Goal: Information Seeking & Learning: Learn about a topic

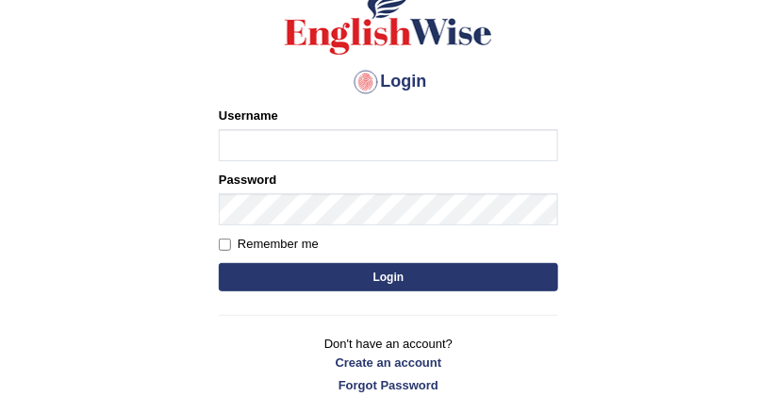
type input "DishaEw"
click at [348, 274] on button "Login" at bounding box center [389, 277] width 340 height 28
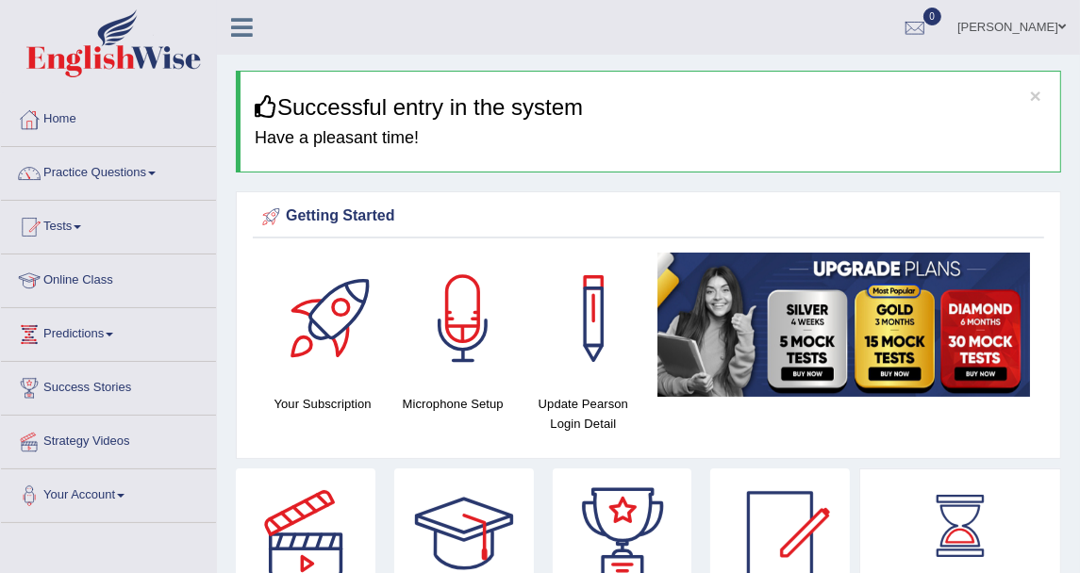
drag, startPoint x: 761, startPoint y: 1, endPoint x: 94, endPoint y: 180, distance: 690.5
click at [94, 180] on link "Practice Questions" at bounding box center [108, 170] width 215 height 47
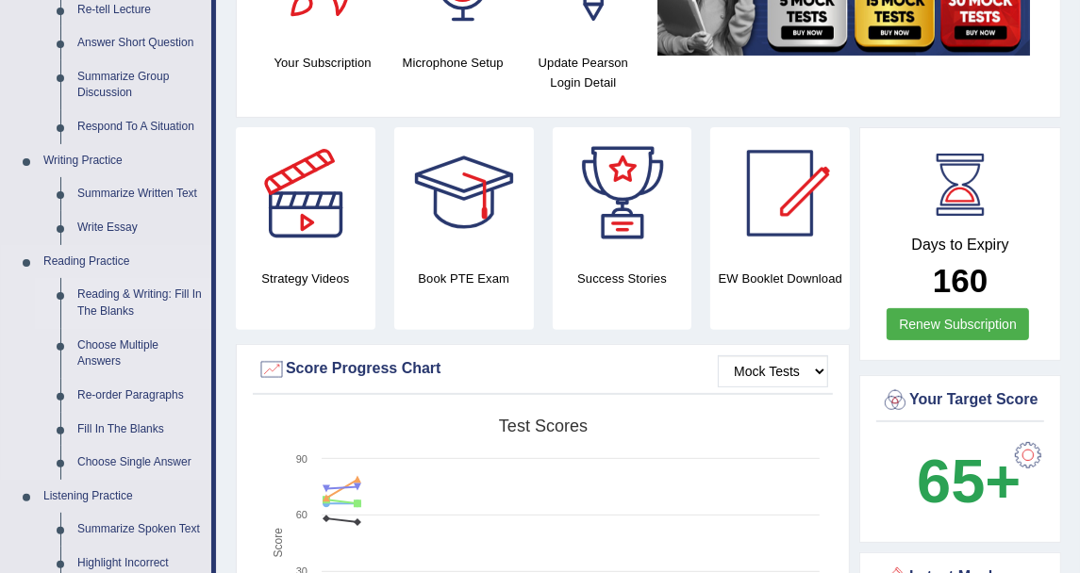
scroll to position [105, 0]
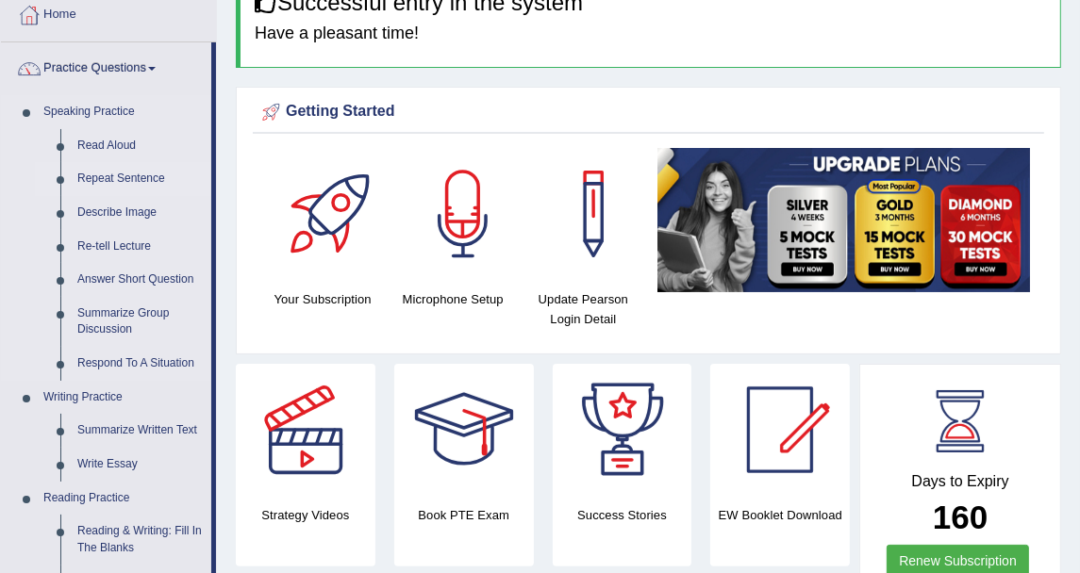
click at [136, 191] on link "Repeat Sentence" at bounding box center [140, 179] width 142 height 34
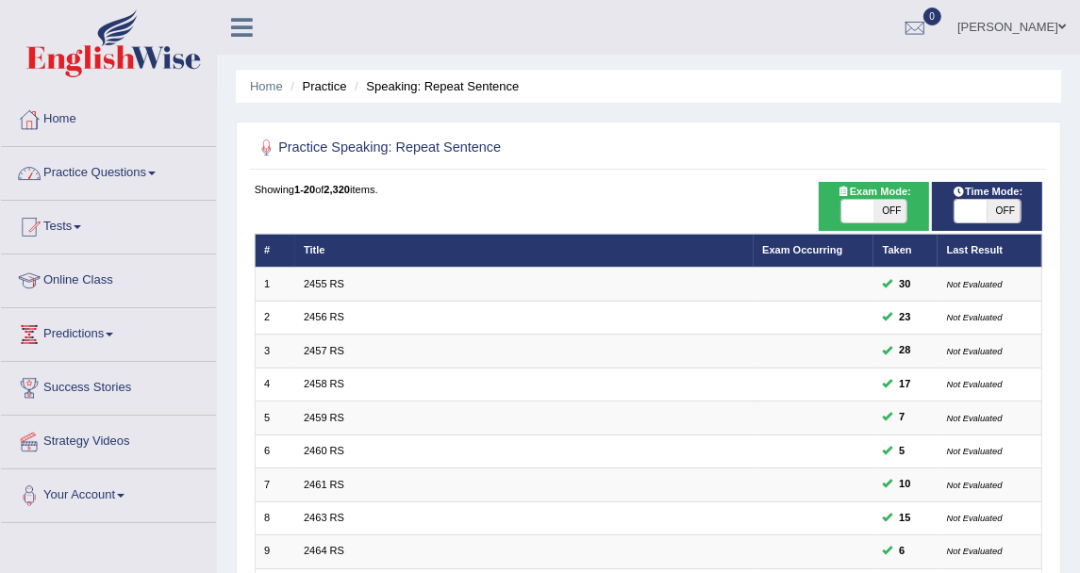
click at [147, 157] on link "Practice Questions" at bounding box center [108, 170] width 215 height 47
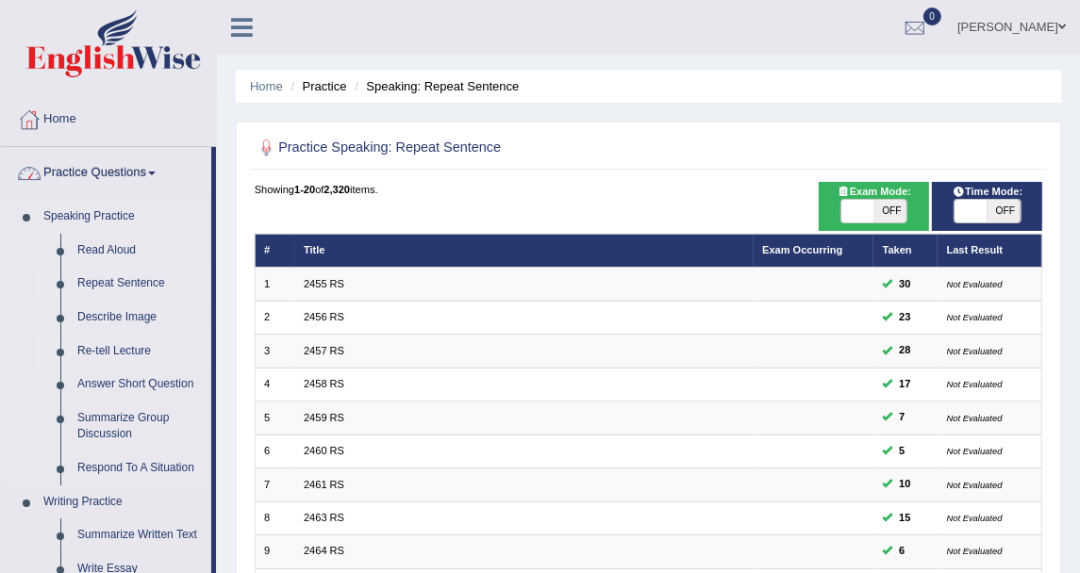
click at [125, 344] on link "Re-tell Lecture" at bounding box center [140, 352] width 142 height 34
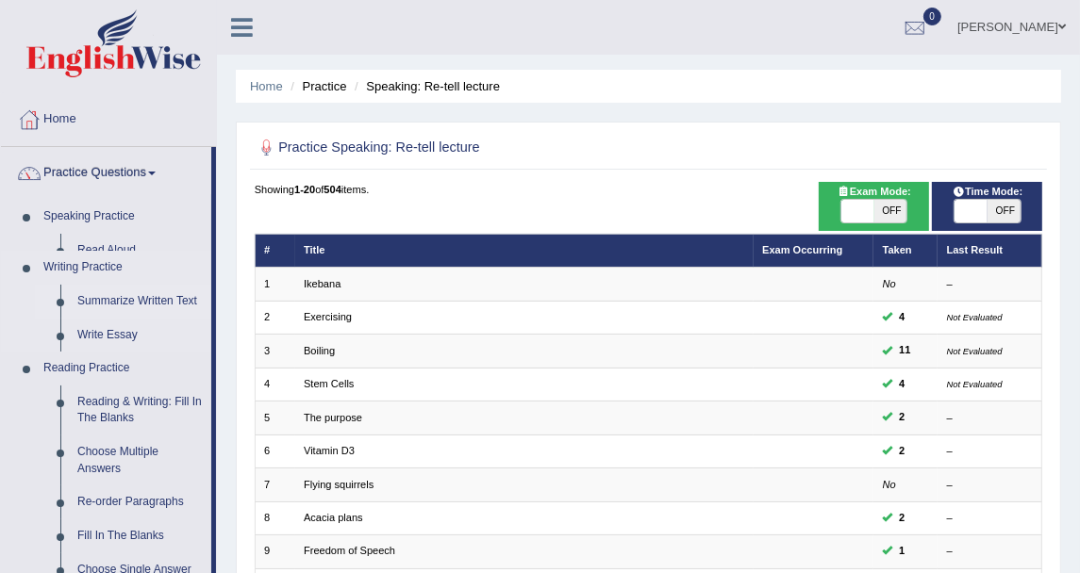
click at [108, 315] on ul "Summarize Written Text Write Essay" at bounding box center [123, 318] width 176 height 67
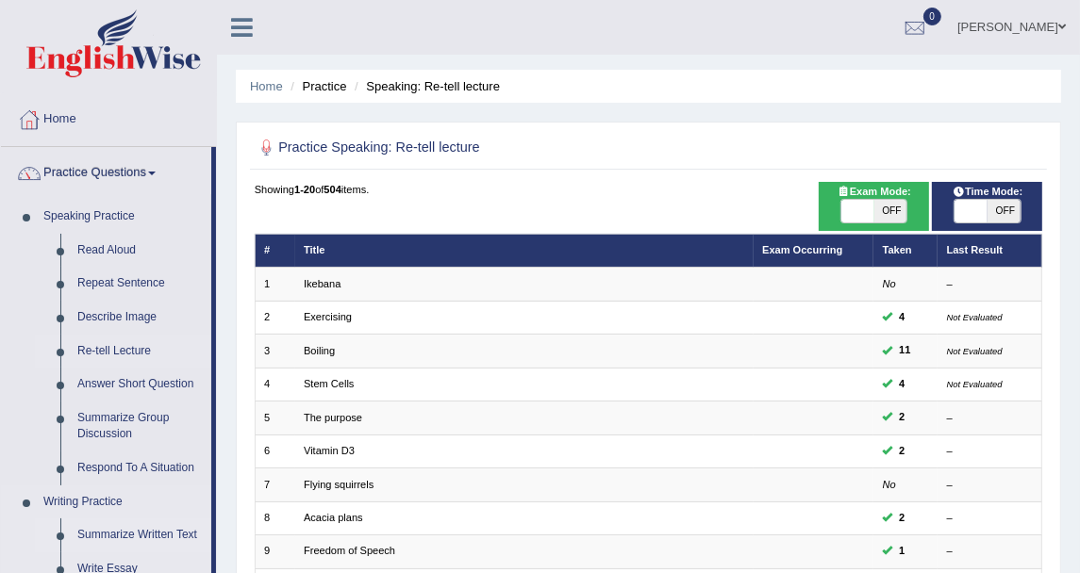
click at [108, 314] on link "Describe Image" at bounding box center [140, 318] width 142 height 34
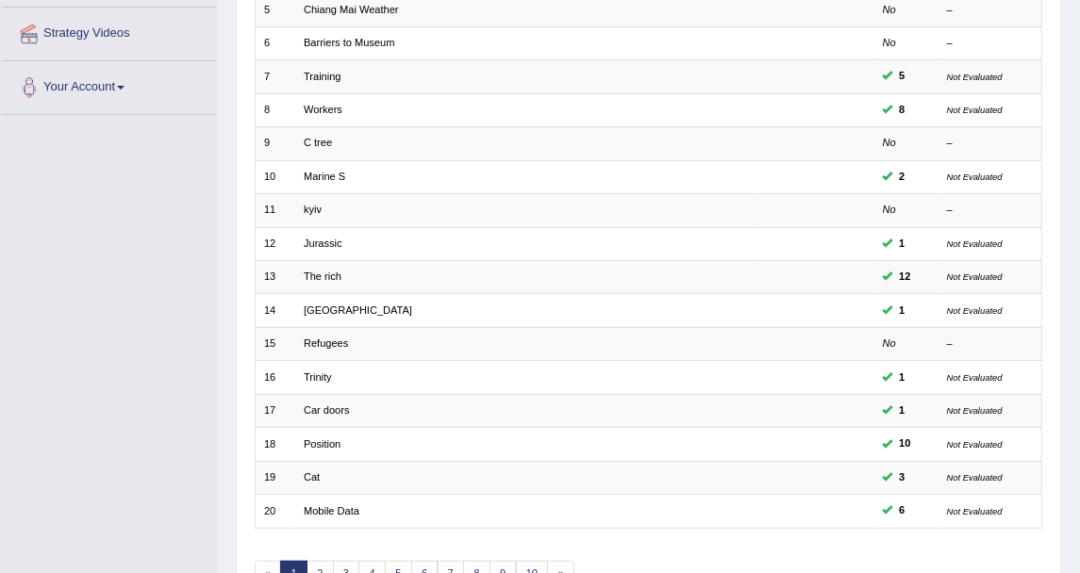
scroll to position [506, 0]
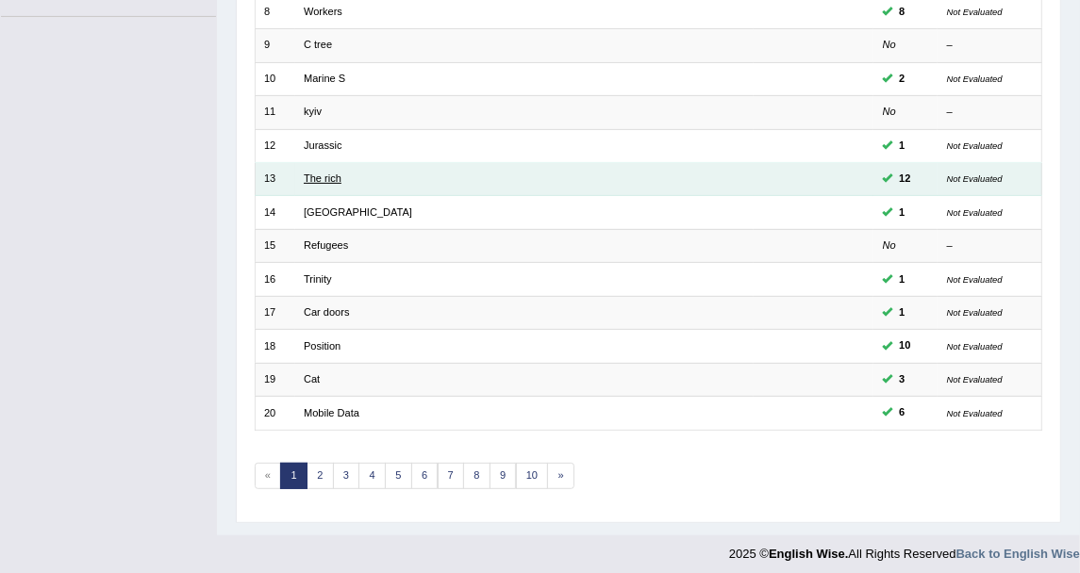
click at [326, 173] on link "The rich" at bounding box center [323, 178] width 38 height 11
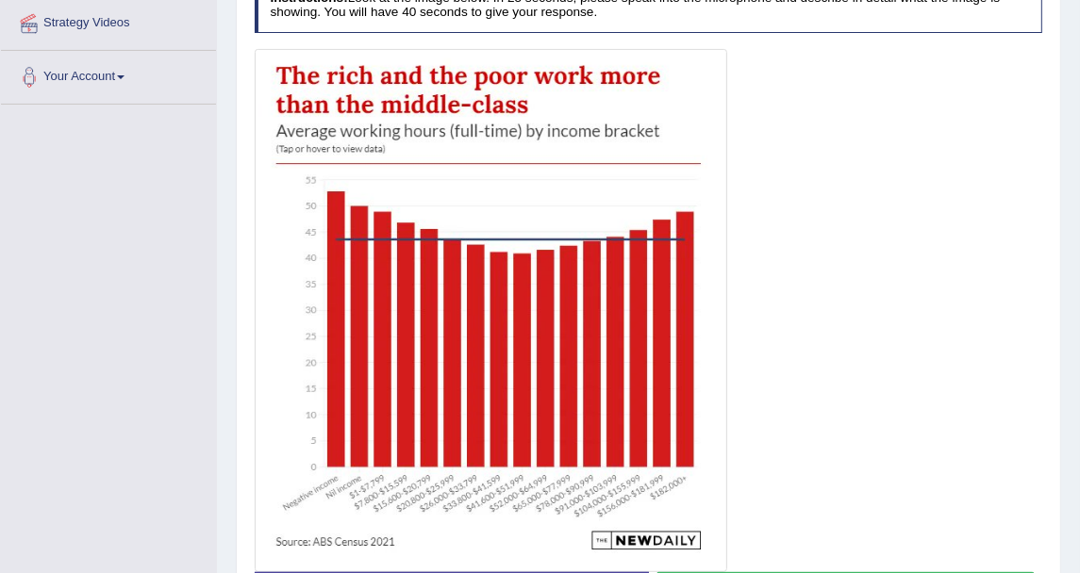
scroll to position [105, 0]
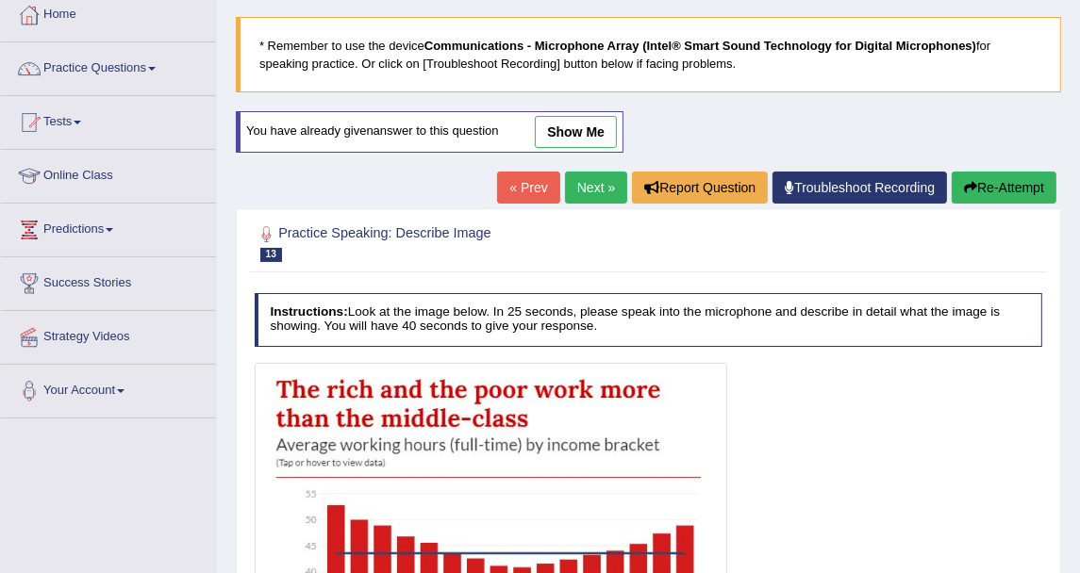
click at [983, 194] on button "Re-Attempt" at bounding box center [1004, 188] width 105 height 32
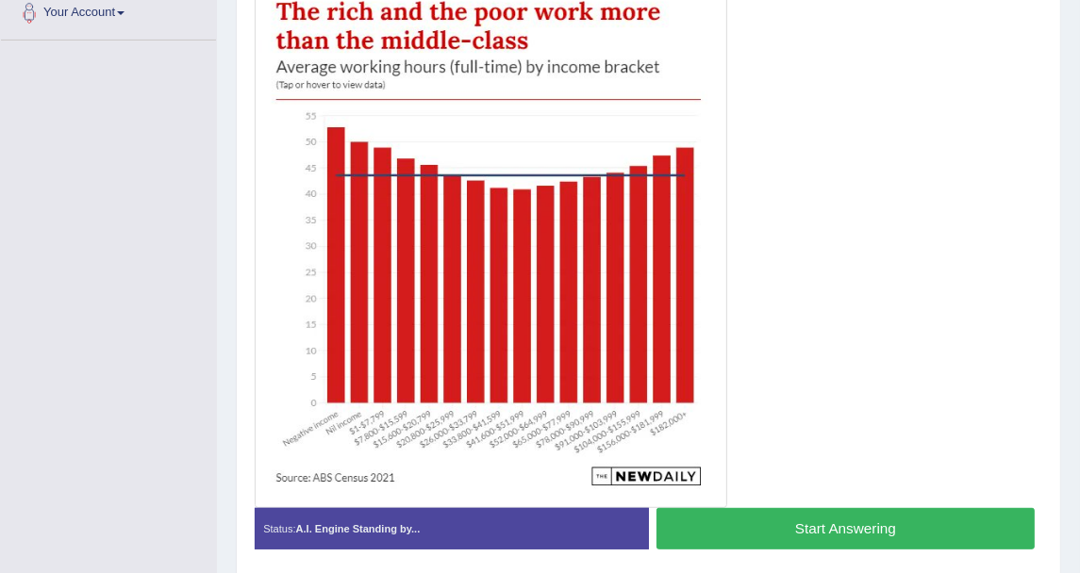
scroll to position [523, 0]
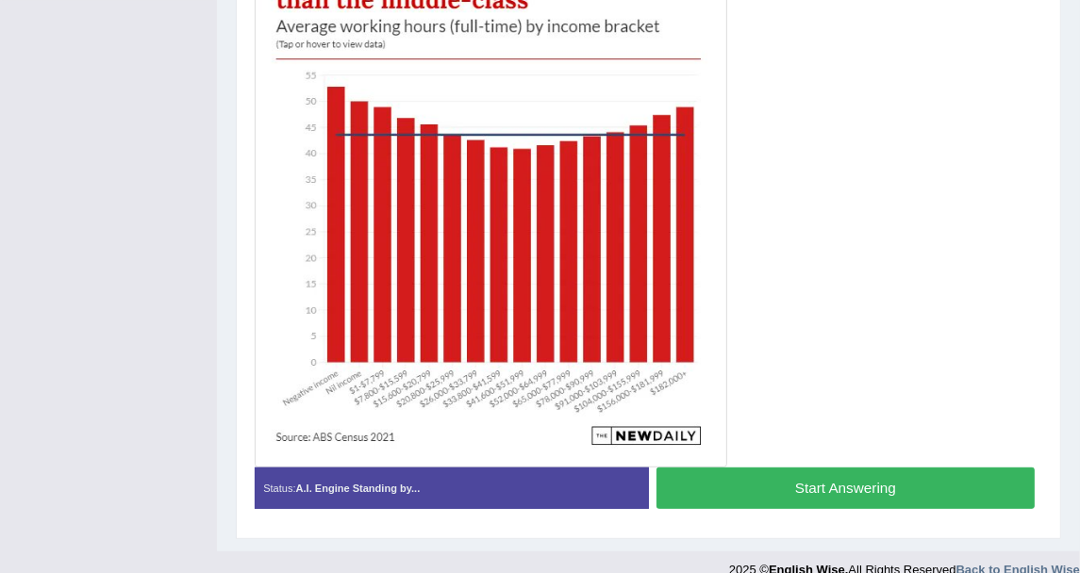
click at [706, 491] on button "Start Answering" at bounding box center [845, 488] width 378 height 41
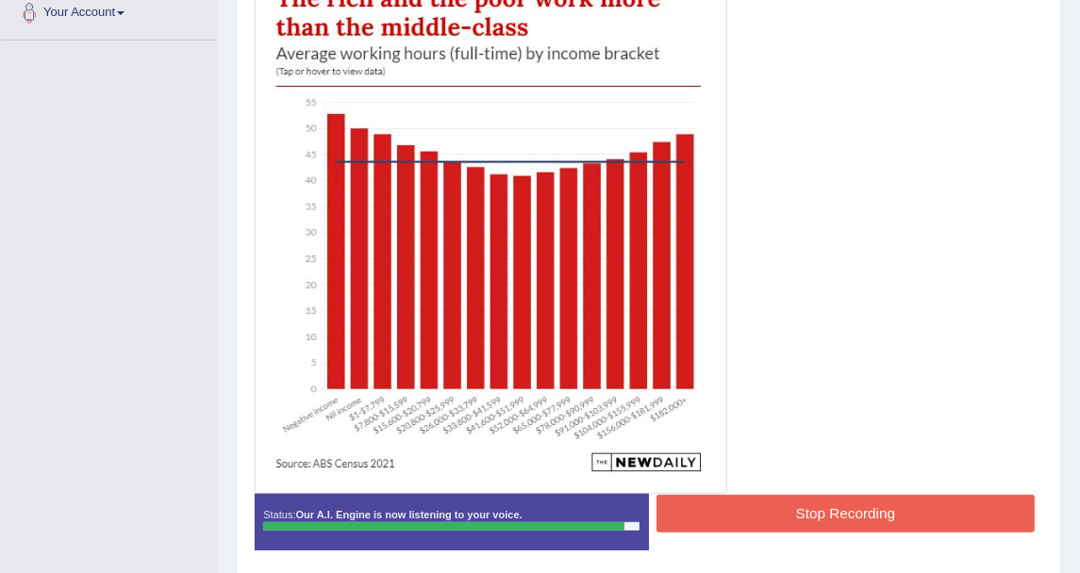
scroll to position [510, 0]
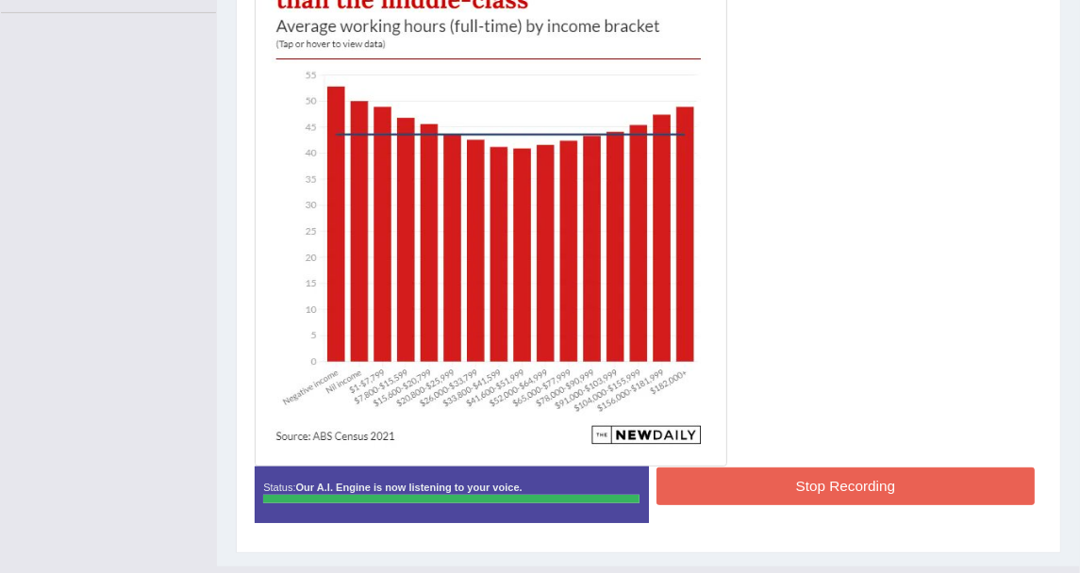
click at [728, 469] on button "Stop Recording" at bounding box center [845, 486] width 378 height 37
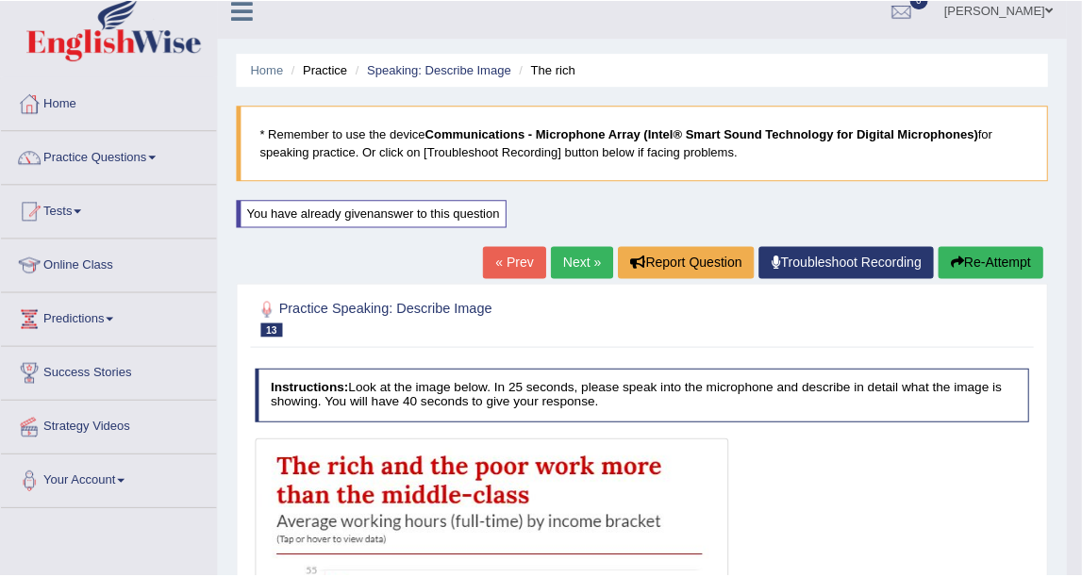
scroll to position [11, 0]
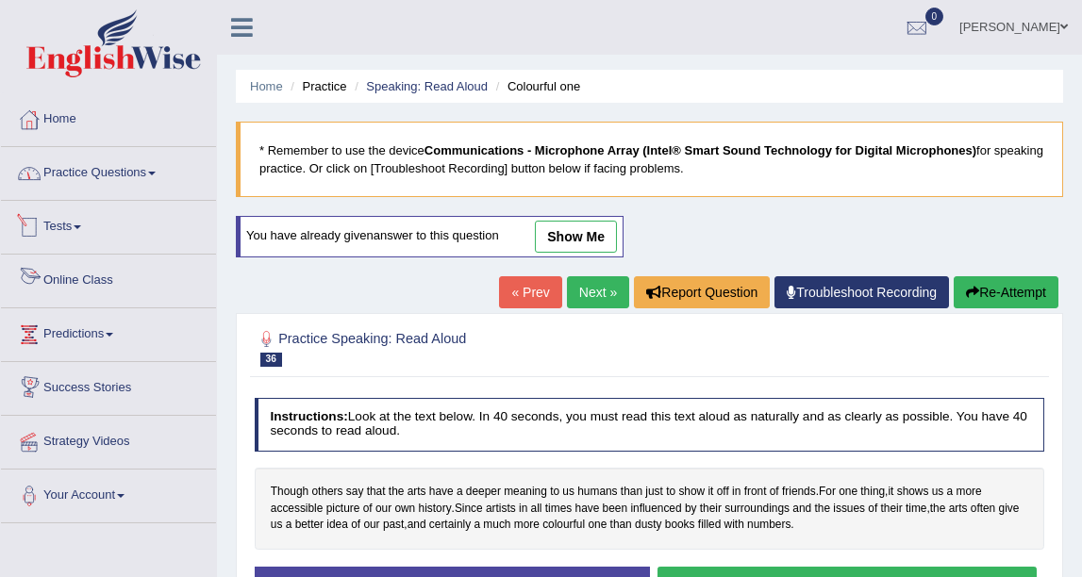
click at [86, 181] on link "Practice Questions" at bounding box center [108, 170] width 215 height 47
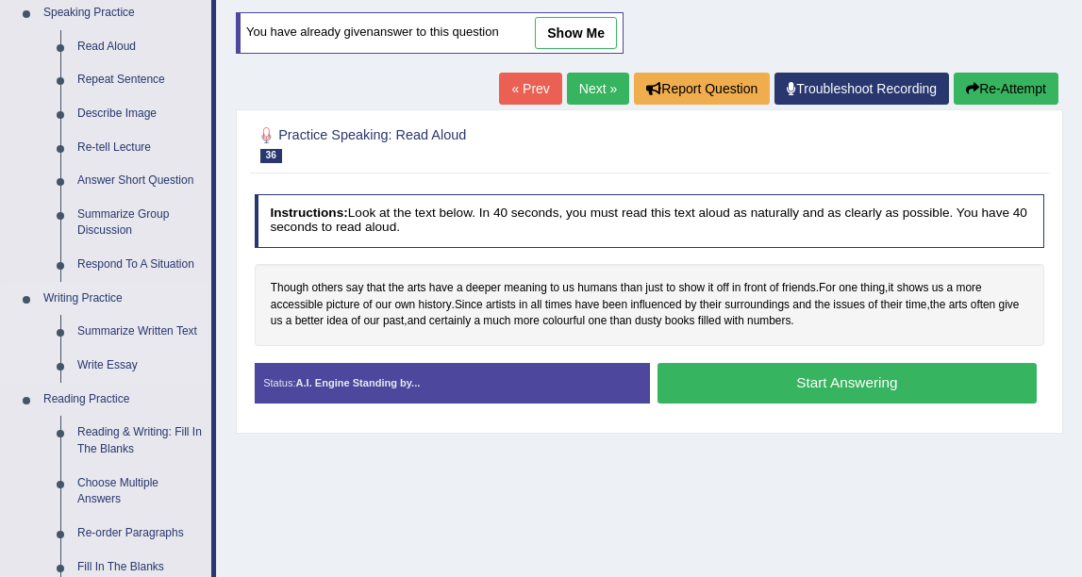
scroll to position [209, 0]
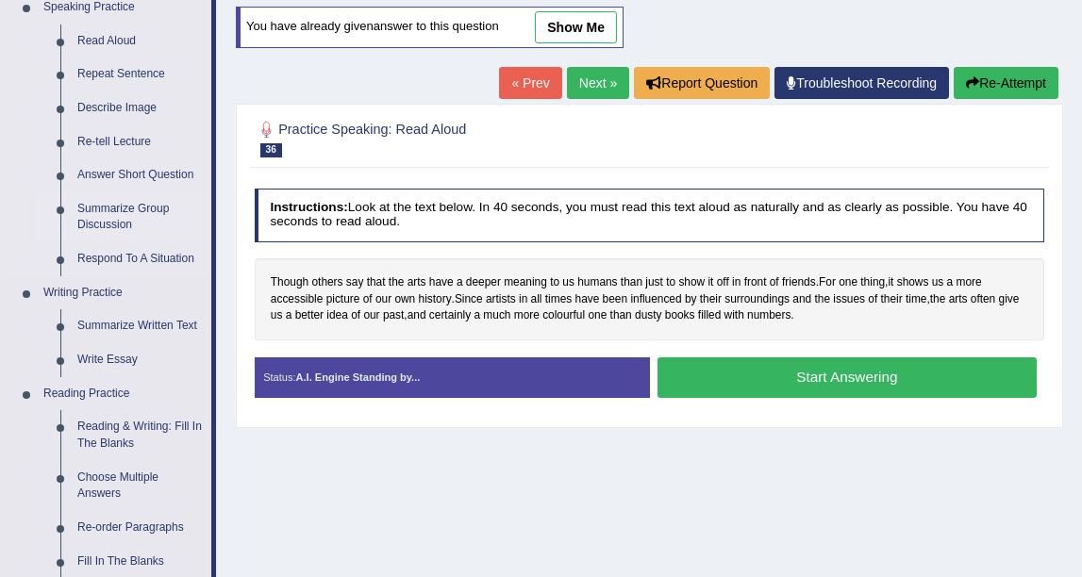
click at [151, 219] on link "Summarize Group Discussion" at bounding box center [140, 217] width 142 height 50
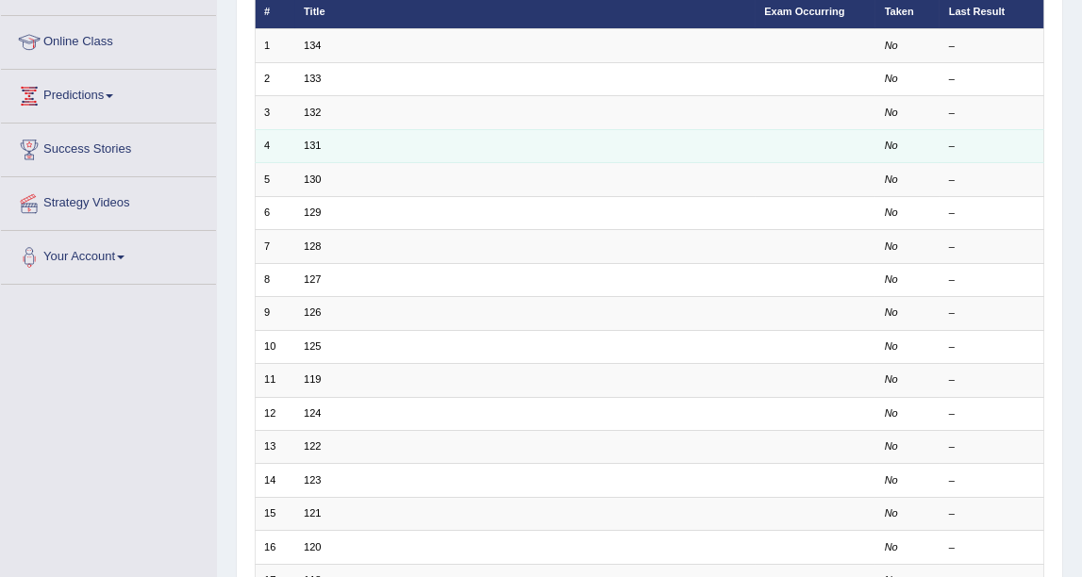
scroll to position [503, 0]
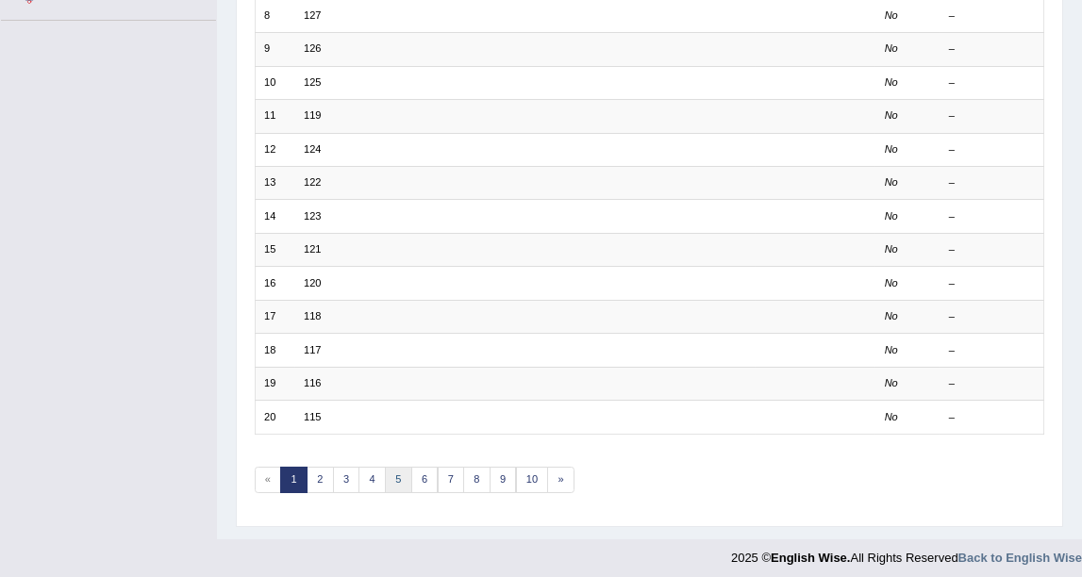
click at [385, 467] on link "5" at bounding box center [398, 480] width 27 height 26
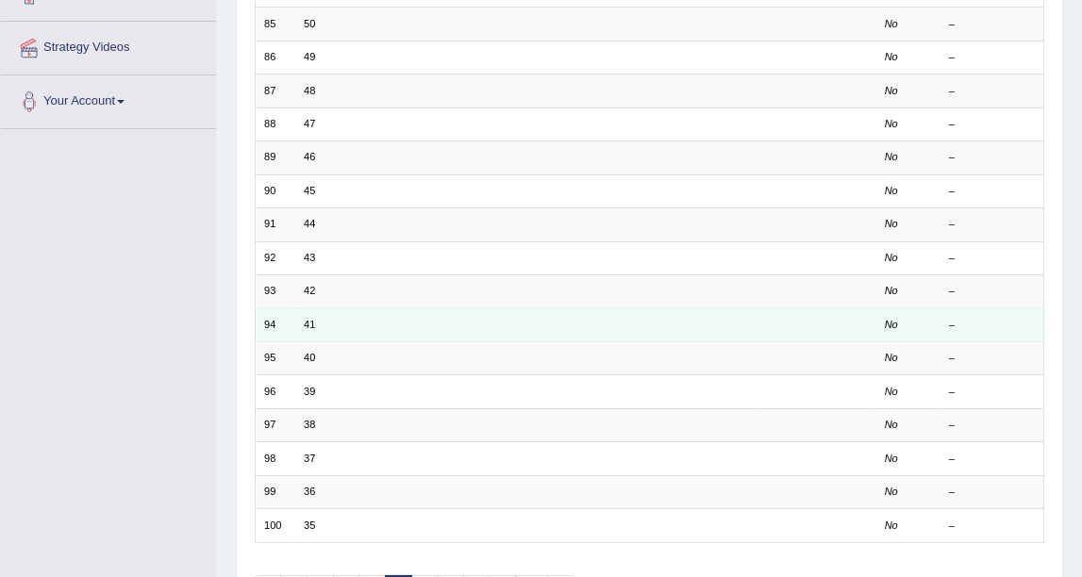
scroll to position [503, 0]
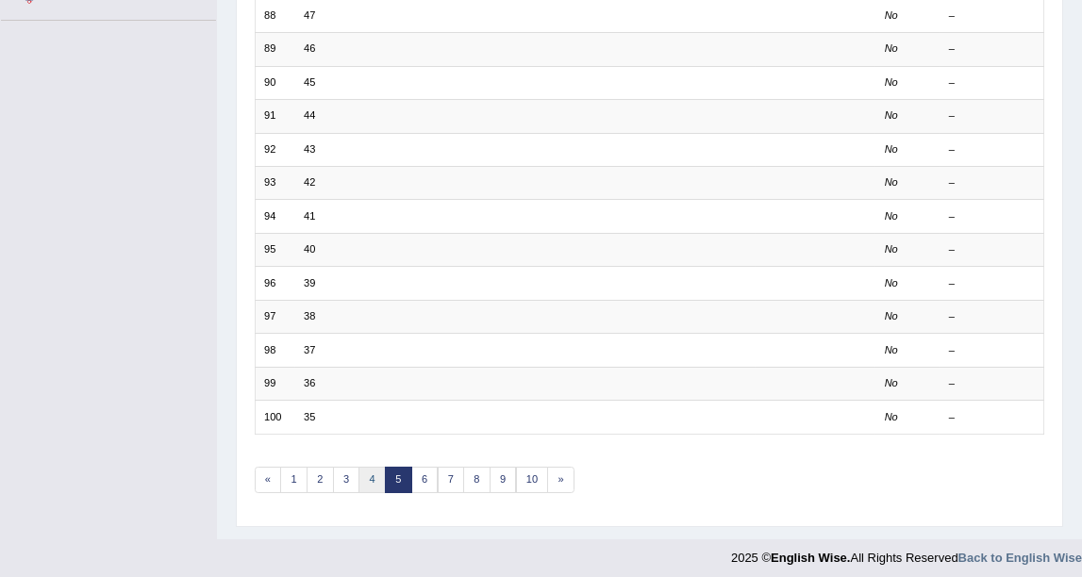
click at [358, 470] on link "4" at bounding box center [371, 480] width 27 height 26
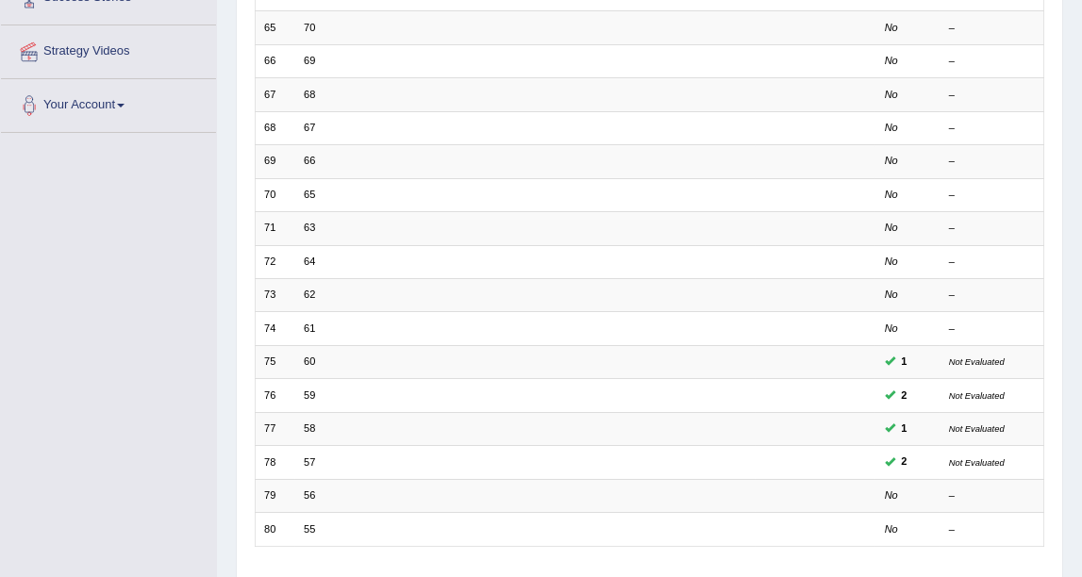
scroll to position [419, 0]
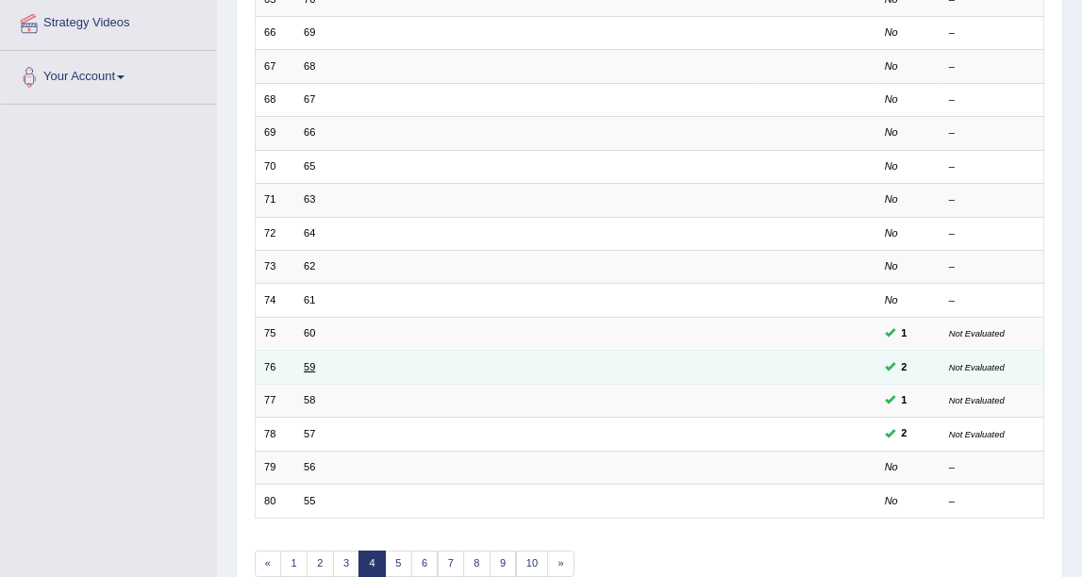
click at [308, 364] on link "59" at bounding box center [309, 366] width 11 height 11
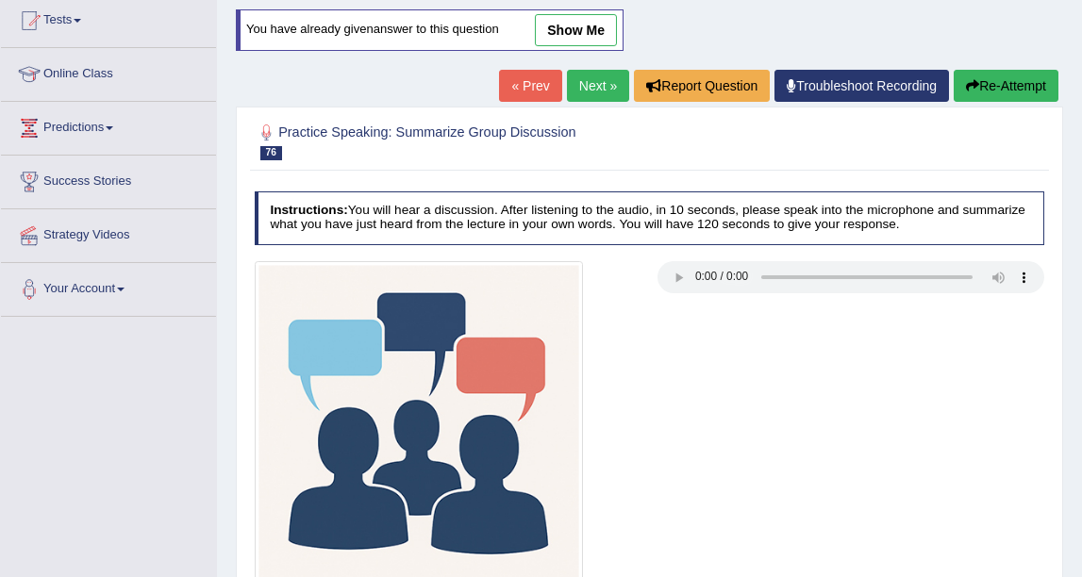
scroll to position [314, 0]
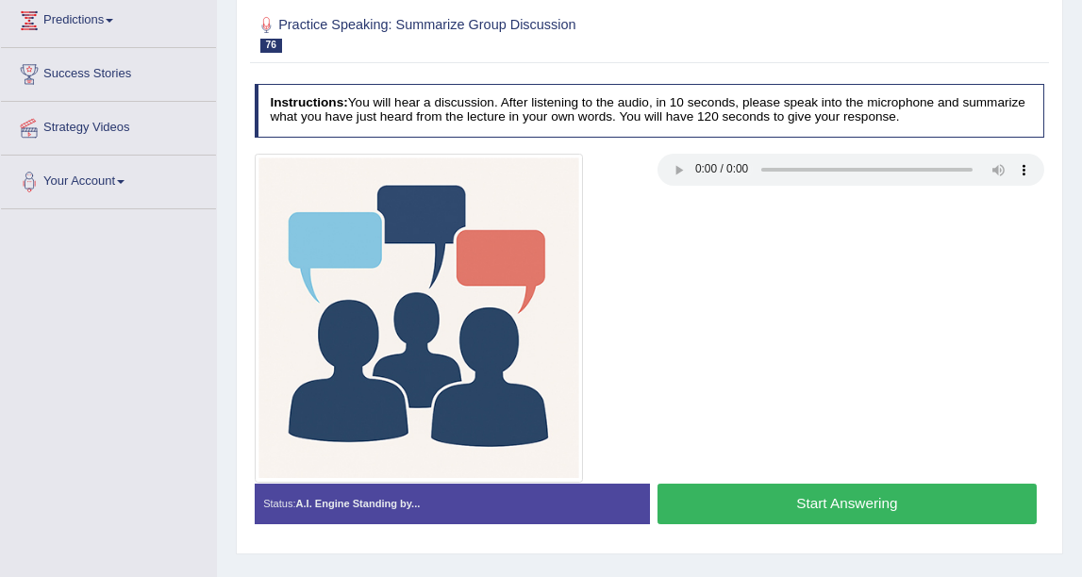
click at [716, 341] on div at bounding box center [649, 318] width 806 height 329
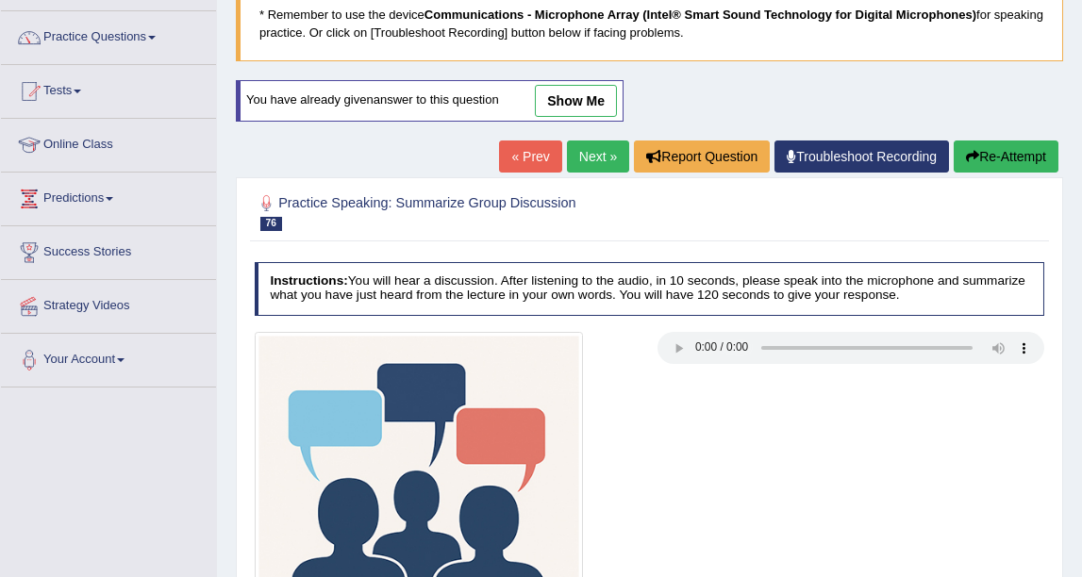
scroll to position [0, 0]
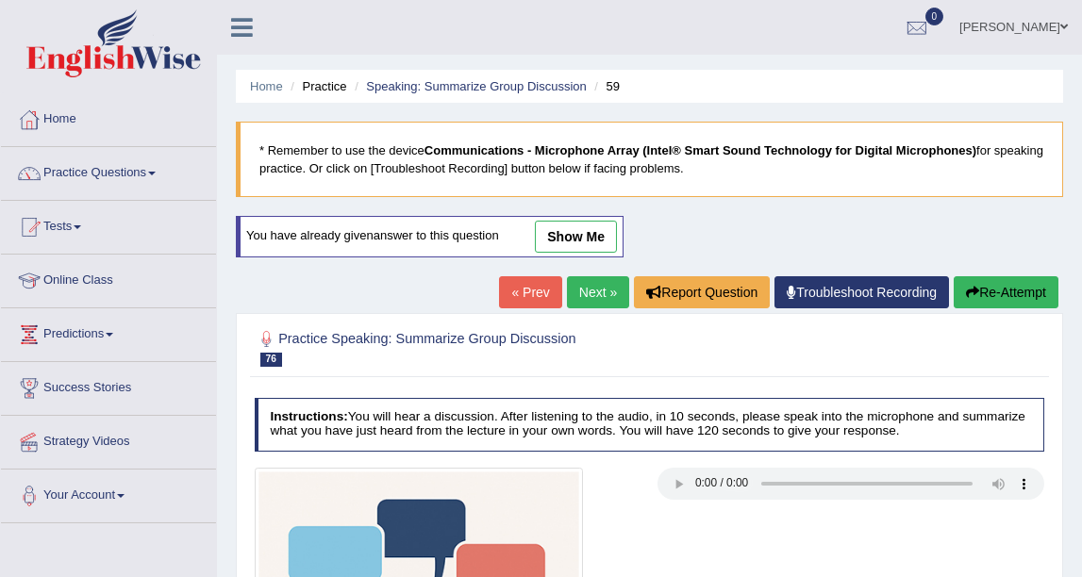
click at [563, 231] on link "show me" at bounding box center [576, 237] width 82 height 32
click at [559, 144] on b "Communications - Microphone Array (Intel® Smart Sound Technology for Digital Mi…" at bounding box center [700, 150] width 552 height 14
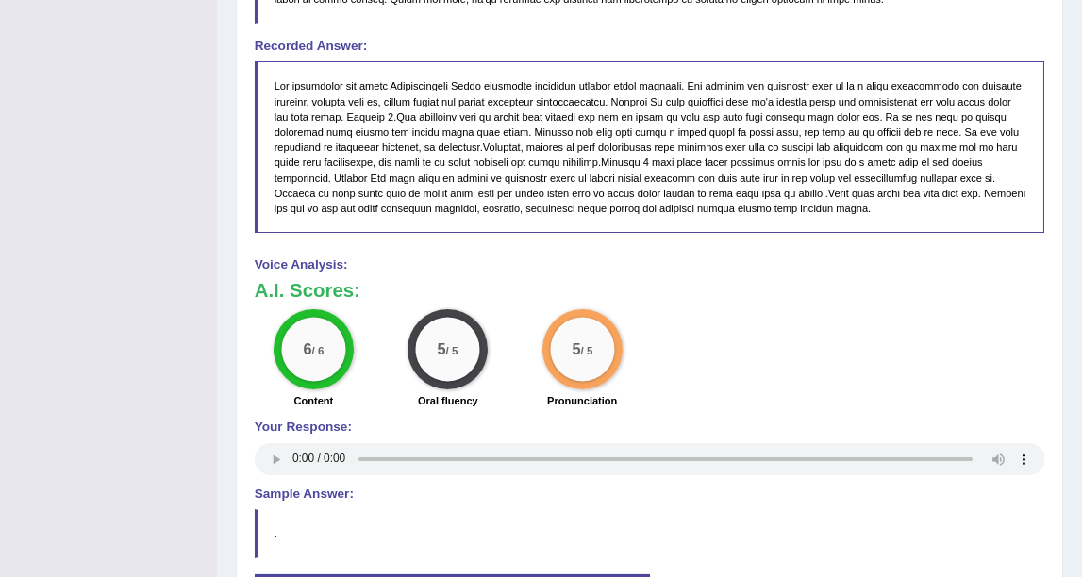
scroll to position [1041, 0]
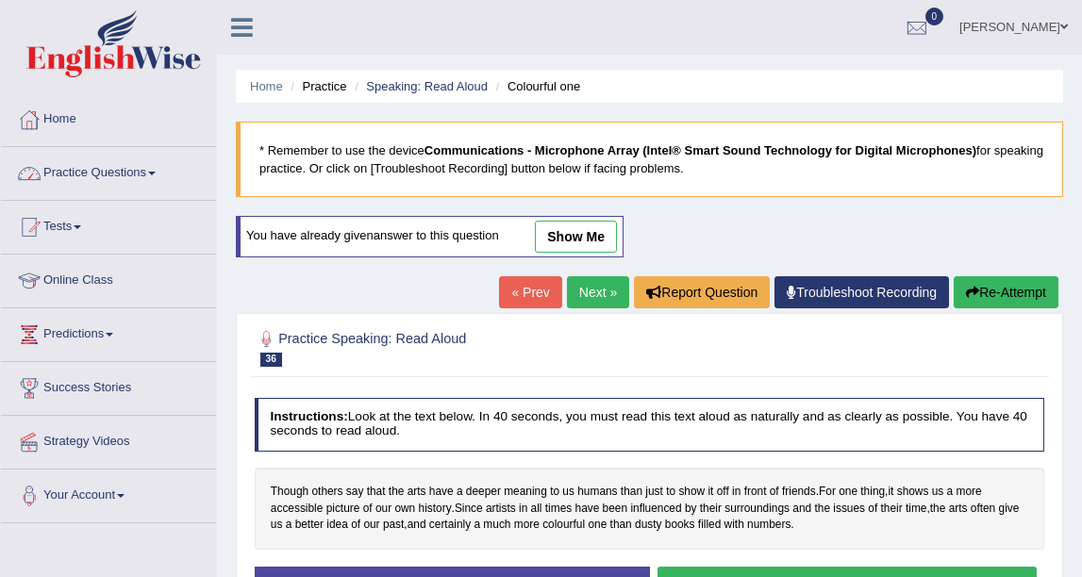
click at [112, 156] on link "Practice Questions" at bounding box center [108, 170] width 215 height 47
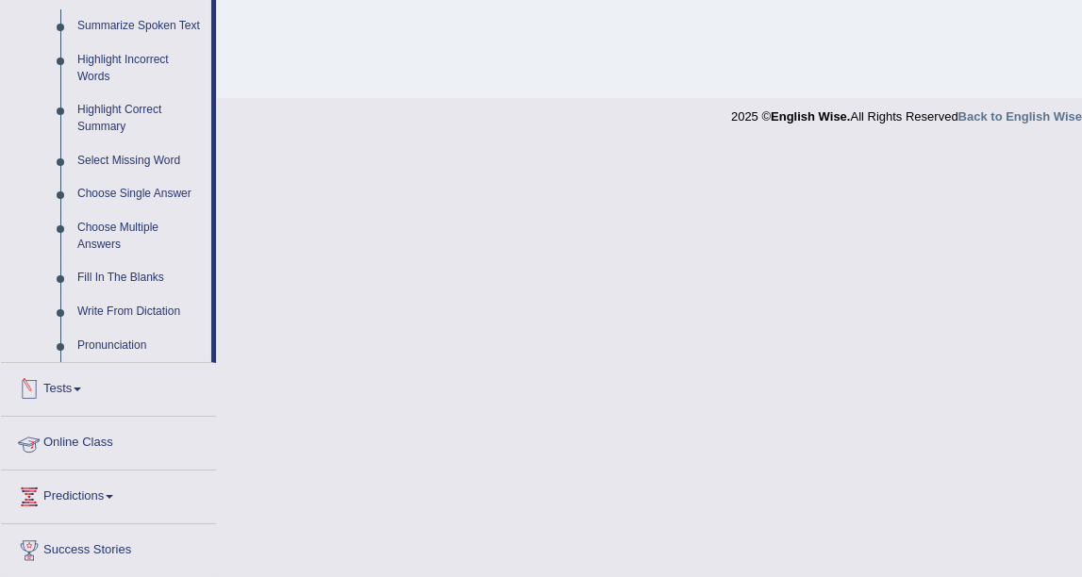
scroll to position [734, 0]
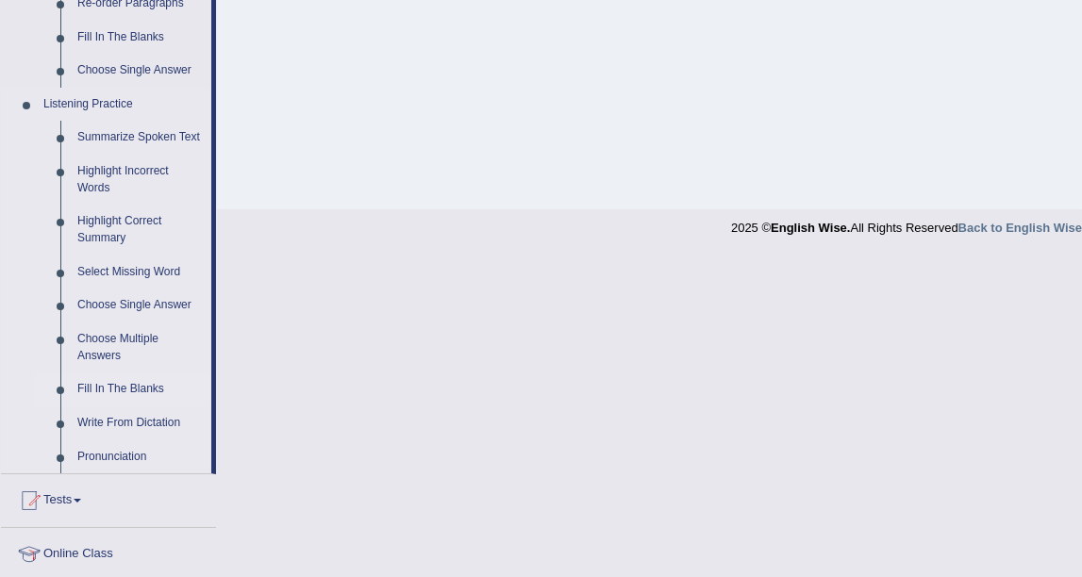
click at [131, 389] on link "Fill In The Blanks" at bounding box center [140, 390] width 142 height 34
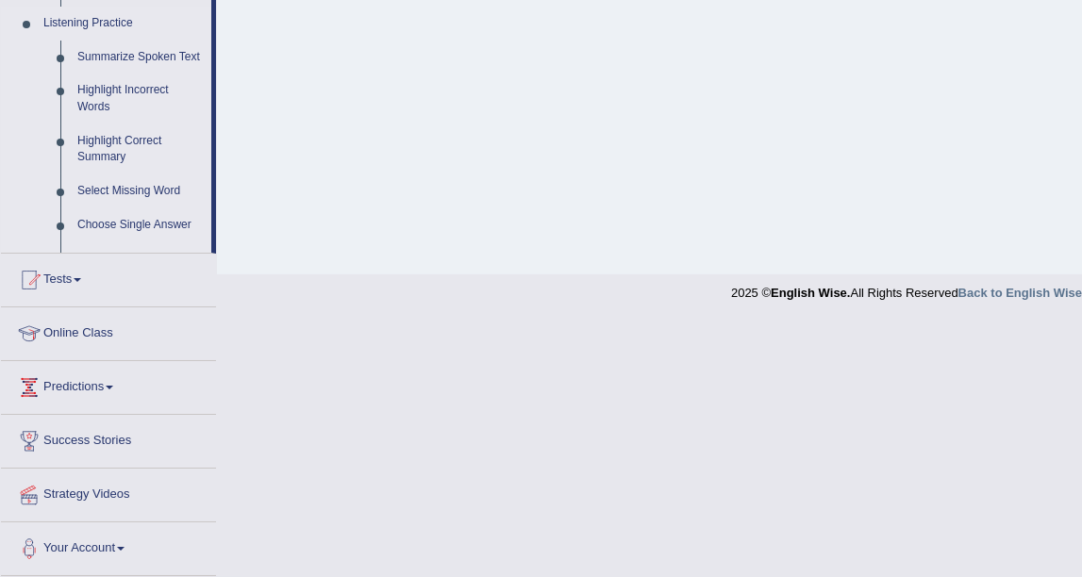
scroll to position [412, 0]
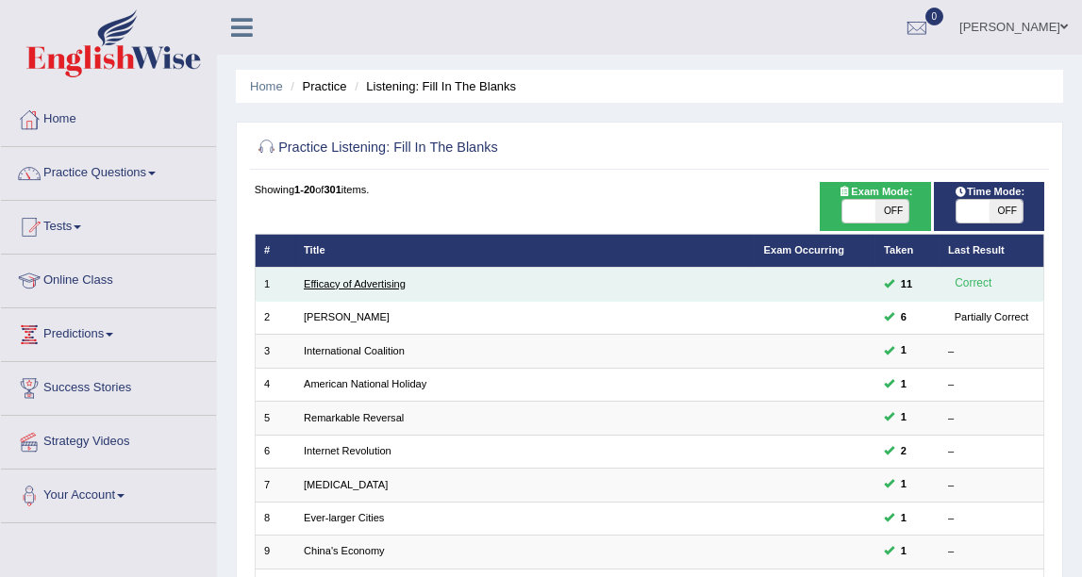
click at [331, 283] on link "Efficacy of Advertising" at bounding box center [355, 283] width 102 height 11
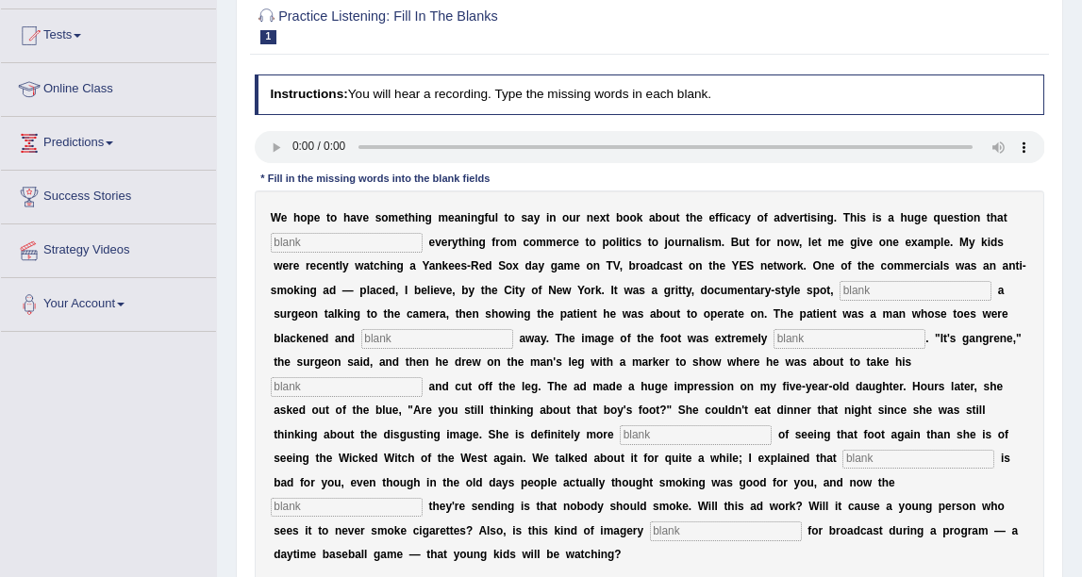
scroll to position [193, 0]
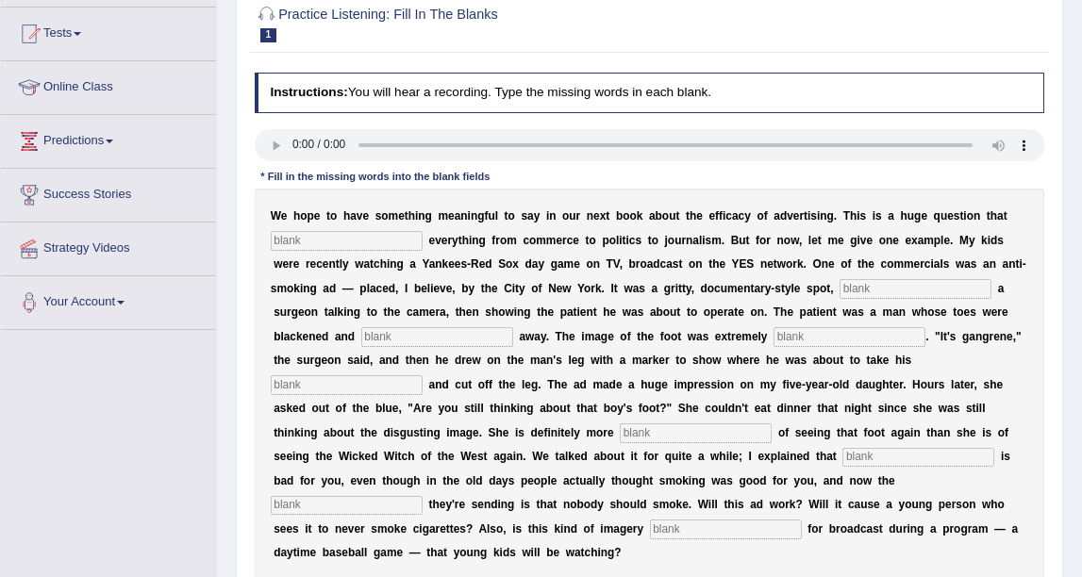
click at [340, 246] on input "text" at bounding box center [347, 240] width 152 height 19
type input "impacts"
click at [839, 282] on input "text" at bounding box center [915, 288] width 152 height 19
click at [839, 290] on input "text" at bounding box center [915, 288] width 152 height 19
type input "featuring"
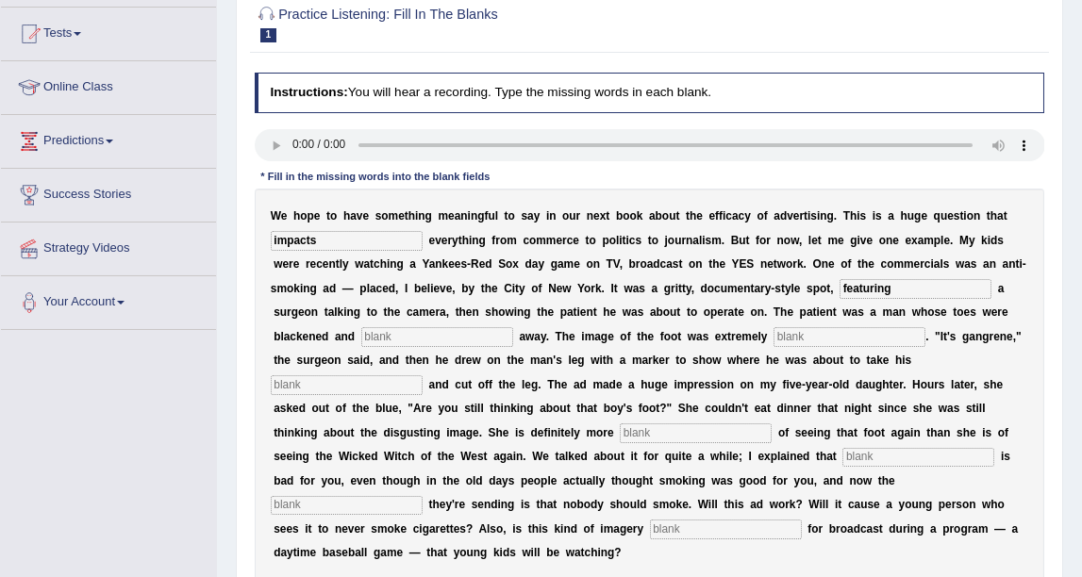
click at [513, 327] on input "text" at bounding box center [437, 336] width 152 height 19
type input "rotting"
click at [773, 344] on input "text" at bounding box center [849, 336] width 152 height 19
type input "disgusting"
click at [423, 375] on input "text" at bounding box center [347, 384] width 152 height 19
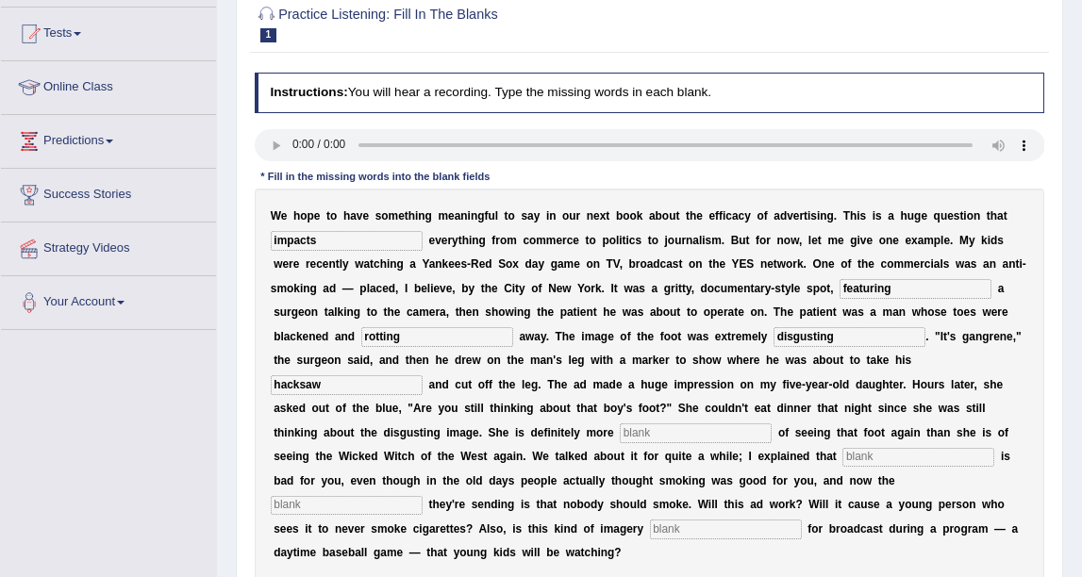
type input "hacksaw"
click at [792, 393] on div "W e h o p e t o h a v e s o m e t h i n g m e a n i n g f u l t o s a y i n o u…" at bounding box center [650, 385] width 790 height 393
click at [771, 423] on input "text" at bounding box center [696, 432] width 152 height 19
type input "scared"
click at [933, 448] on input "text" at bounding box center [918, 457] width 152 height 19
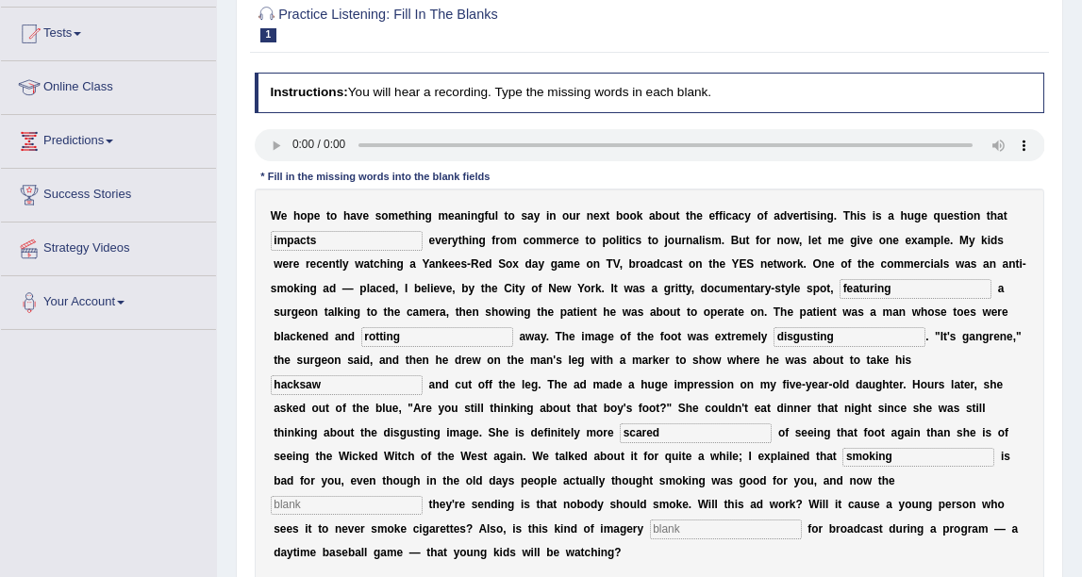
type input "smoking"
click at [423, 496] on input "text" at bounding box center [347, 505] width 152 height 19
type input "message"
click at [650, 520] on input "text" at bounding box center [726, 529] width 152 height 19
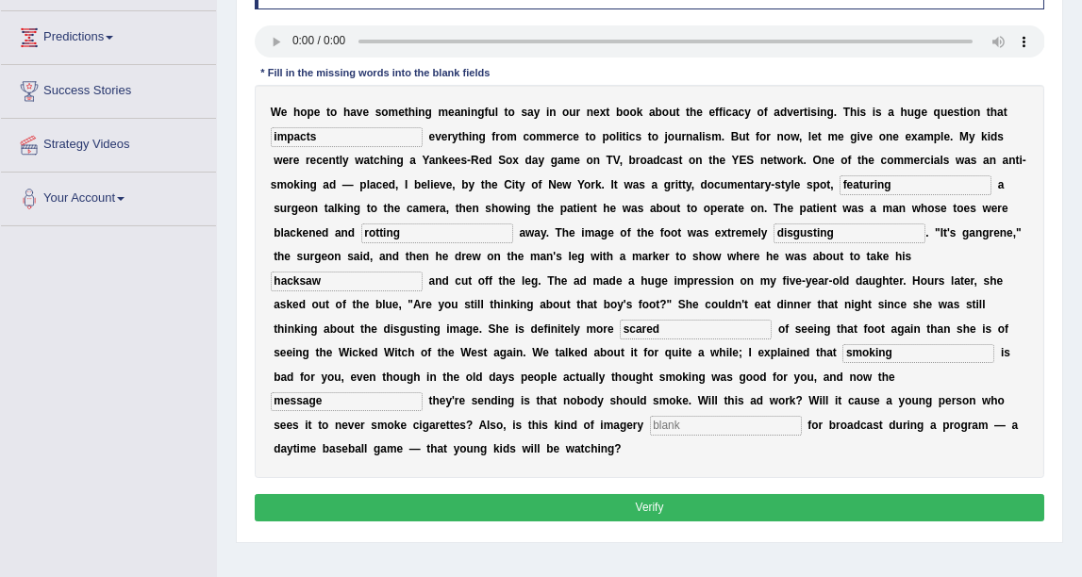
click at [650, 416] on input "text" at bounding box center [726, 425] width 152 height 19
type input "appropriate"
click at [637, 494] on button "Verify" at bounding box center [650, 507] width 790 height 27
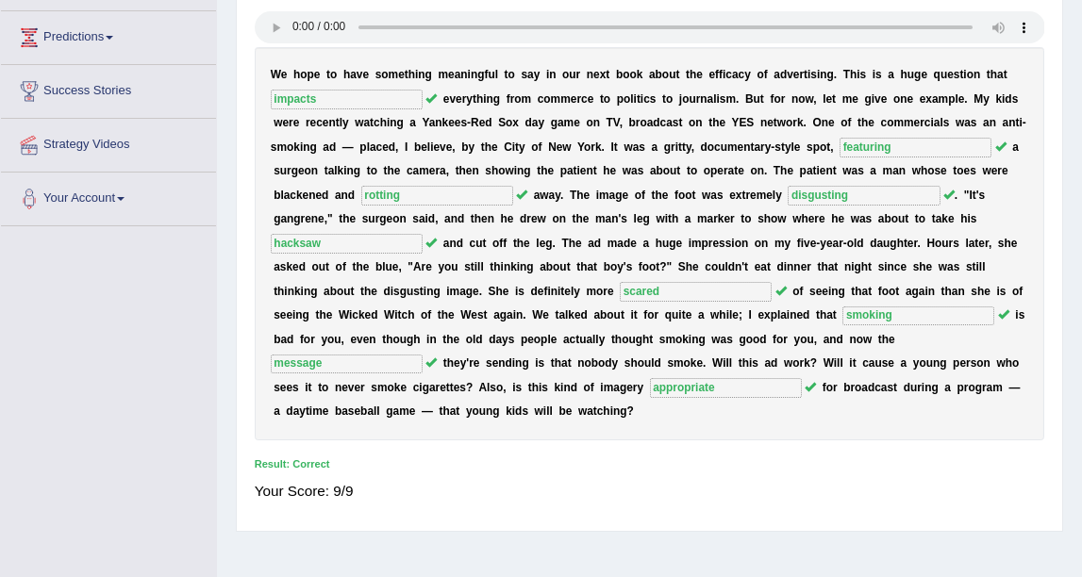
scroll to position [193, 0]
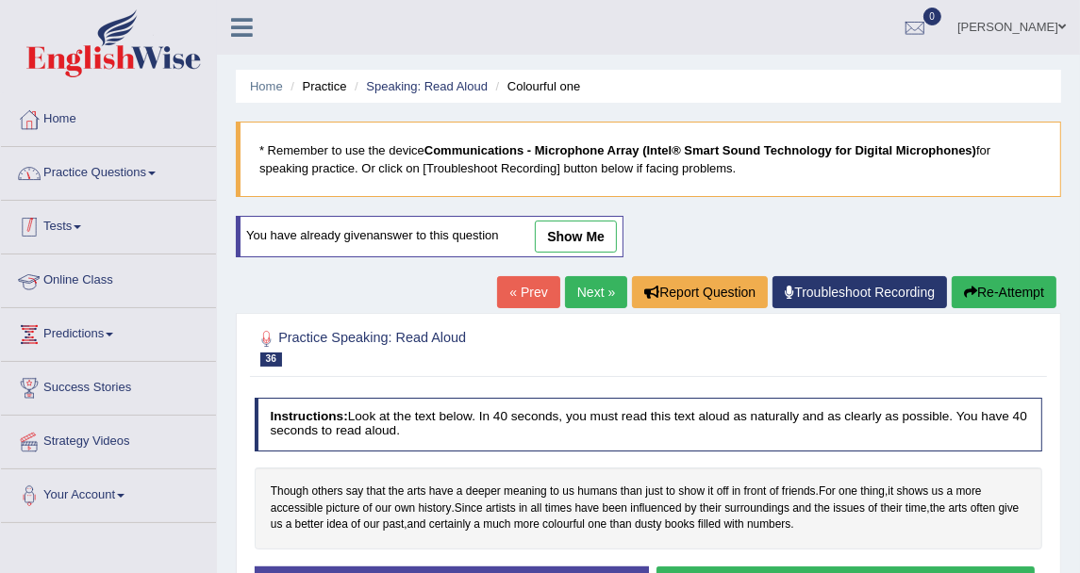
click at [59, 182] on link "Practice Questions" at bounding box center [108, 170] width 215 height 47
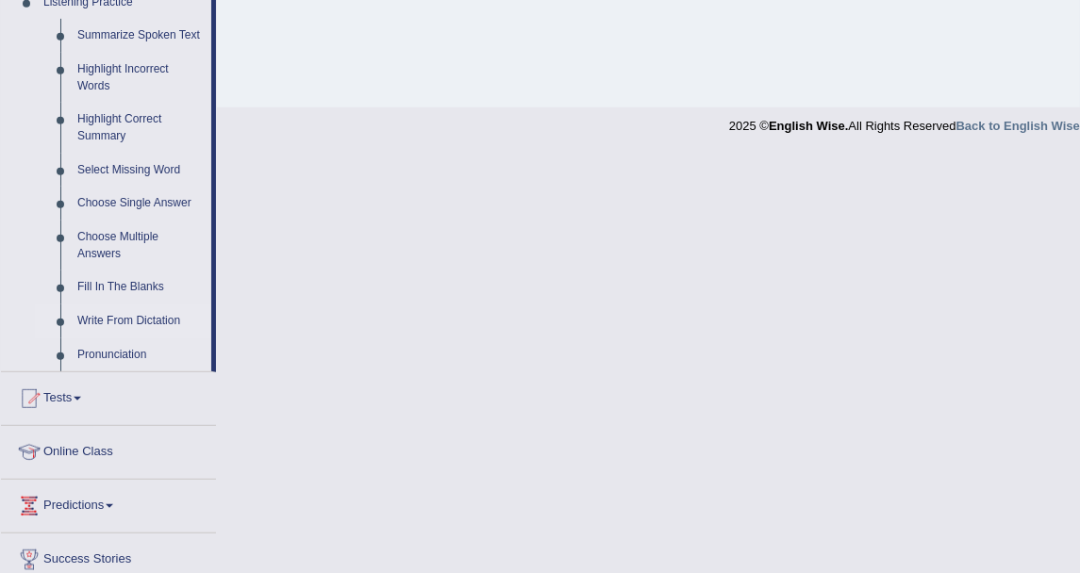
click at [124, 321] on link "Write From Dictation" at bounding box center [140, 322] width 142 height 34
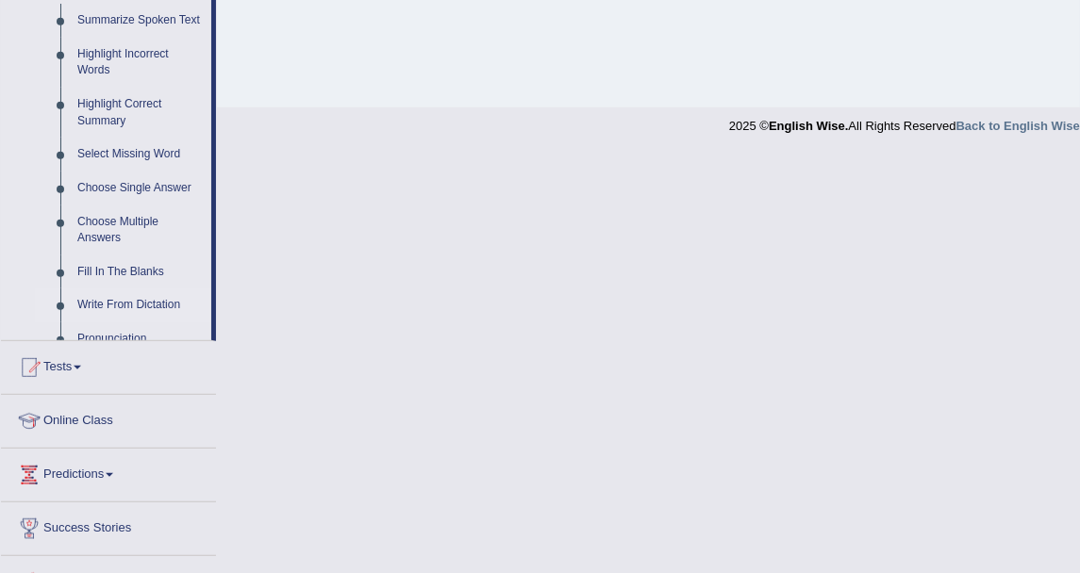
scroll to position [417, 0]
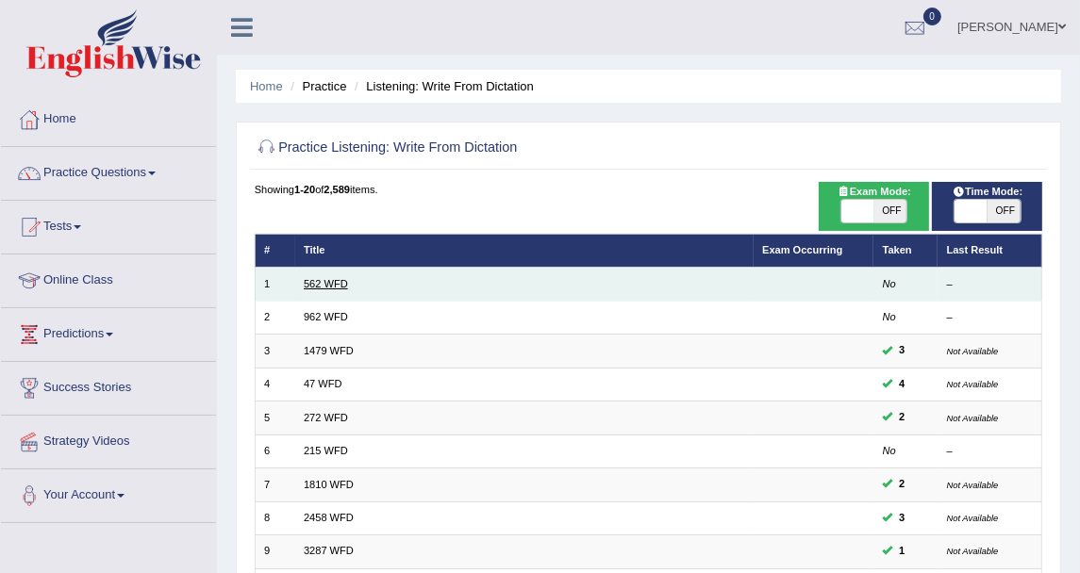
click at [334, 281] on link "562 WFD" at bounding box center [326, 283] width 44 height 11
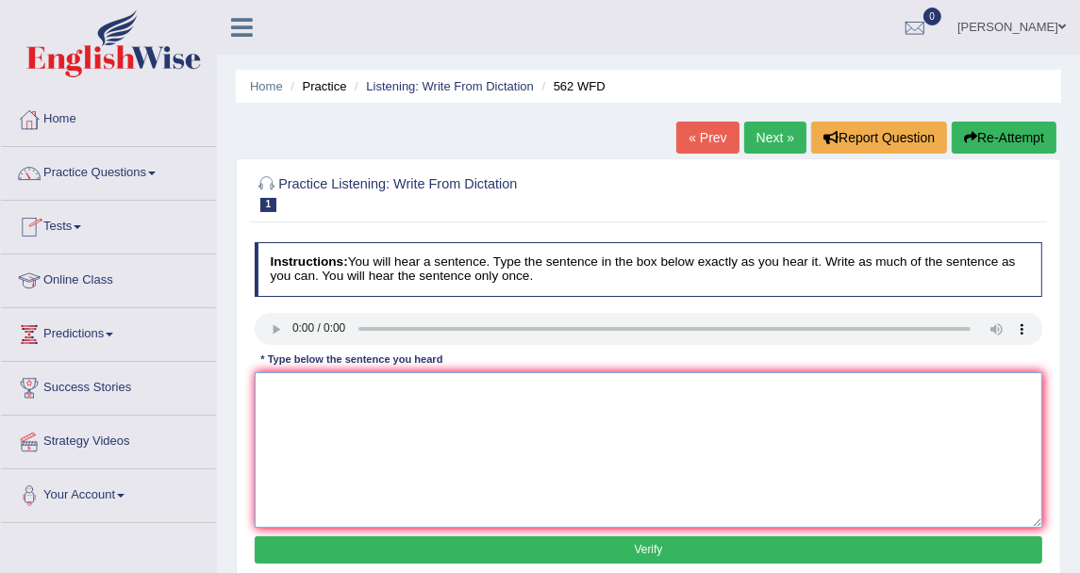
click at [617, 408] on textarea at bounding box center [649, 451] width 788 height 156
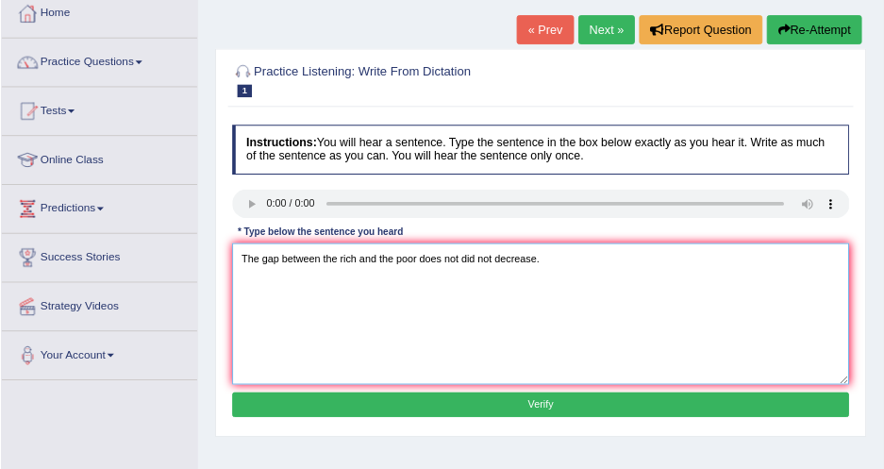
scroll to position [105, 0]
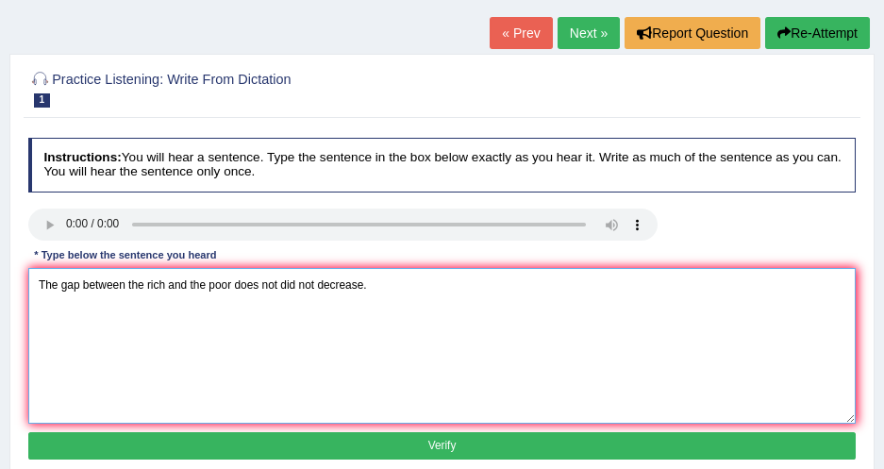
drag, startPoint x: 896, startPoint y: 3, endPoint x: 37, endPoint y: 288, distance: 905.2
click at [37, 288] on textarea "The gap between the rich and the poor does not did not decrease." at bounding box center [442, 346] width 828 height 156
drag, startPoint x: 41, startPoint y: 286, endPoint x: 24, endPoint y: 284, distance: 18.0
click at [24, 284] on div "Instructions: You will hear a sentence. Type the sentence in the box below exac…" at bounding box center [442, 301] width 836 height 342
click at [360, 284] on textarea "The gap between the rich and the poor does not did not decrease." at bounding box center [442, 346] width 828 height 156
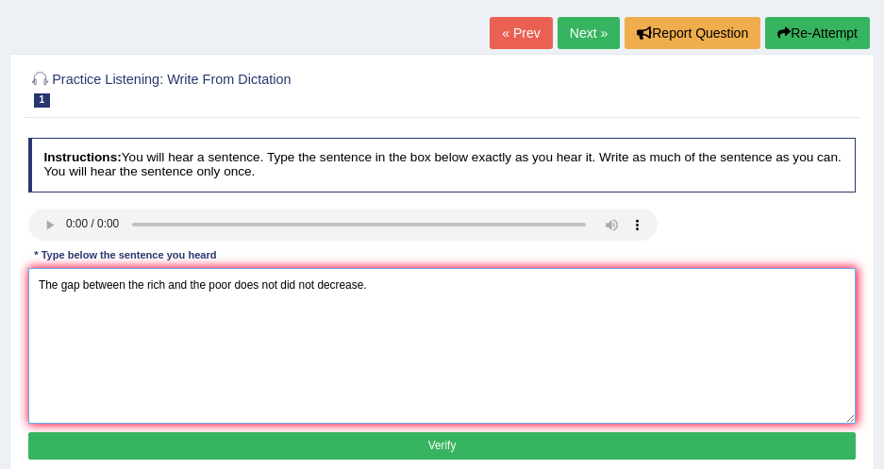
drag, startPoint x: 229, startPoint y: 286, endPoint x: 296, endPoint y: 286, distance: 67.0
click at [296, 286] on textarea "The gap between the rich and the poor does not did not decrease." at bounding box center [442, 346] width 828 height 156
click at [375, 285] on textarea "The gap between the rich and the poor does not did not decrease." at bounding box center [442, 346] width 828 height 156
drag, startPoint x: 232, startPoint y: 285, endPoint x: 312, endPoint y: 285, distance: 80.2
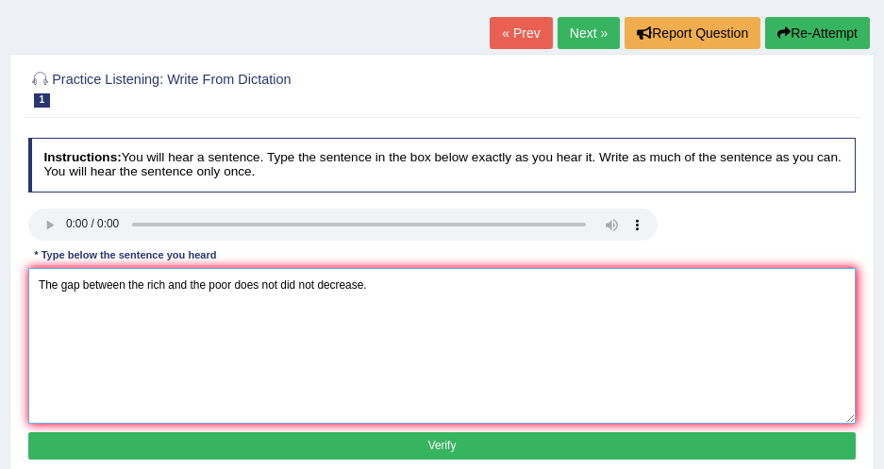
click at [312, 285] on textarea "The gap between the rich and the poor does not did not decrease." at bounding box center [442, 346] width 828 height 156
click at [167, 289] on textarea "The gap between the rich and the poor does not did not decrease." at bounding box center [442, 346] width 828 height 156
click at [446, 287] on textarea "The gap between the rich riches and the poor does not did not decrease." at bounding box center [442, 346] width 828 height 156
drag, startPoint x: 394, startPoint y: 282, endPoint x: 438, endPoint y: 286, distance: 43.5
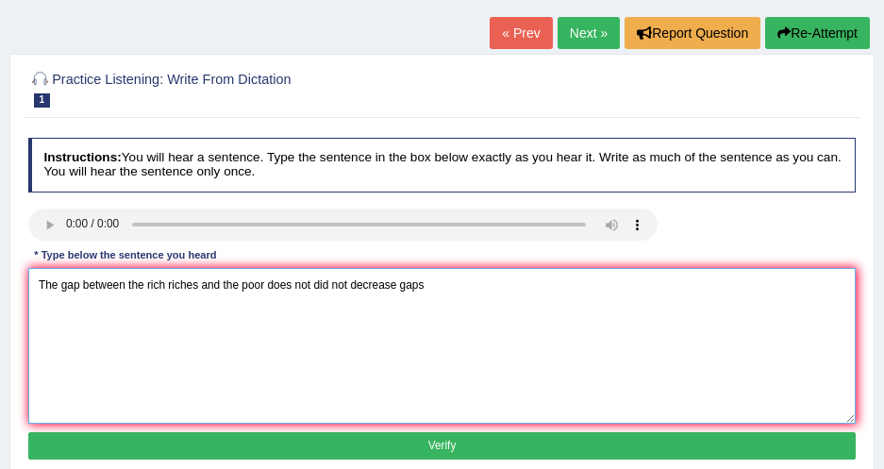
click at [438, 286] on textarea "The gap between the rich riches and the poor does not did not decrease gaps" at bounding box center [442, 346] width 828 height 156
drag, startPoint x: 438, startPoint y: 286, endPoint x: 395, endPoint y: 283, distance: 42.5
click at [395, 283] on textarea "The gap between the rich riches and the poor does not did not decrease gaps" at bounding box center [442, 346] width 828 height 156
click at [393, 291] on textarea "The gap between the rich riches and the poor does not did not decrease gaps" at bounding box center [442, 346] width 828 height 156
type textarea "The gap between the rich riches and the poor does not did not decrease."
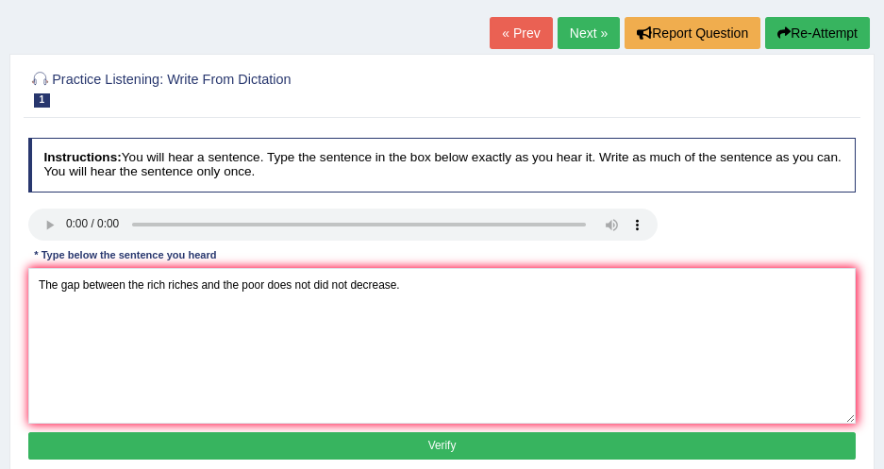
click at [436, 441] on button "Verify" at bounding box center [442, 445] width 828 height 27
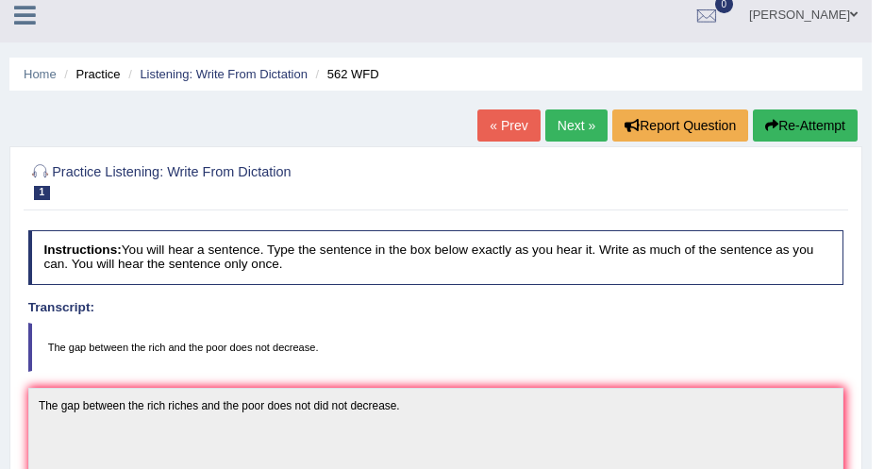
scroll to position [0, 0]
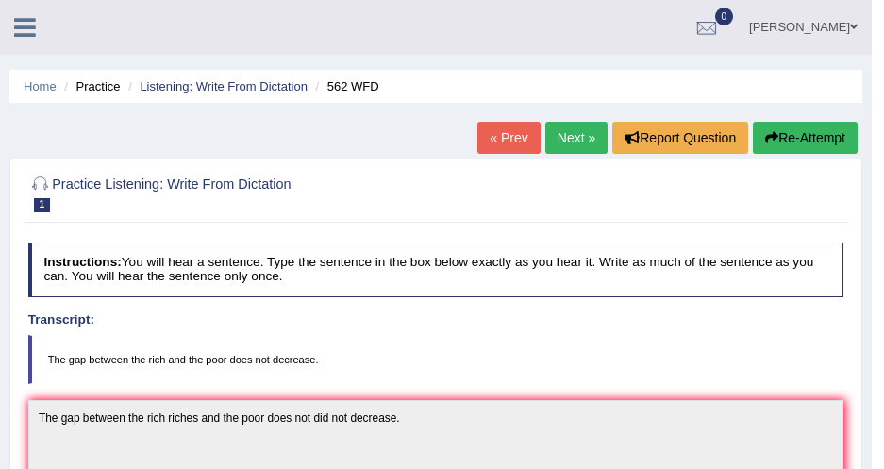
click at [273, 90] on link "Listening: Write From Dictation" at bounding box center [224, 86] width 168 height 14
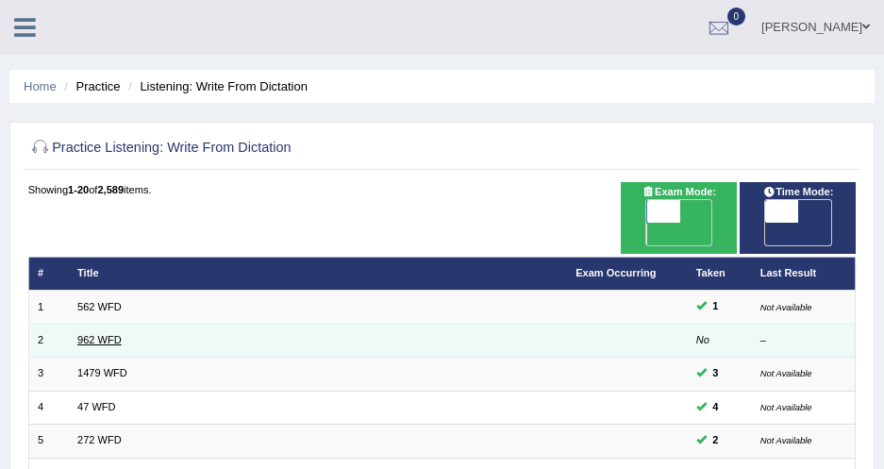
click at [92, 334] on link "962 WFD" at bounding box center [99, 339] width 44 height 11
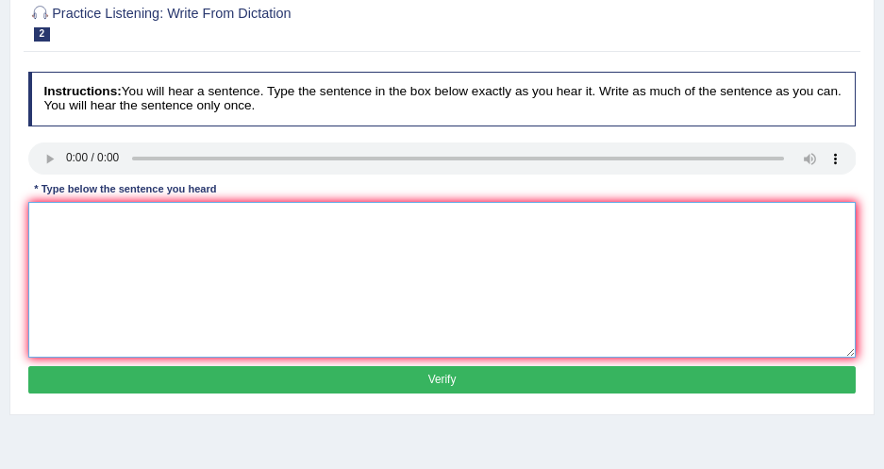
click at [178, 236] on textarea at bounding box center [442, 280] width 828 height 156
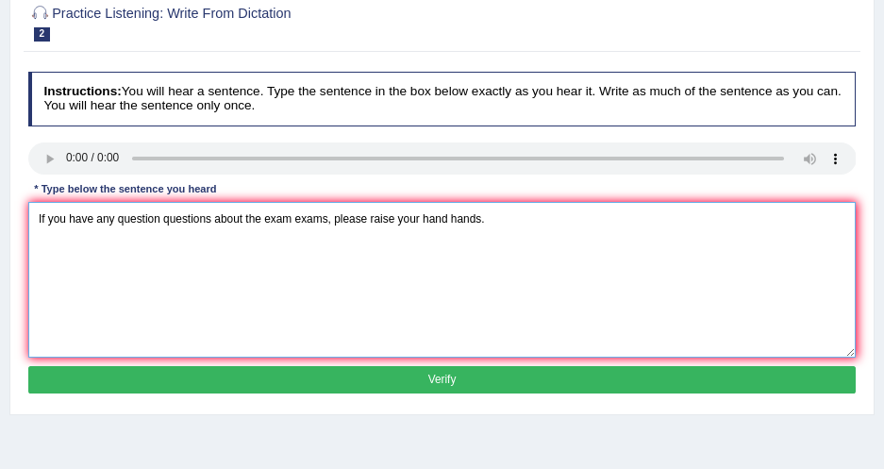
click at [510, 205] on textarea "If you have any question questions about the exam exams, please raise your hand…" at bounding box center [442, 280] width 828 height 156
type textarea "If you have any question questions about the exam exams, please raise your hand…"
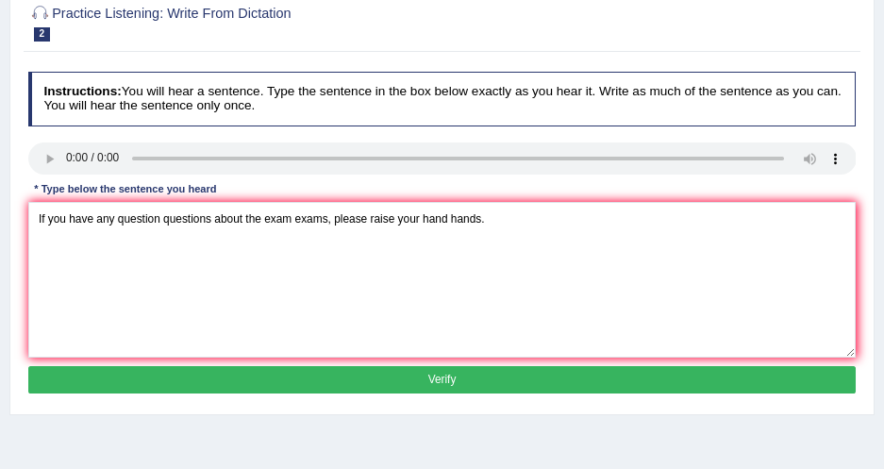
click at [415, 377] on button "Verify" at bounding box center [442, 379] width 828 height 27
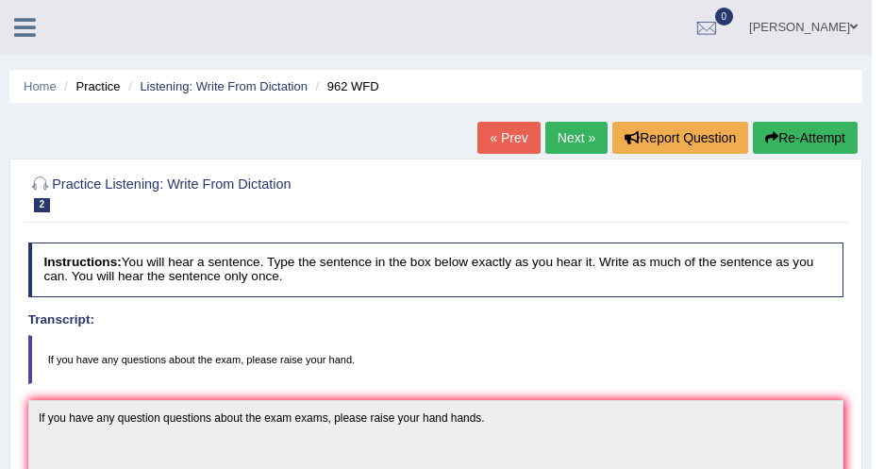
click at [583, 142] on link "Next »" at bounding box center [576, 138] width 62 height 32
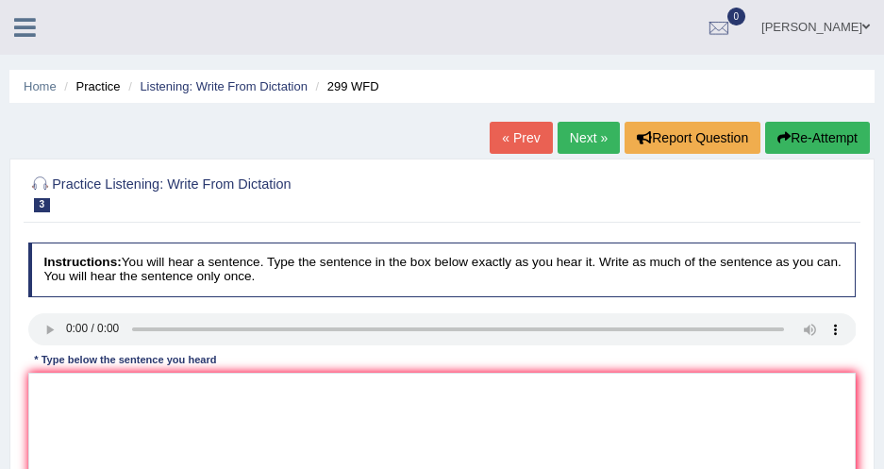
scroll to position [86, 0]
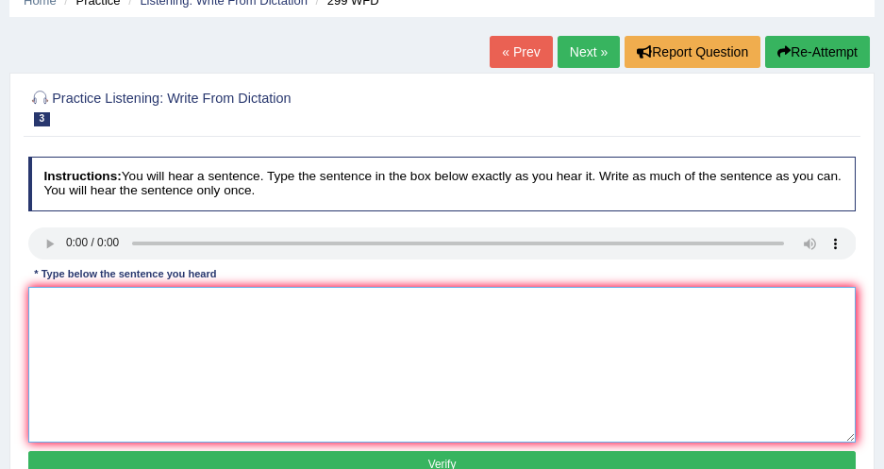
click at [69, 312] on textarea at bounding box center [442, 365] width 828 height 156
click at [224, 311] on textarea at bounding box center [442, 365] width 828 height 156
click at [126, 307] on textarea "Student students will be visiting the classes" at bounding box center [442, 365] width 828 height 156
click at [165, 307] on textarea "Student students respresntative will be visiting the classes" at bounding box center [442, 365] width 828 height 156
click at [160, 305] on textarea "Student students respresntative will be visiting the classes" at bounding box center [442, 365] width 828 height 156
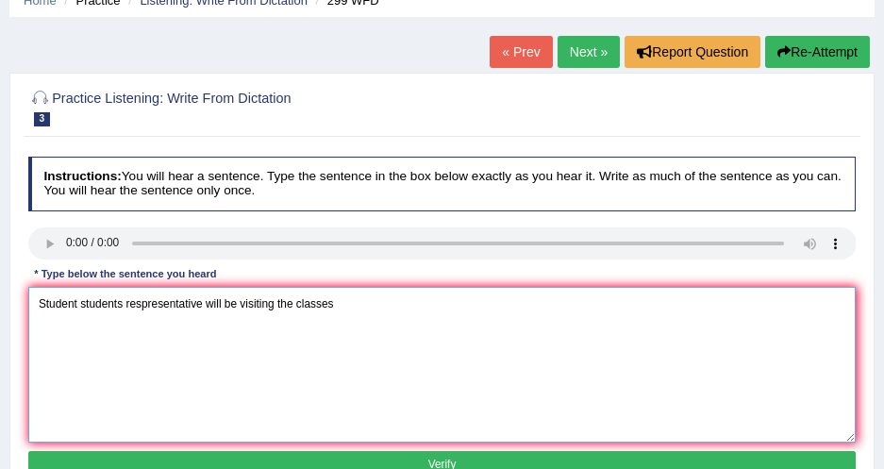
drag, startPoint x: 125, startPoint y: 306, endPoint x: 200, endPoint y: 307, distance: 74.5
click at [200, 307] on textarea "Student students respresentative will be visiting the classes" at bounding box center [442, 365] width 828 height 156
click at [205, 306] on textarea "Student students respresentative will be visiting the classes" at bounding box center [442, 365] width 828 height 156
paste textarea "respresentative"
click at [433, 301] on textarea "Student students respresentative respresentatives will be visiting the classes" at bounding box center [442, 365] width 828 height 156
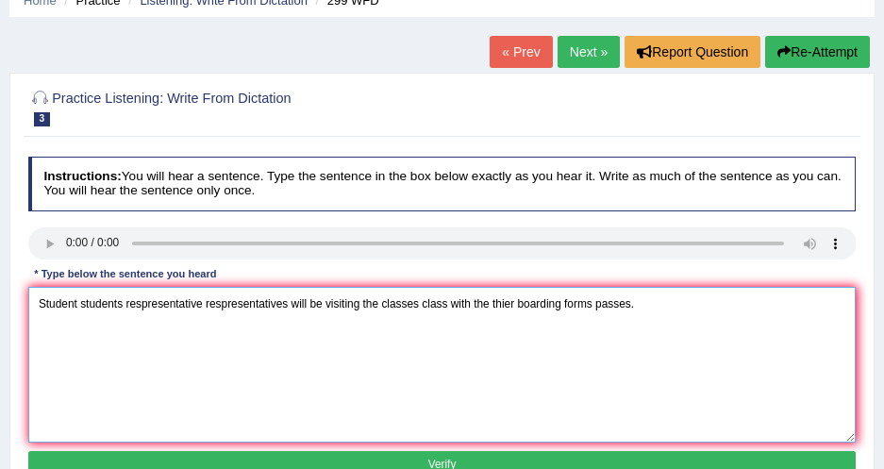
scroll to position [171, 0]
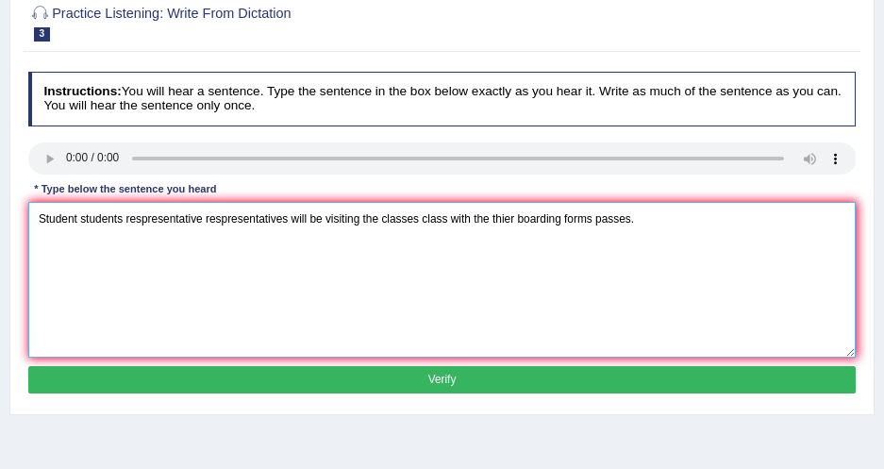
type textarea "Student students respresentative respresentatives will be visiting the classes …"
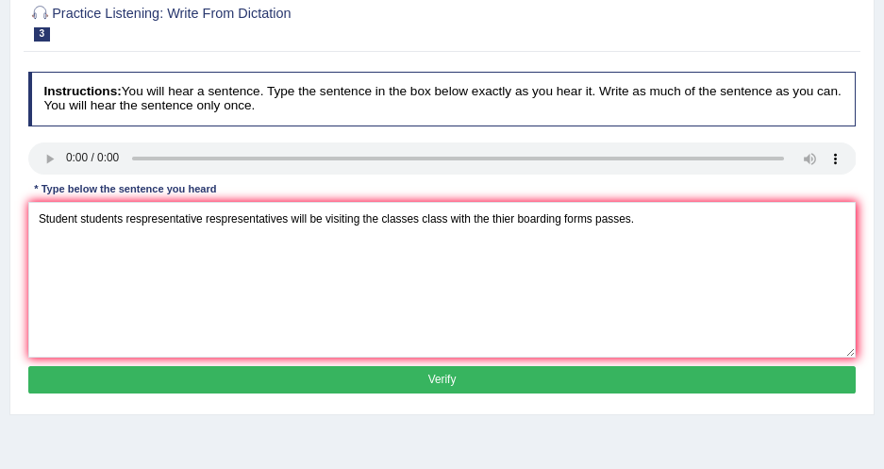
click button "Verify"
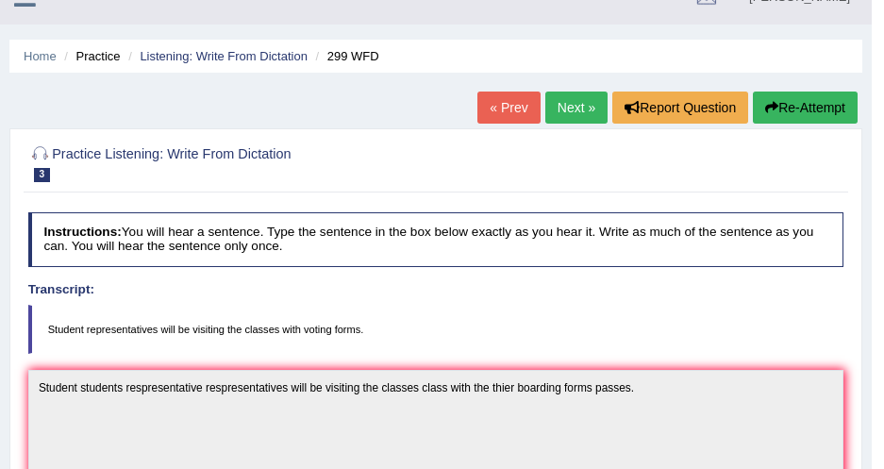
scroll to position [0, 0]
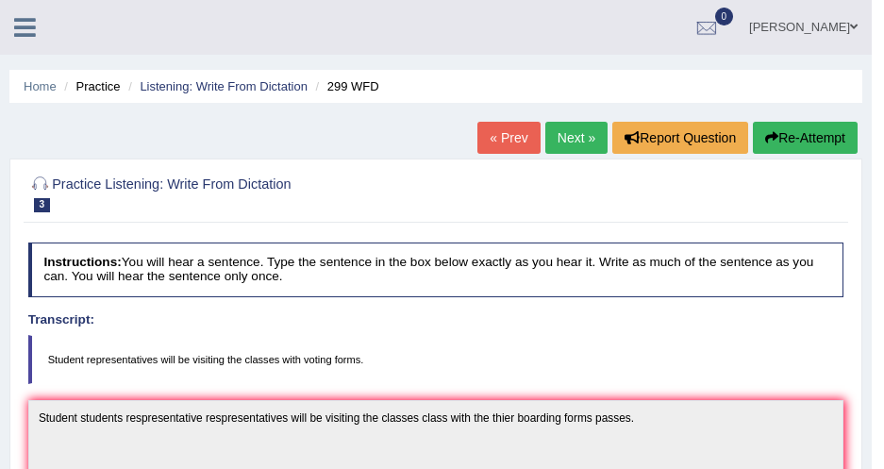
click button "Re-Attempt"
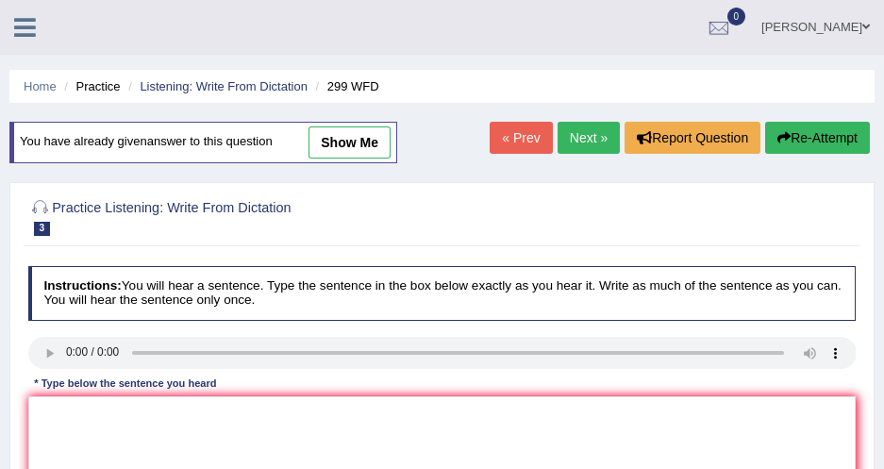
click at [331, 139] on link "show me" at bounding box center [349, 142] width 82 height 32
type textarea "Student students respresentative respresentatives will be visiting the classes …"
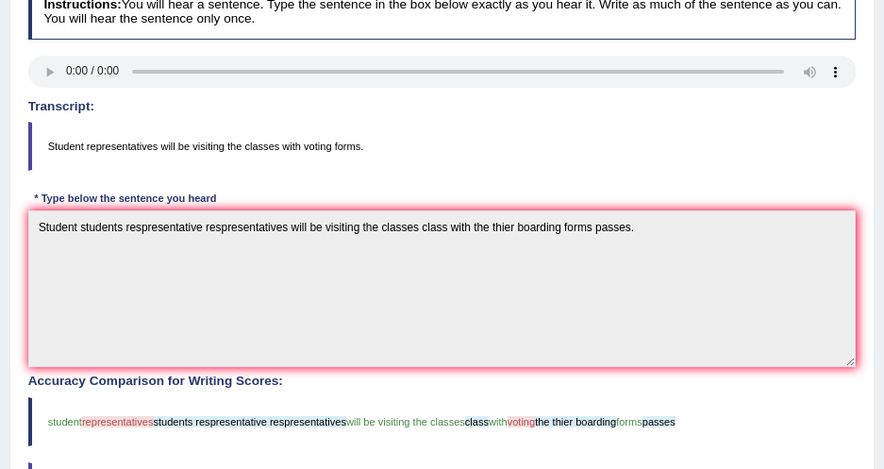
scroll to position [257, 0]
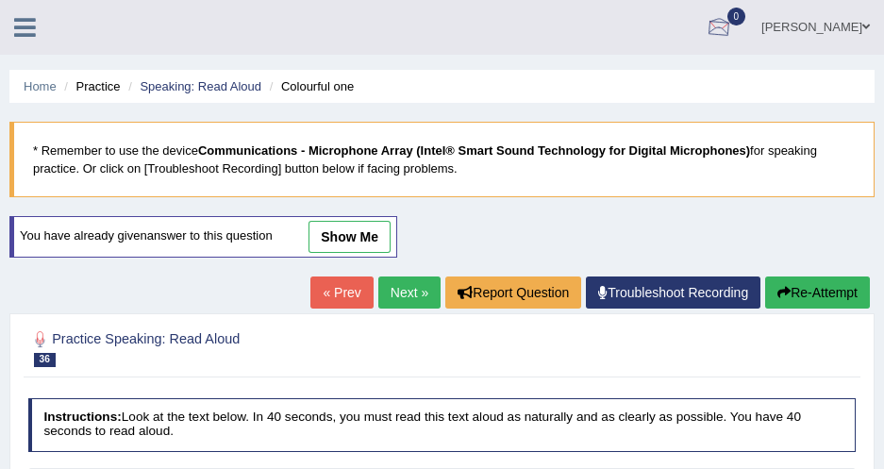
click at [667, 340] on div at bounding box center [442, 347] width 828 height 49
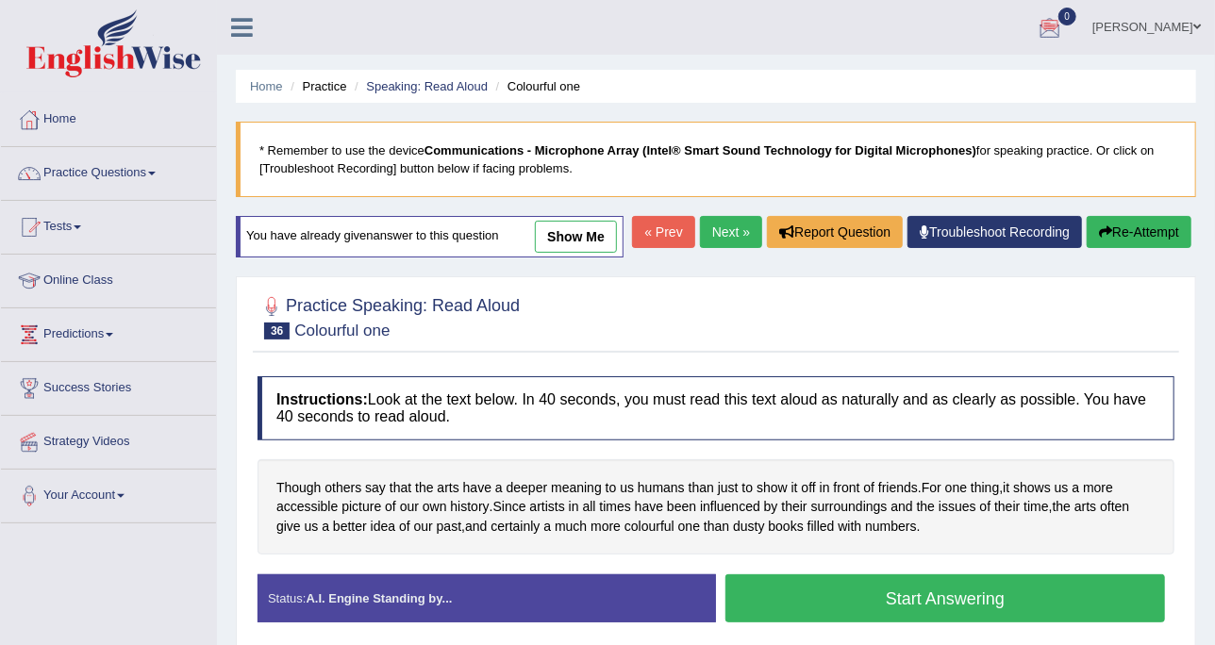
drag, startPoint x: 842, startPoint y: 0, endPoint x: 52, endPoint y: 198, distance: 814.8
click at [52, 198] on li "Practice Questions Speaking Practice Read Aloud Repeat Sentence Describe Image …" at bounding box center [108, 174] width 215 height 54
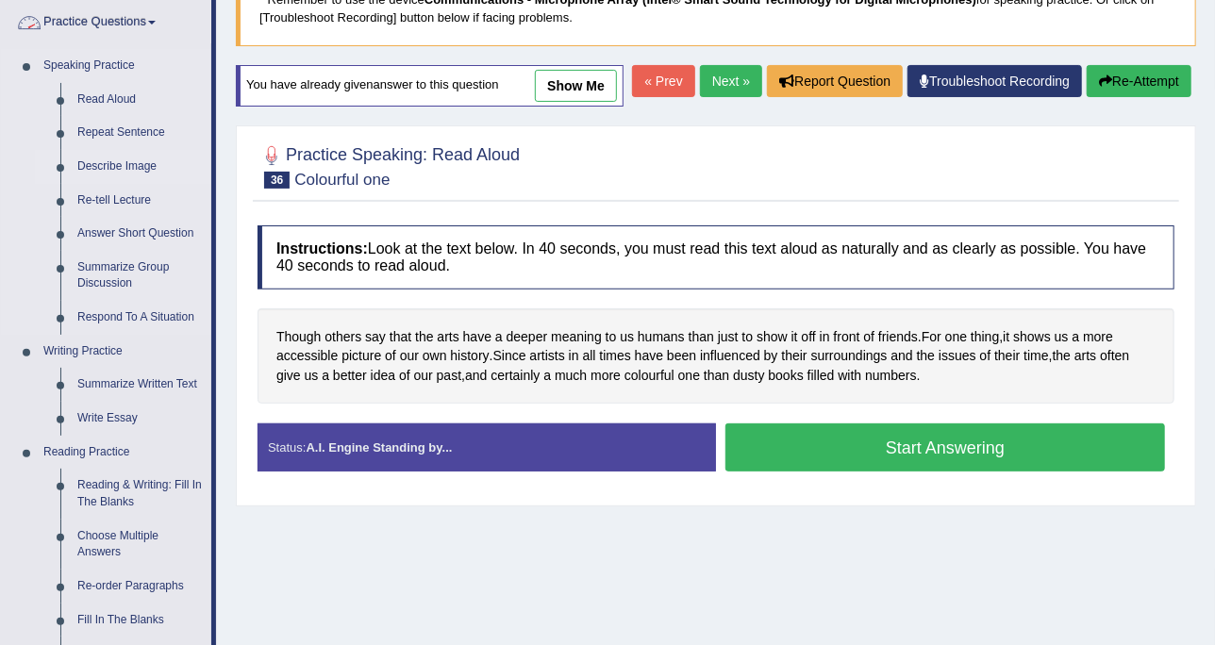
scroll to position [236, 0]
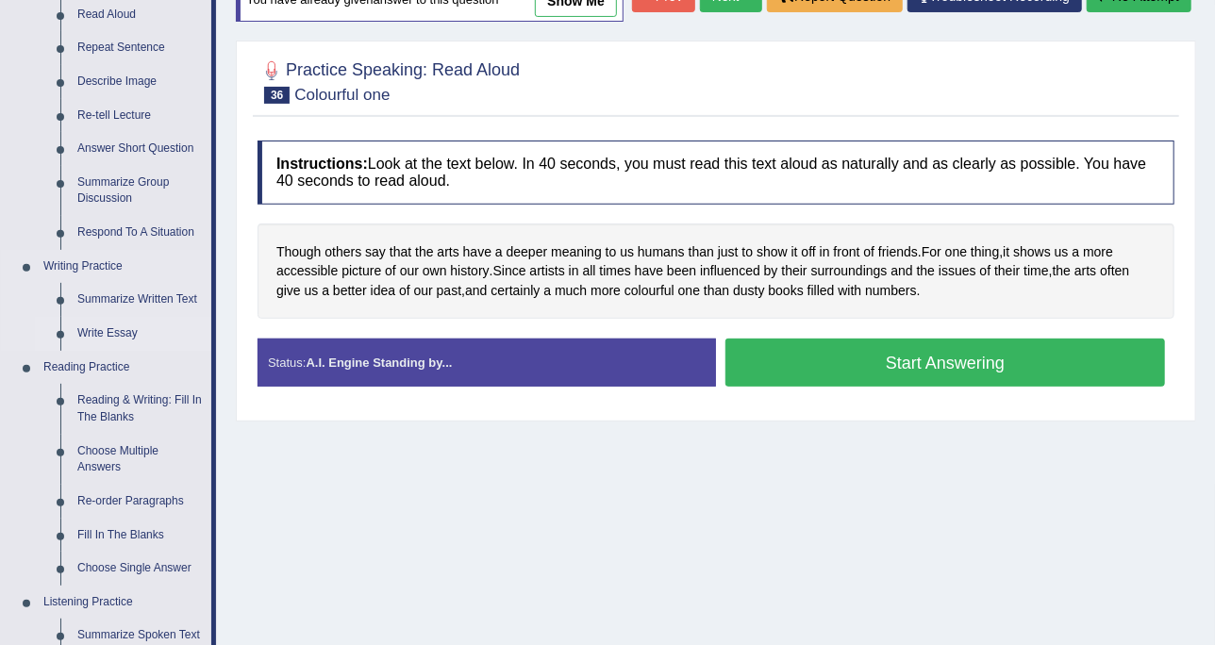
click at [116, 317] on link "Write Essay" at bounding box center [140, 334] width 142 height 34
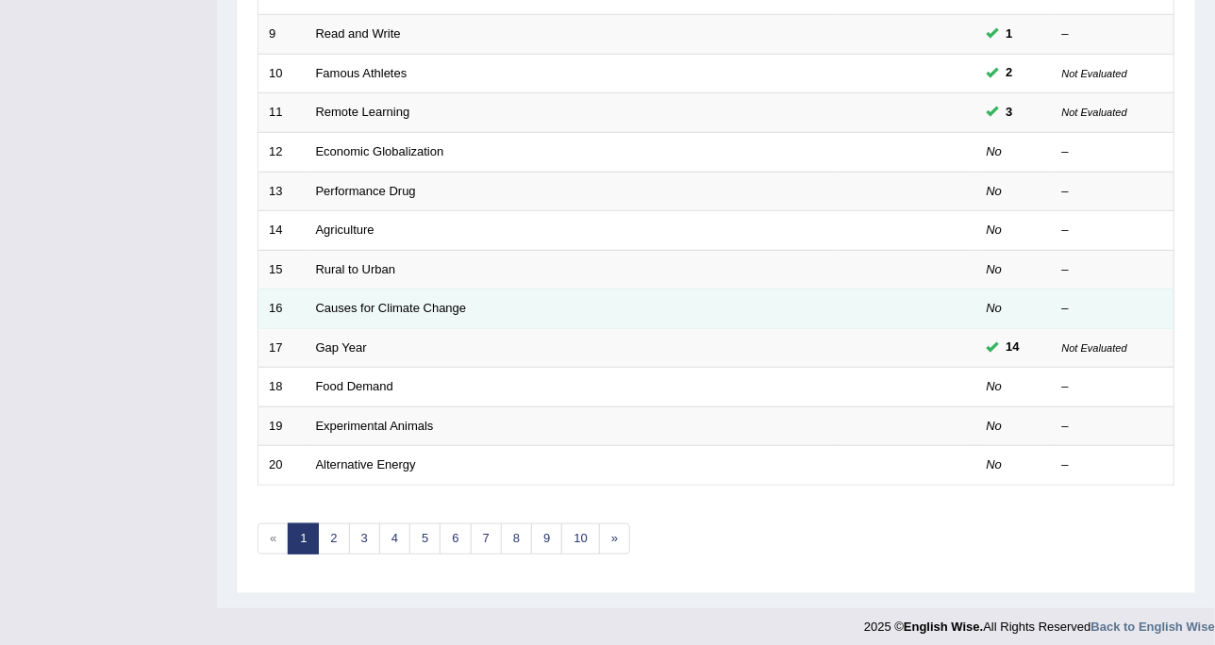
scroll to position [594, 0]
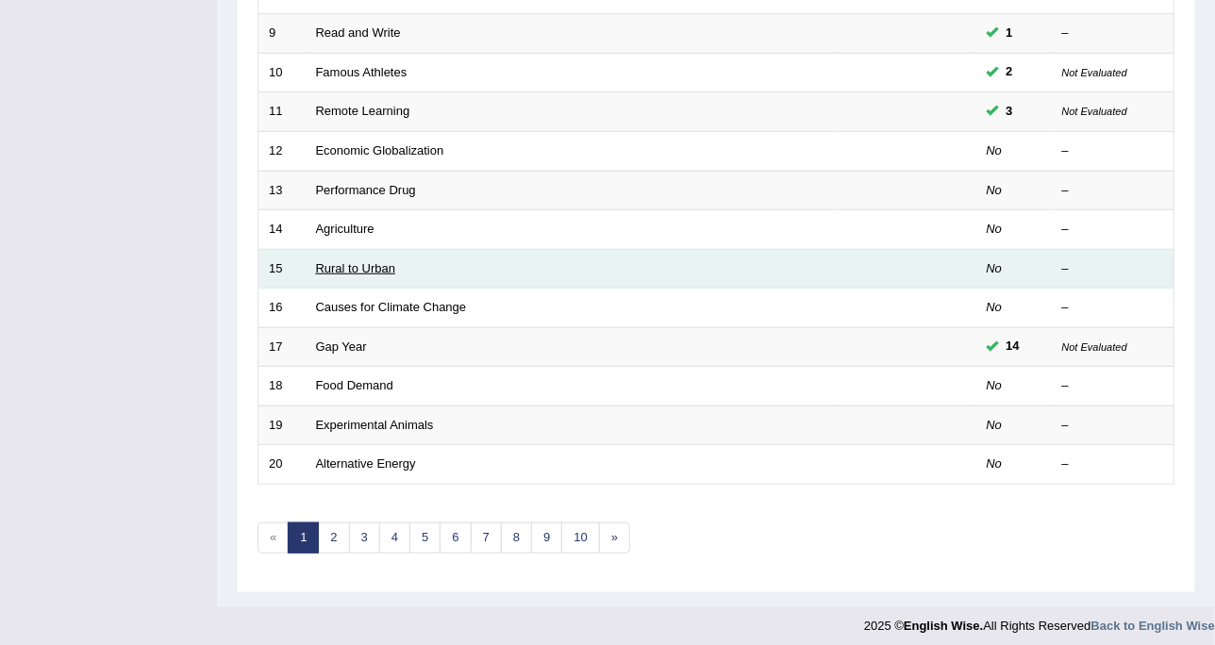
click at [365, 264] on link "Rural to Urban" at bounding box center [356, 268] width 80 height 14
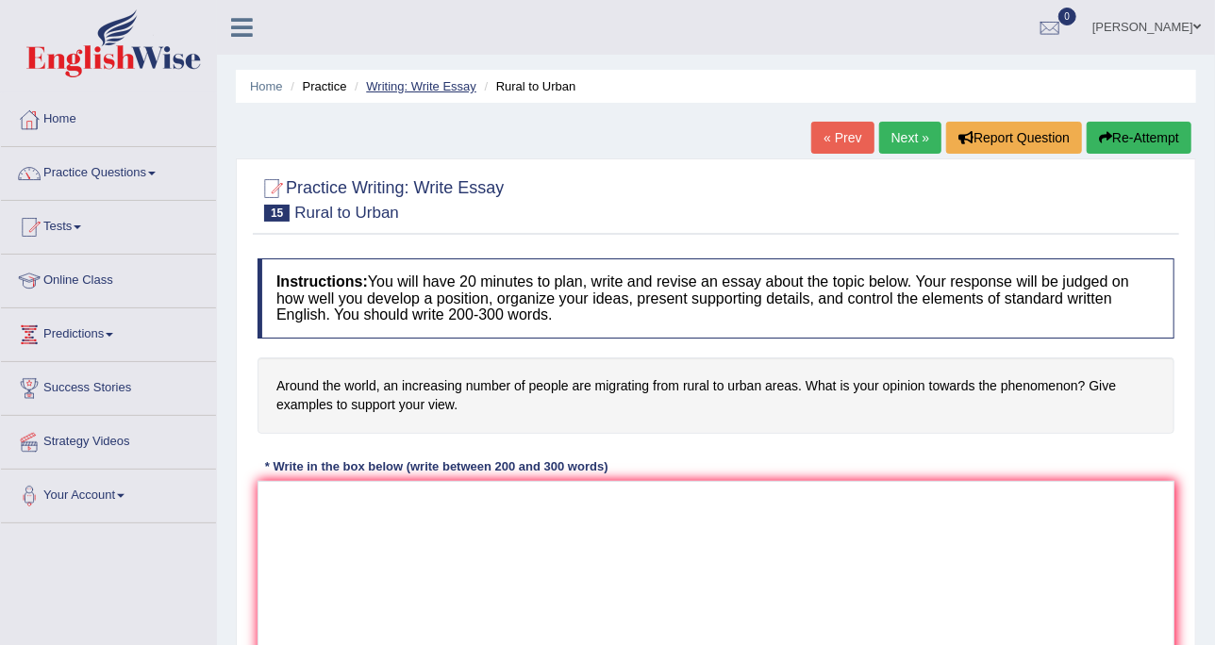
click at [371, 90] on link "Writing: Write Essay" at bounding box center [421, 86] width 110 height 14
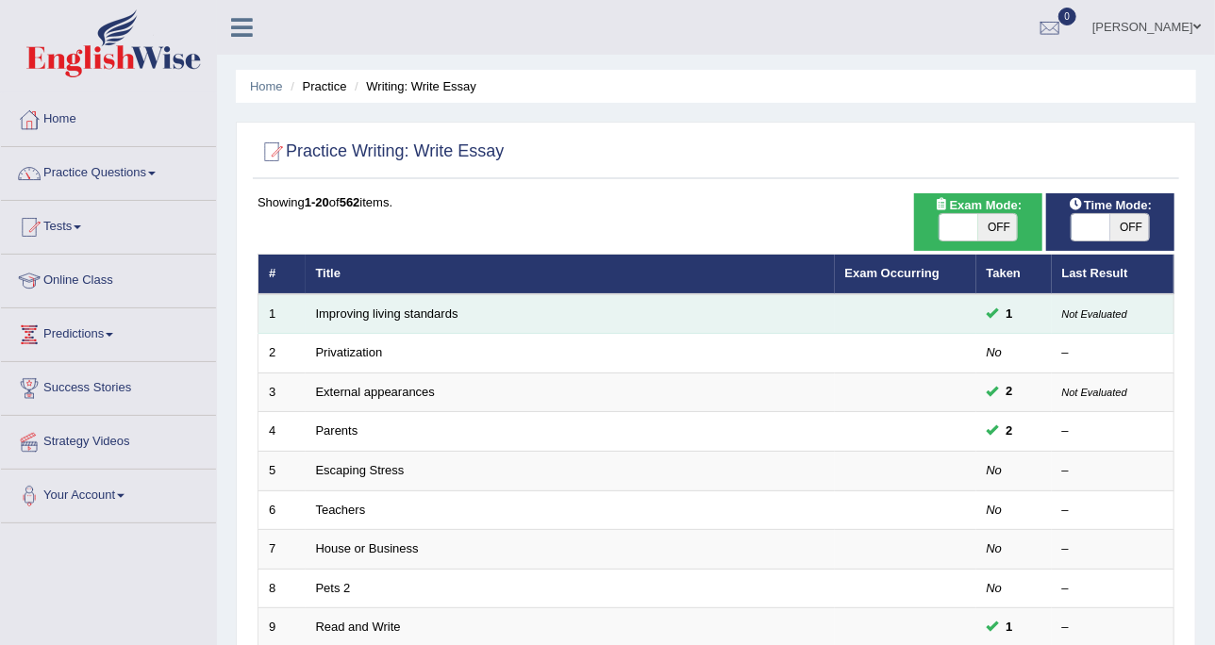
click at [1007, 299] on td "1" at bounding box center [1013, 314] width 75 height 40
click at [456, 307] on link "Improving living standards" at bounding box center [387, 314] width 142 height 14
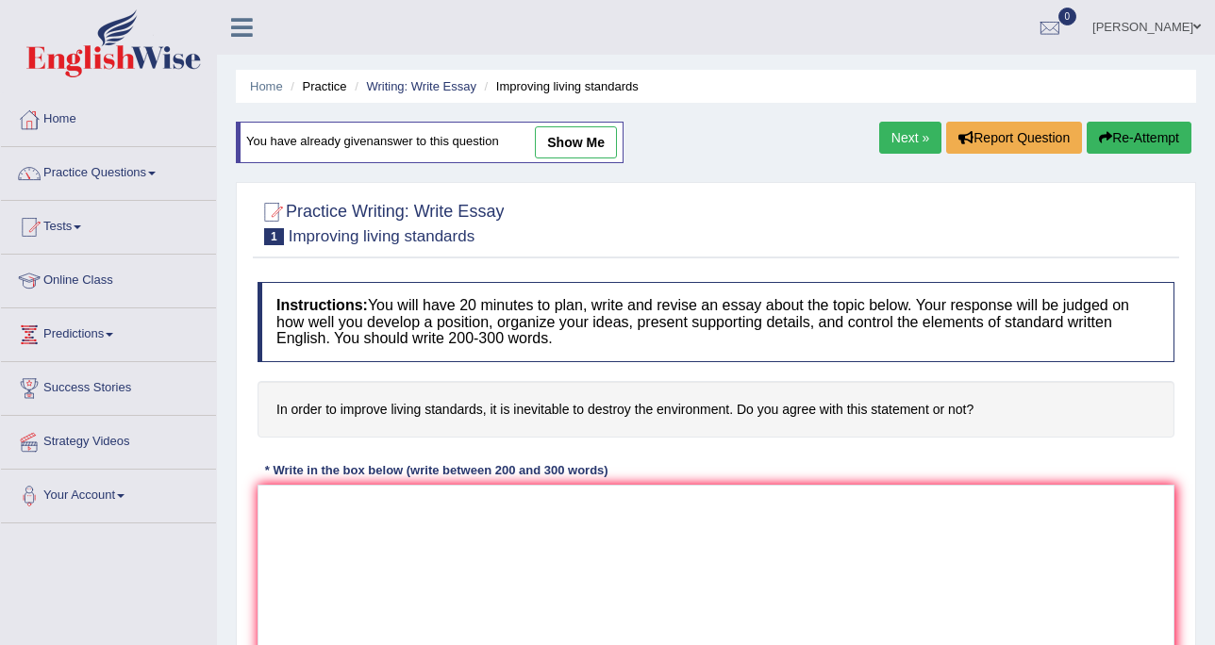
click at [619, 146] on div "You have already given answer to this question show me" at bounding box center [430, 142] width 388 height 41
click at [560, 115] on div "Home Practice Writing: Write Essay Improving living standards You have already …" at bounding box center [716, 471] width 998 height 943
click at [563, 132] on link "show me" at bounding box center [576, 142] width 82 height 32
type textarea "One of the most important trends of [DATE] world is the increase in the living …"
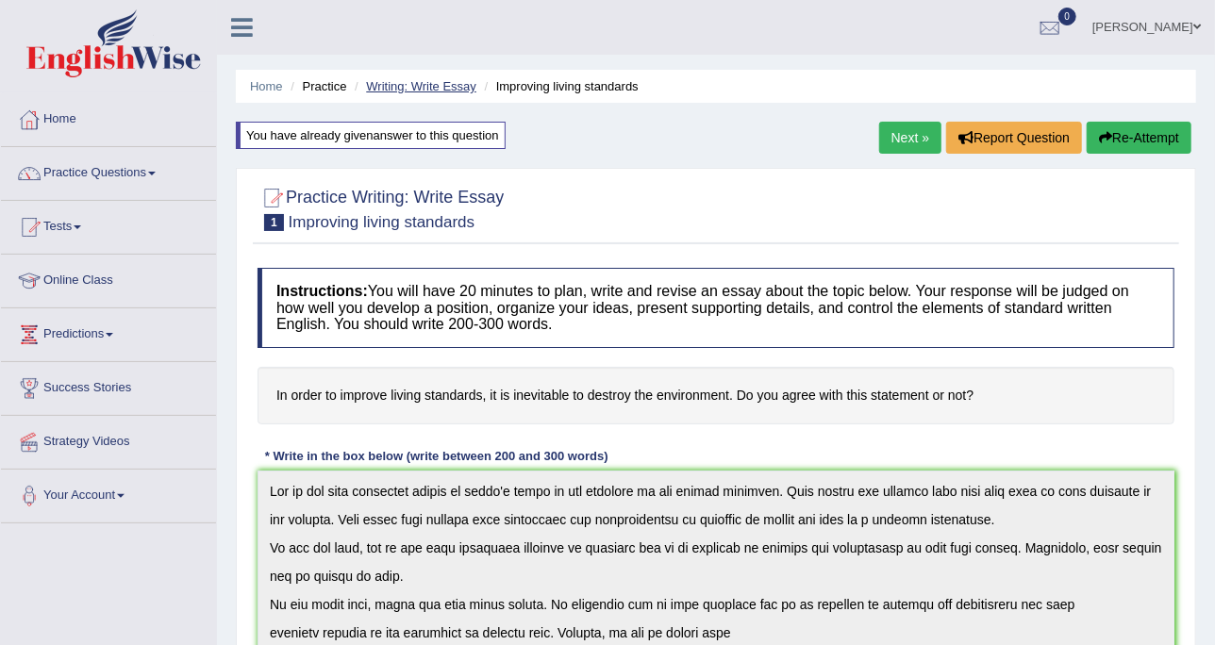
click at [419, 88] on link "Writing: Write Essay" at bounding box center [421, 86] width 110 height 14
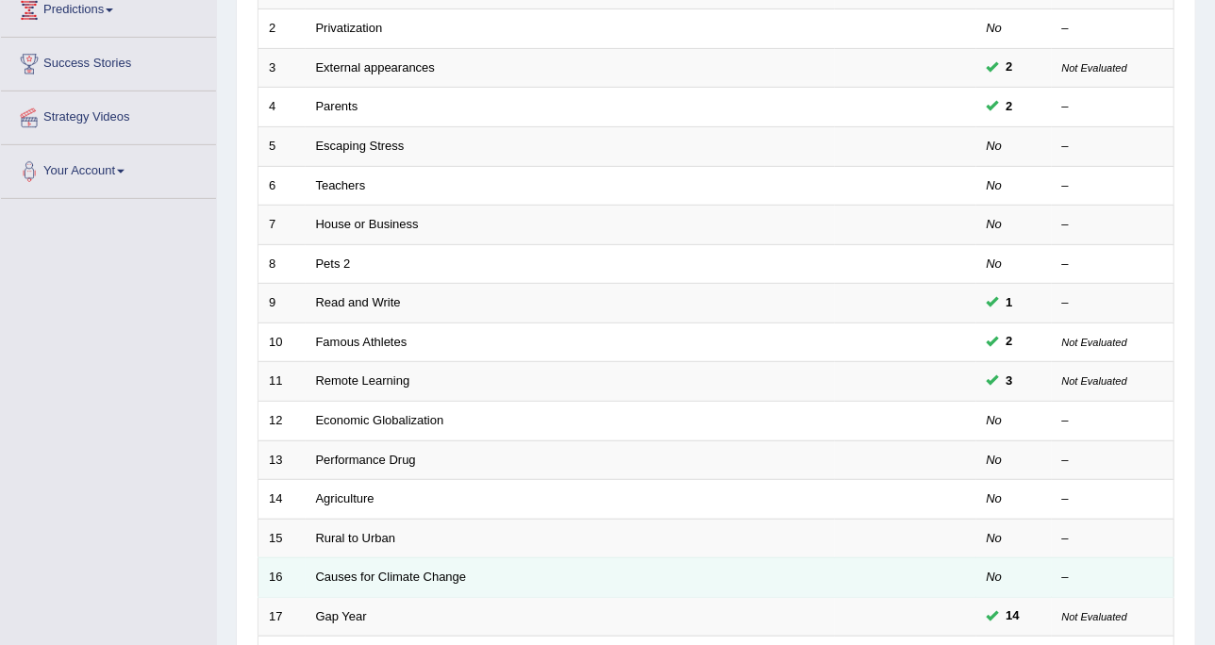
scroll to position [241, 0]
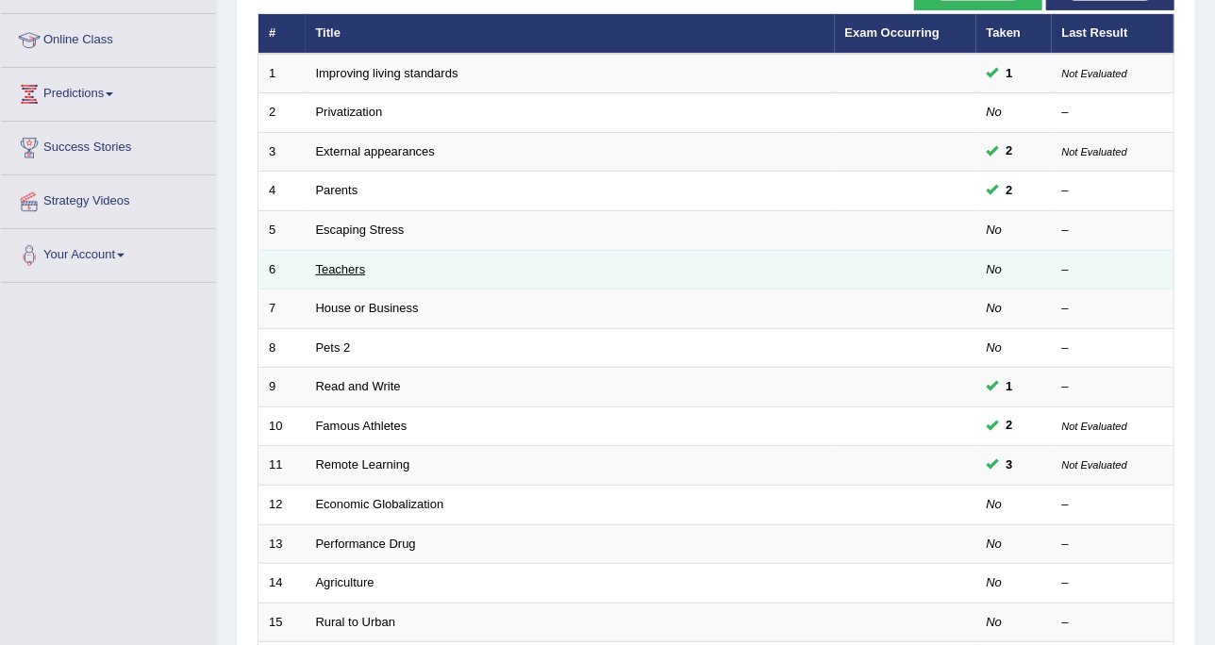
click at [337, 262] on link "Teachers" at bounding box center [341, 269] width 50 height 14
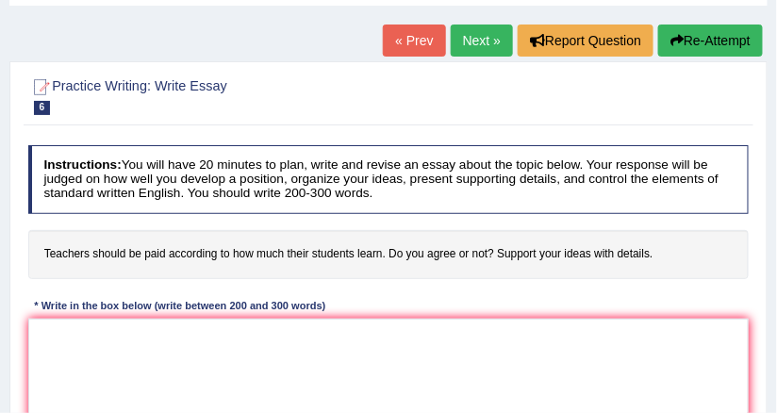
scroll to position [118, 0]
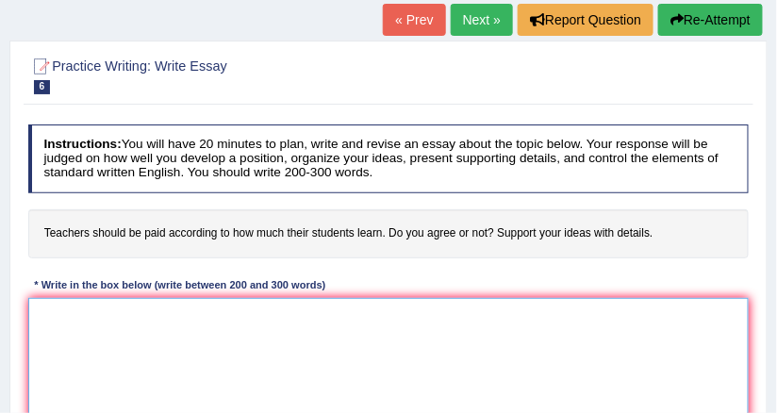
click at [250, 340] on textarea at bounding box center [389, 376] width 722 height 156
click at [105, 348] on textarea at bounding box center [389, 376] width 722 height 156
click at [101, 329] on textarea at bounding box center [389, 376] width 722 height 156
click at [217, 307] on textarea at bounding box center [389, 376] width 722 height 156
paste textarea "The increasing influence of (essay topic) on our lives has ignited numerous dis…"
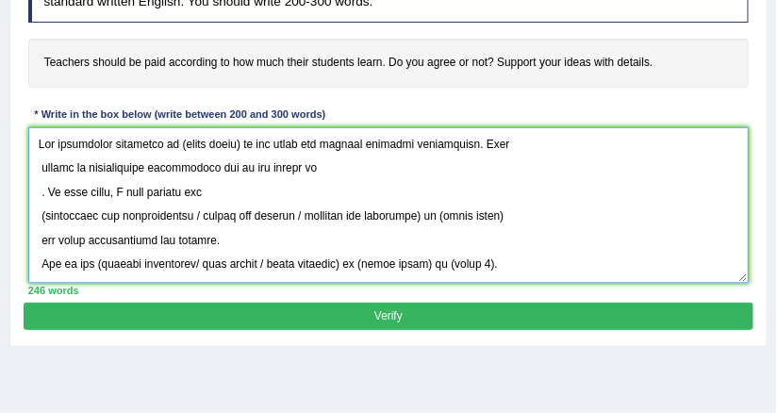
scroll to position [305, 0]
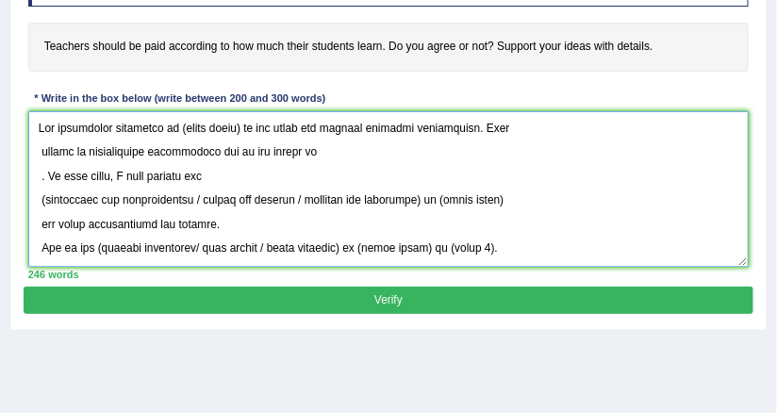
drag, startPoint x: 175, startPoint y: 124, endPoint x: 244, endPoint y: 134, distance: 69.5
click at [244, 134] on textarea at bounding box center [389, 189] width 722 height 156
click at [300, 143] on textarea at bounding box center [389, 189] width 722 height 156
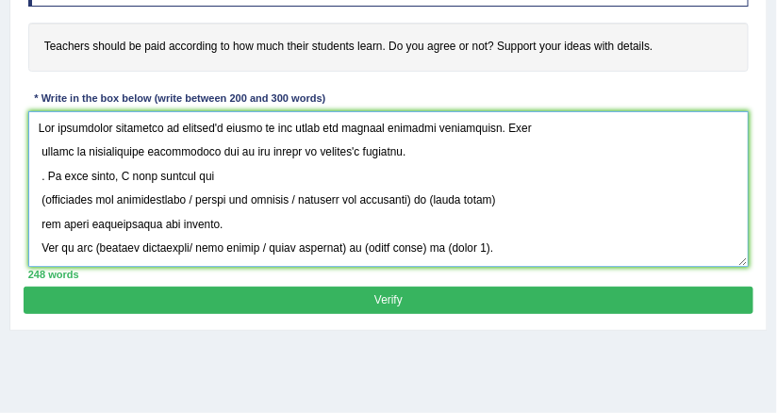
drag, startPoint x: 300, startPoint y: 154, endPoint x: 399, endPoint y: 150, distance: 99.1
click at [399, 150] on textarea at bounding box center [389, 189] width 722 height 156
drag, startPoint x: 226, startPoint y: 127, endPoint x: 254, endPoint y: 131, distance: 27.6
click at [254, 131] on textarea at bounding box center [389, 189] width 722 height 156
drag, startPoint x: 405, startPoint y: 149, endPoint x: 16, endPoint y: 127, distance: 389.2
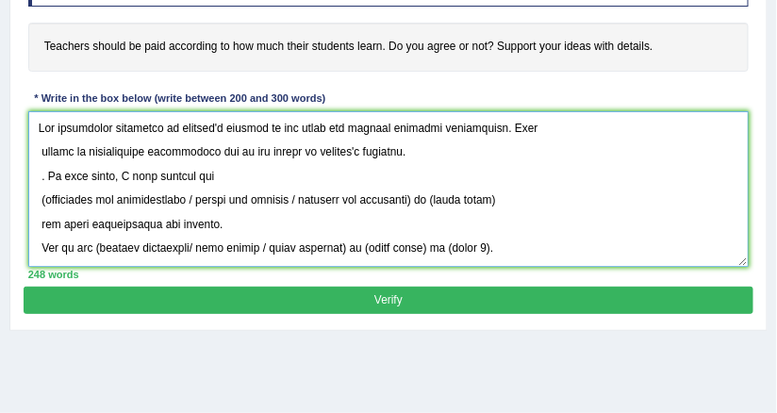
click at [16, 127] on div "Practice Writing: Write Essay 6 Teachers Instructions: You will have 20 minutes…" at bounding box center [388, 92] width 758 height 477
click at [39, 150] on textarea at bounding box center [389, 189] width 722 height 156
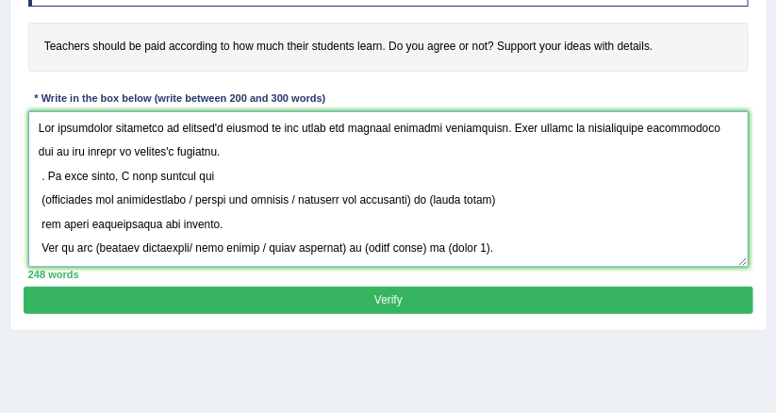
click at [39, 171] on textarea at bounding box center [389, 189] width 722 height 156
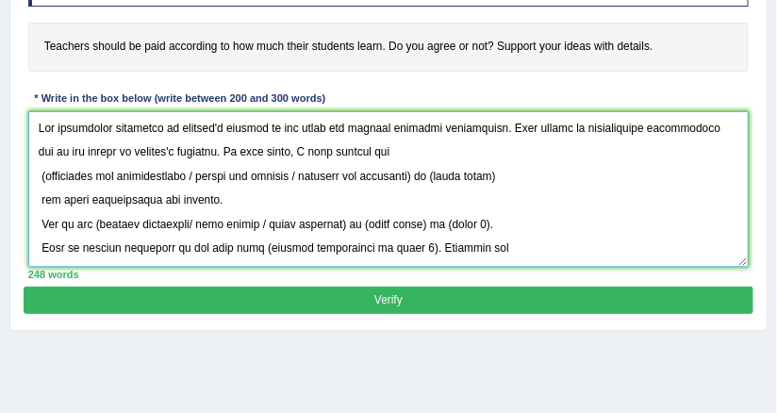
click at [257, 148] on textarea at bounding box center [389, 189] width 722 height 156
click at [265, 148] on textarea at bounding box center [389, 189] width 722 height 156
click at [377, 157] on textarea at bounding box center [389, 189] width 722 height 156
click at [36, 172] on textarea at bounding box center [389, 189] width 722 height 156
click at [81, 180] on textarea at bounding box center [389, 189] width 722 height 156
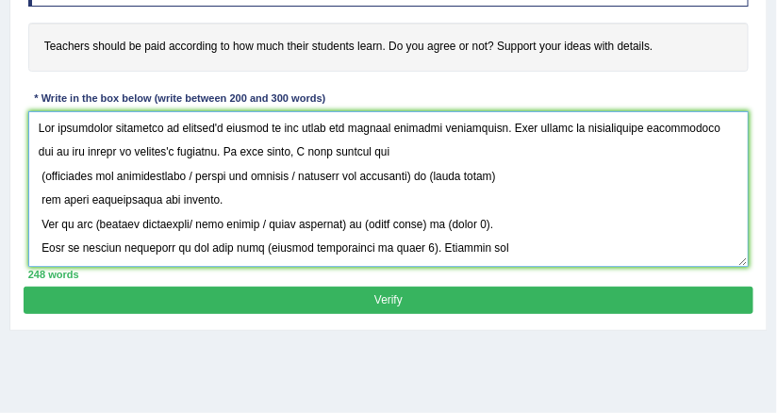
drag, startPoint x: 37, startPoint y: 172, endPoint x: 433, endPoint y: 169, distance: 396.1
click at [433, 169] on textarea at bounding box center [389, 189] width 722 height 156
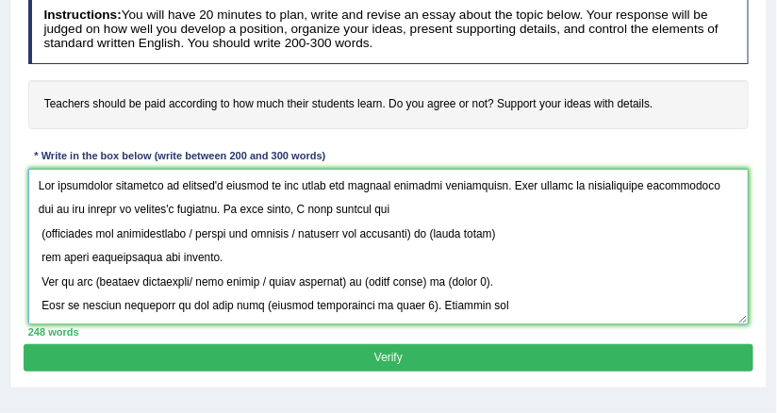
scroll to position [229, 0]
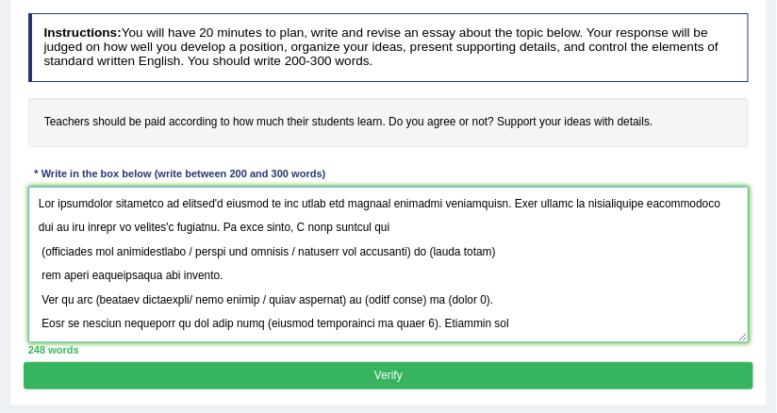
click at [237, 238] on textarea at bounding box center [389, 265] width 722 height 156
drag, startPoint x: 199, startPoint y: 251, endPoint x: 434, endPoint y: 247, distance: 234.9
click at [434, 247] on textarea at bounding box center [389, 265] width 722 height 156
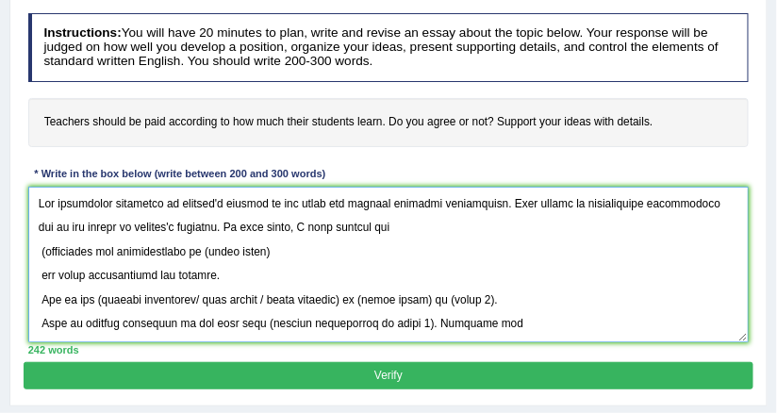
click at [45, 249] on textarea at bounding box center [389, 265] width 722 height 156
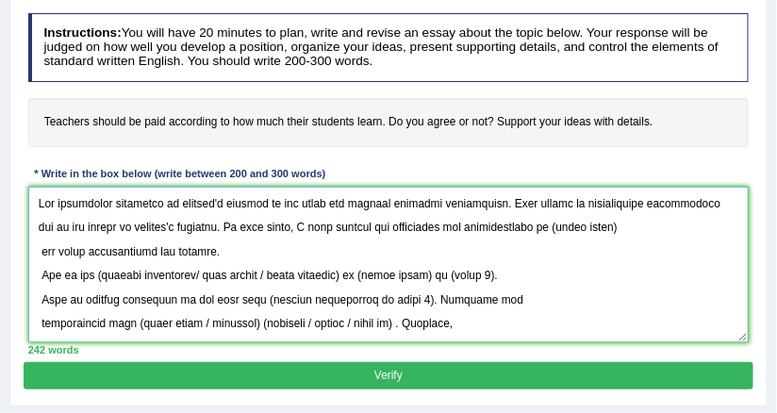
drag, startPoint x: 523, startPoint y: 226, endPoint x: 603, endPoint y: 230, distance: 79.3
click at [603, 230] on textarea at bounding box center [389, 265] width 722 height 156
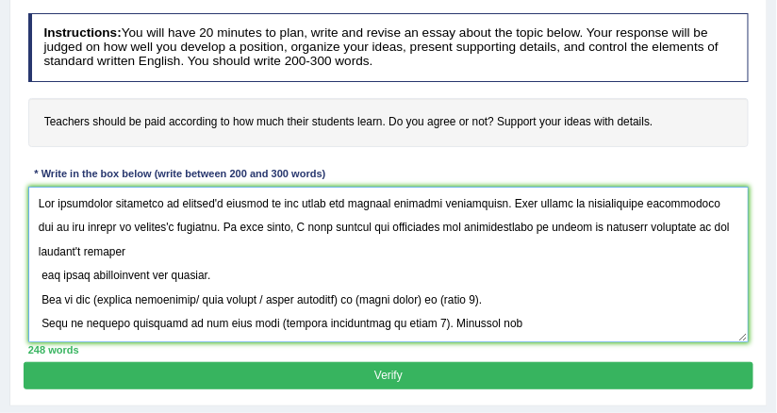
click at [38, 273] on textarea at bounding box center [389, 265] width 722 height 156
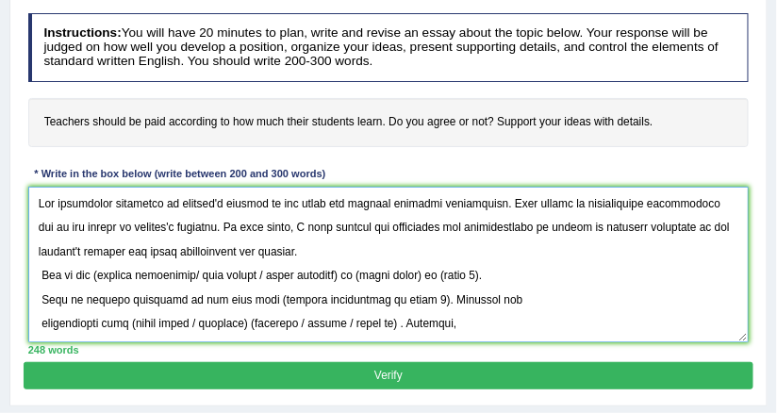
drag, startPoint x: 300, startPoint y: 253, endPoint x: 37, endPoint y: 202, distance: 268.0
click at [37, 202] on textarea at bounding box center [389, 265] width 722 height 156
click at [390, 213] on textarea at bounding box center [389, 265] width 722 height 156
click at [498, 198] on textarea at bounding box center [389, 265] width 722 height 156
drag, startPoint x: 196, startPoint y: 229, endPoint x: 35, endPoint y: 200, distance: 163.9
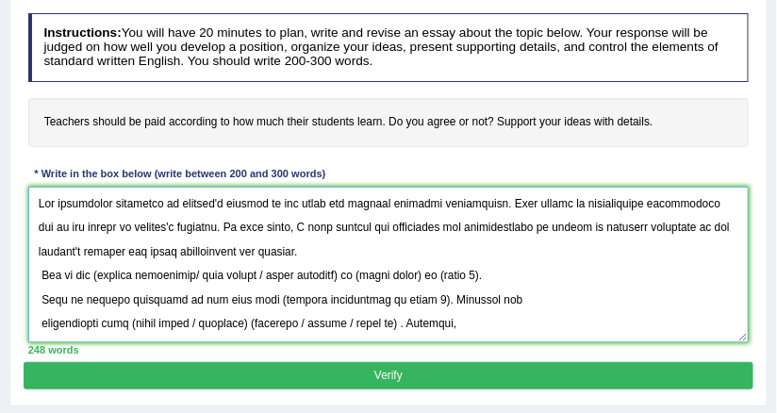
click at [35, 200] on textarea at bounding box center [389, 265] width 722 height 156
click at [225, 229] on textarea at bounding box center [389, 265] width 722 height 156
drag, startPoint x: 197, startPoint y: 224, endPoint x: 290, endPoint y: 249, distance: 96.5
click at [290, 249] on textarea at bounding box center [389, 265] width 722 height 156
click at [188, 229] on textarea at bounding box center [389, 265] width 722 height 156
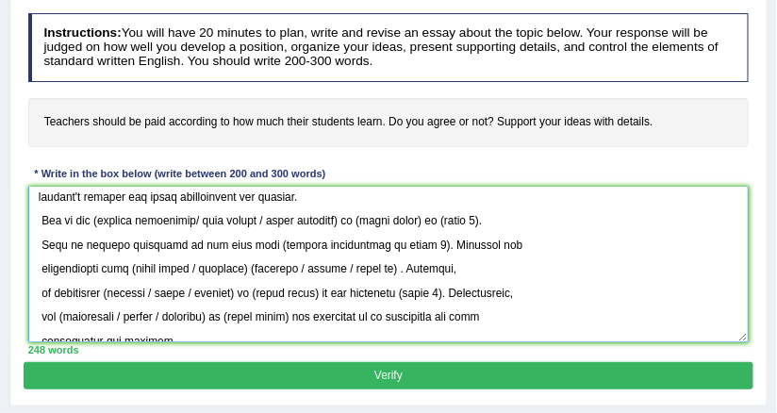
scroll to position [89, 0]
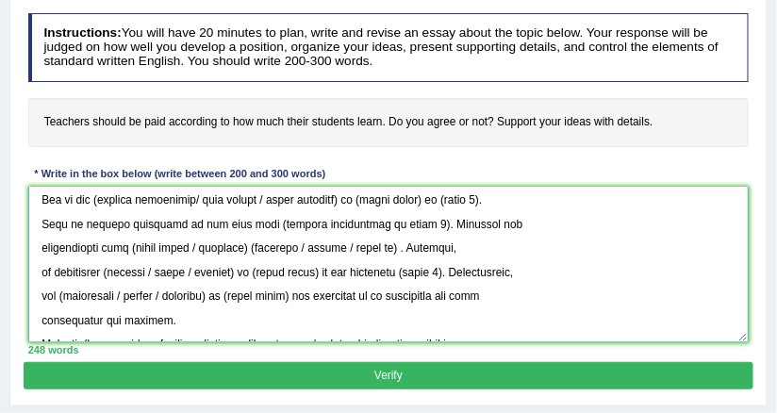
click at [98, 198] on textarea at bounding box center [389, 265] width 722 height 156
drag, startPoint x: 200, startPoint y: 198, endPoint x: 358, endPoint y: 195, distance: 158.5
click at [358, 195] on textarea at bounding box center [389, 265] width 722 height 156
click at [97, 202] on textarea at bounding box center [389, 265] width 722 height 156
drag, startPoint x: 198, startPoint y: 195, endPoint x: 360, endPoint y: 195, distance: 162.2
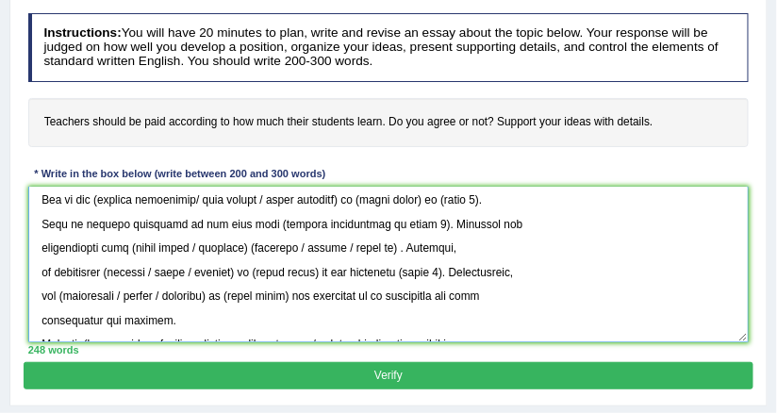
click at [360, 195] on textarea at bounding box center [389, 265] width 722 height 156
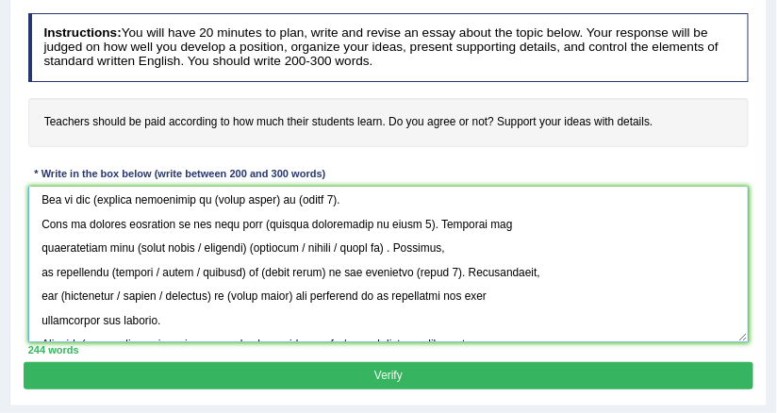
click at [97, 200] on textarea at bounding box center [389, 265] width 722 height 156
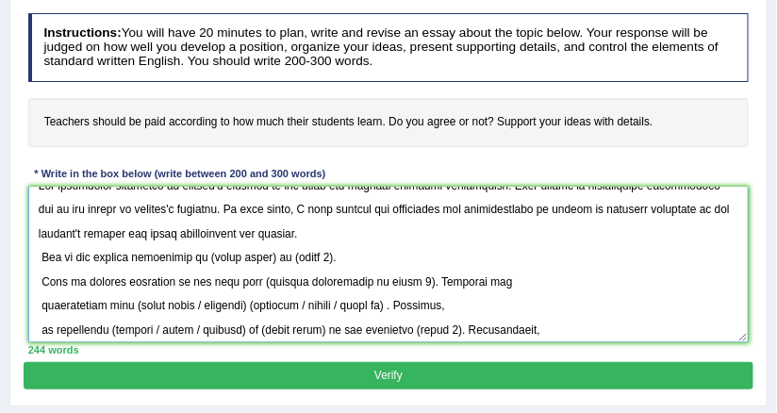
scroll to position [0, 0]
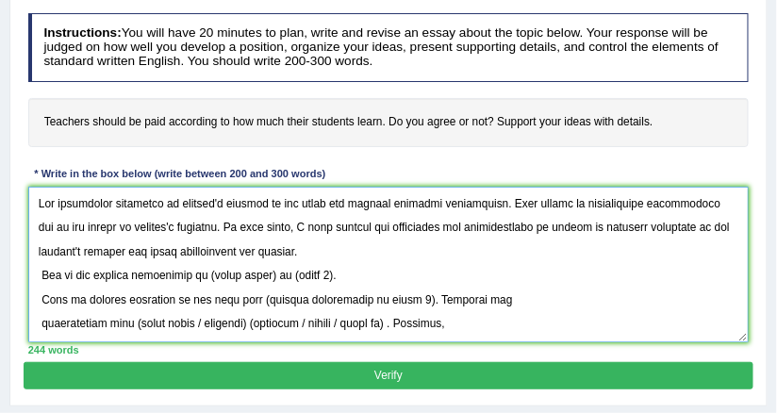
drag, startPoint x: 208, startPoint y: 273, endPoint x: 272, endPoint y: 275, distance: 63.3
click at [272, 275] on textarea at bounding box center [389, 265] width 722 height 156
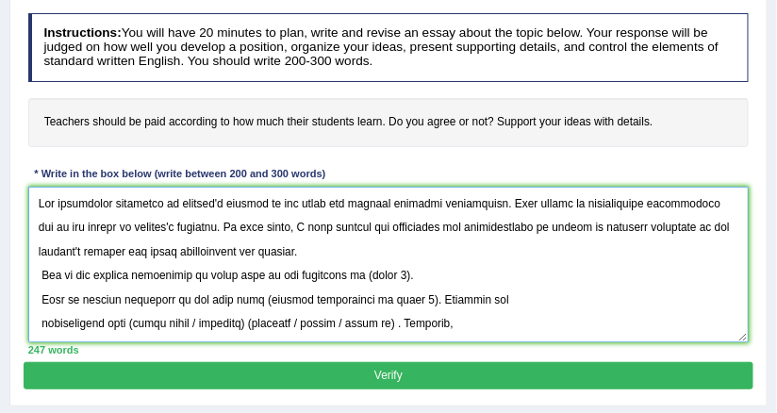
click at [368, 269] on textarea at bounding box center [389, 265] width 722 height 156
drag, startPoint x: 360, startPoint y: 269, endPoint x: 407, endPoint y: 269, distance: 47.2
click at [407, 269] on textarea at bounding box center [389, 265] width 722 height 156
drag, startPoint x: 244, startPoint y: 296, endPoint x: 395, endPoint y: 307, distance: 151.3
click at [395, 307] on textarea at bounding box center [389, 265] width 722 height 156
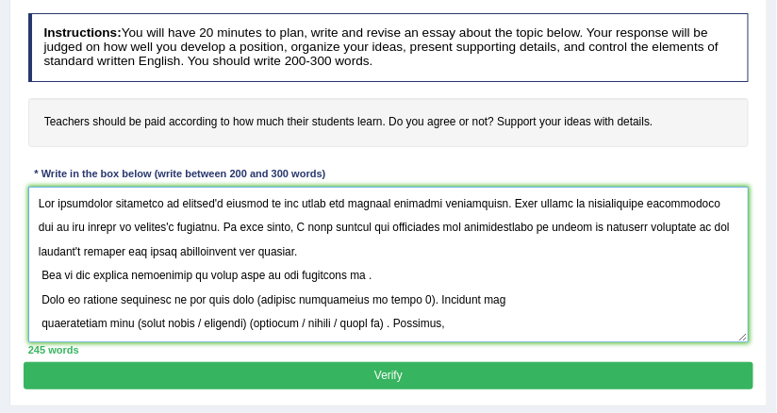
click at [360, 266] on textarea at bounding box center [389, 265] width 722 height 156
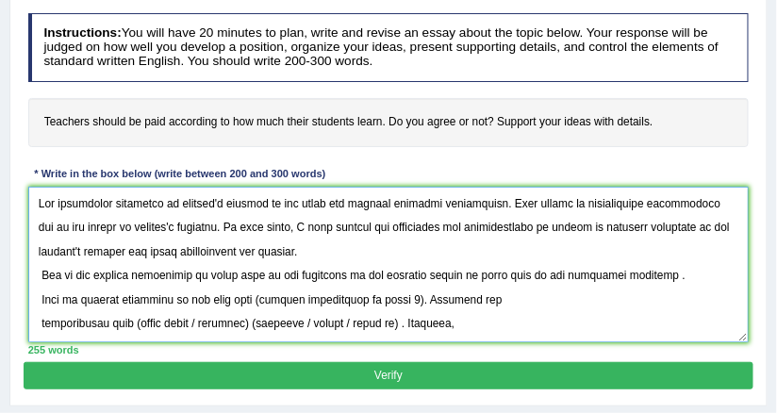
drag, startPoint x: 589, startPoint y: 274, endPoint x: 627, endPoint y: 265, distance: 38.9
click at [627, 265] on textarea at bounding box center [389, 265] width 722 height 156
click at [640, 315] on textarea at bounding box center [389, 265] width 722 height 156
click at [674, 273] on textarea at bounding box center [389, 265] width 722 height 156
drag, startPoint x: 244, startPoint y: 297, endPoint x: 394, endPoint y: 305, distance: 150.2
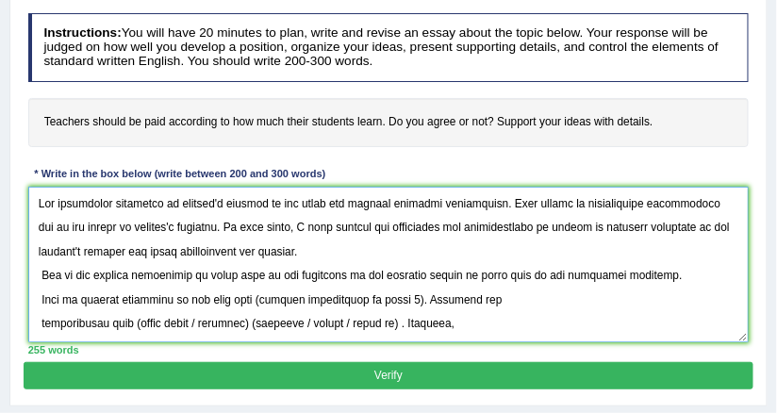
click at [394, 305] on textarea at bounding box center [389, 265] width 722 height 156
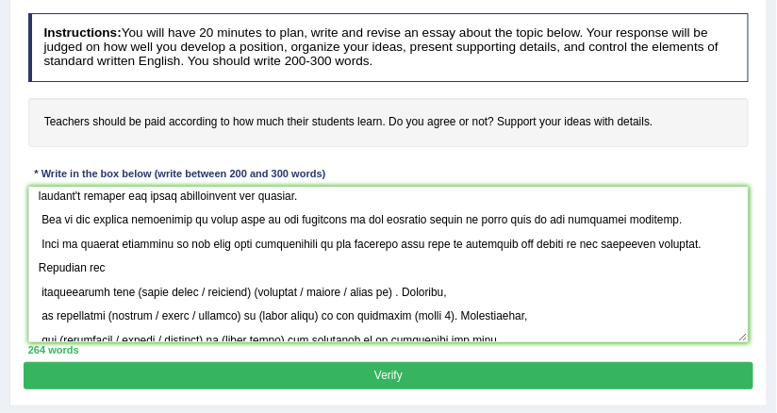
scroll to position [89, 0]
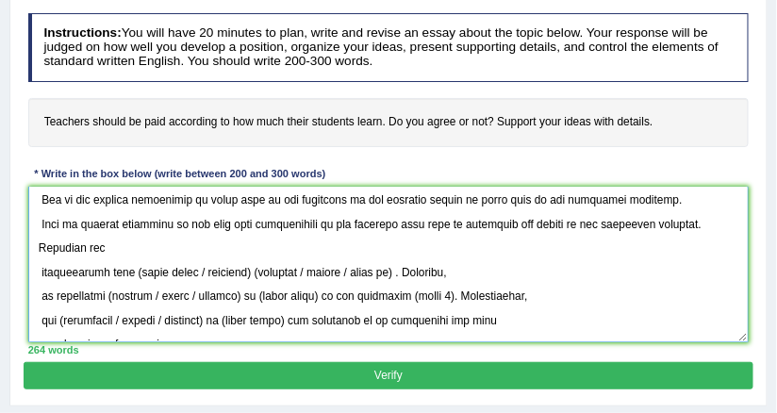
click at [41, 266] on textarea at bounding box center [389, 265] width 722 height 156
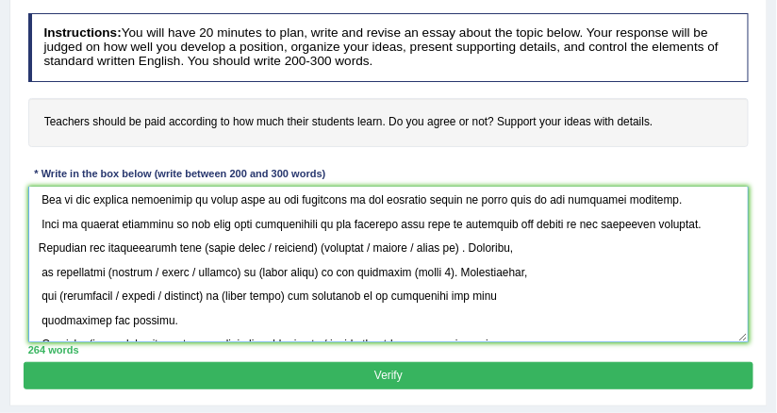
drag, startPoint x: 201, startPoint y: 241, endPoint x: 324, endPoint y: 238, distance: 123.6
click at [324, 238] on textarea at bounding box center [389, 265] width 722 height 156
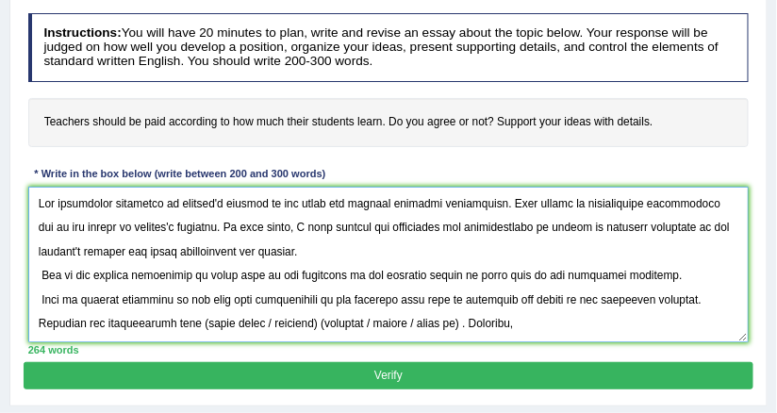
drag, startPoint x: 177, startPoint y: 201, endPoint x: 268, endPoint y: 203, distance: 90.6
click at [268, 203] on textarea at bounding box center [389, 265] width 722 height 156
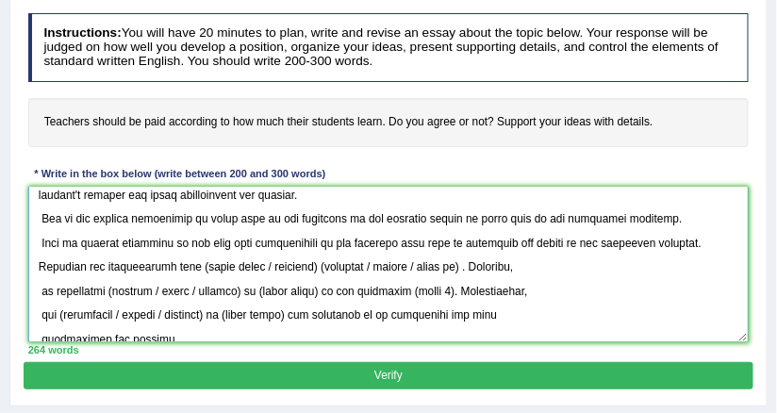
scroll to position [89, 0]
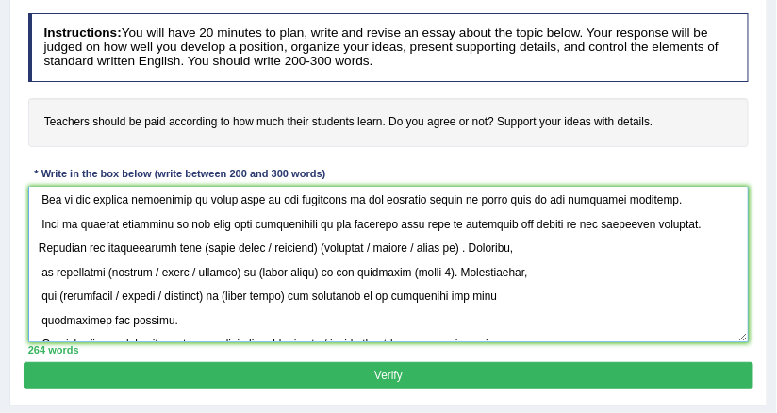
drag, startPoint x: 199, startPoint y: 243, endPoint x: 328, endPoint y: 242, distance: 129.2
click at [328, 242] on textarea at bounding box center [389, 265] width 722 height 156
paste textarea "teacher's payment"
click at [198, 245] on textarea at bounding box center [389, 265] width 722 height 156
click at [300, 241] on textarea at bounding box center [389, 265] width 722 height 156
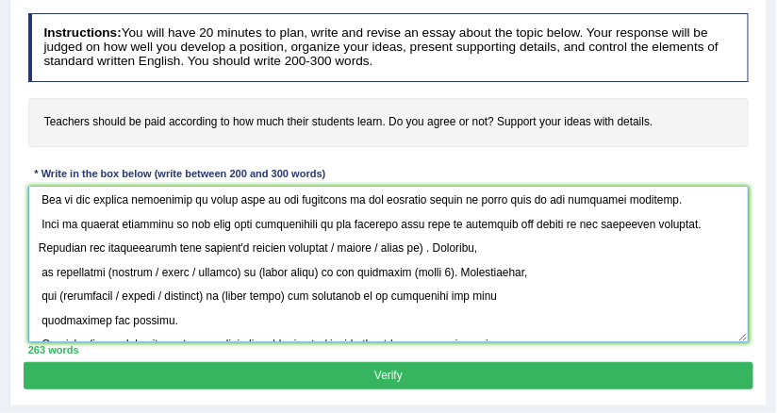
drag, startPoint x: 399, startPoint y: 241, endPoint x: 297, endPoint y: 244, distance: 101.9
click at [297, 244] on textarea at bounding box center [389, 265] width 722 height 156
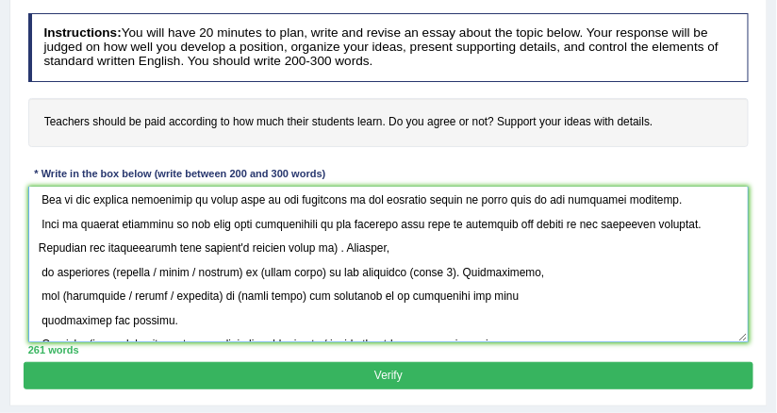
click at [336, 245] on textarea at bounding box center [389, 265] width 722 height 156
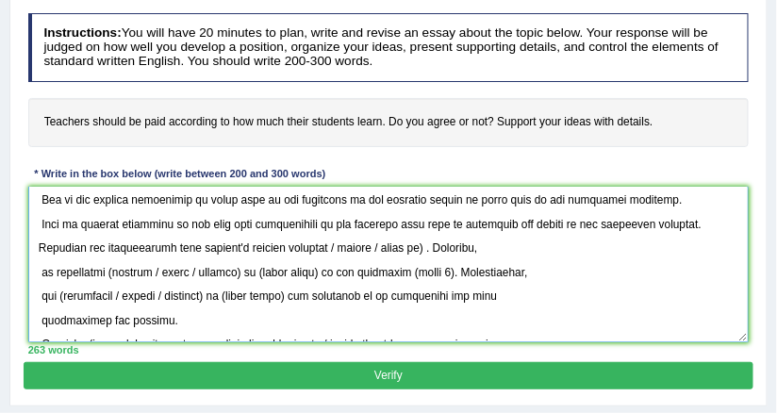
click at [367, 262] on textarea at bounding box center [389, 265] width 722 height 156
drag, startPoint x: 345, startPoint y: 246, endPoint x: 403, endPoint y: 246, distance: 57.5
click at [403, 246] on textarea at bounding box center [389, 265] width 722 height 156
drag, startPoint x: 253, startPoint y: 251, endPoint x: 293, endPoint y: 250, distance: 40.6
click at [293, 250] on textarea at bounding box center [389, 265] width 722 height 156
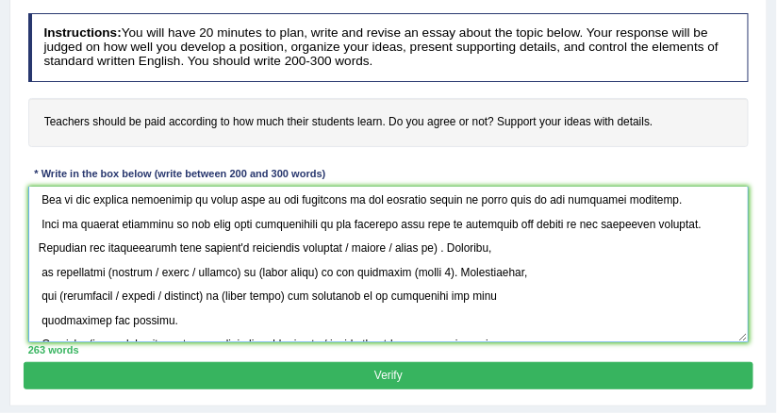
drag, startPoint x: 303, startPoint y: 244, endPoint x: 327, endPoint y: 250, distance: 25.2
click at [327, 250] on textarea at bounding box center [389, 265] width 722 height 156
click at [349, 250] on textarea at bounding box center [389, 265] width 722 height 156
drag, startPoint x: 349, startPoint y: 244, endPoint x: 447, endPoint y: 240, distance: 98.2
click at [447, 240] on textarea at bounding box center [389, 265] width 722 height 156
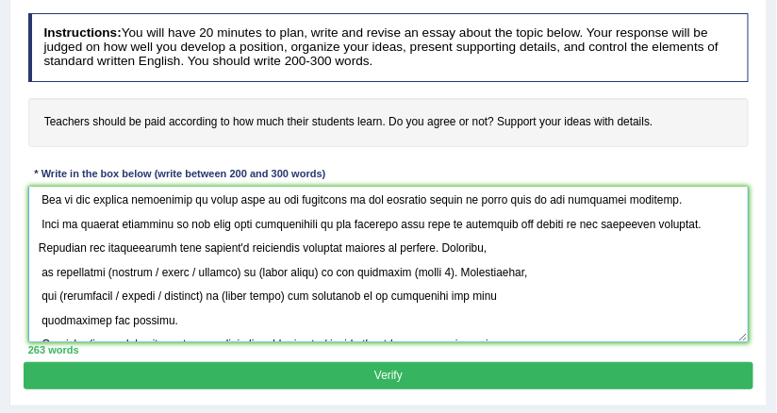
click at [399, 245] on textarea at bounding box center [389, 265] width 722 height 156
click at [33, 277] on textarea at bounding box center [389, 265] width 722 height 156
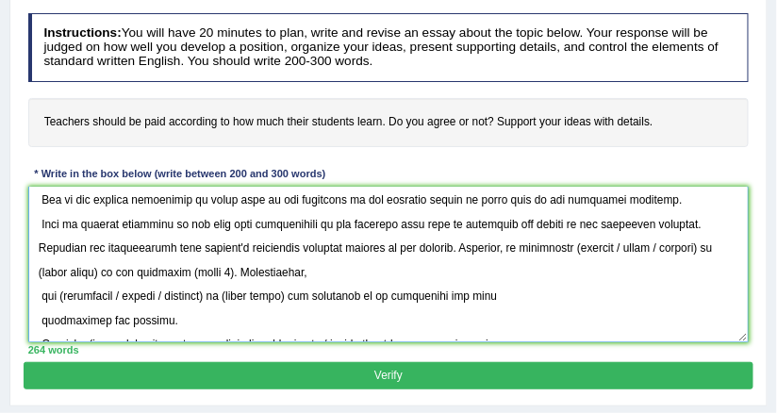
click at [579, 243] on textarea at bounding box center [389, 265] width 722 height 156
drag, startPoint x: 612, startPoint y: 245, endPoint x: 707, endPoint y: 245, distance: 95.3
click at [707, 245] on textarea at bounding box center [389, 265] width 722 height 156
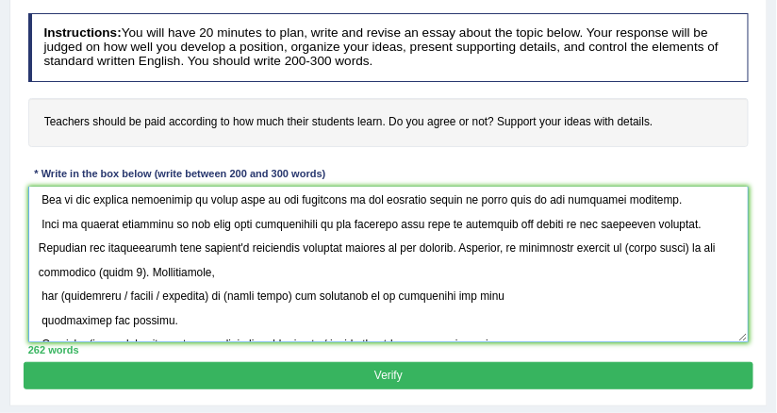
scroll to position [0, 0]
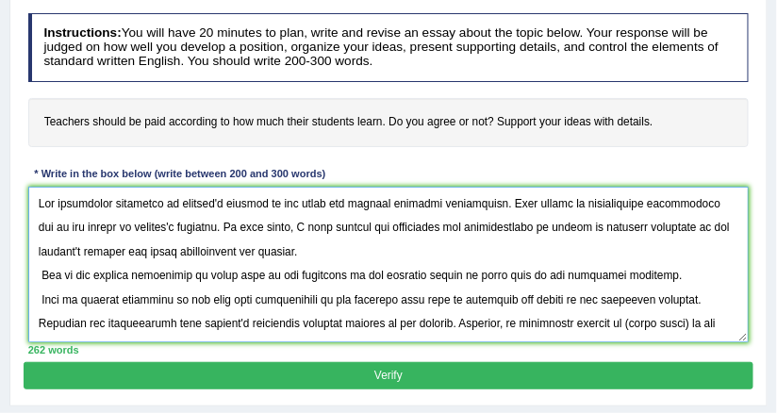
drag, startPoint x: 525, startPoint y: 224, endPoint x: 612, endPoint y: 224, distance: 86.8
click at [612, 224] on textarea at bounding box center [389, 265] width 722 height 156
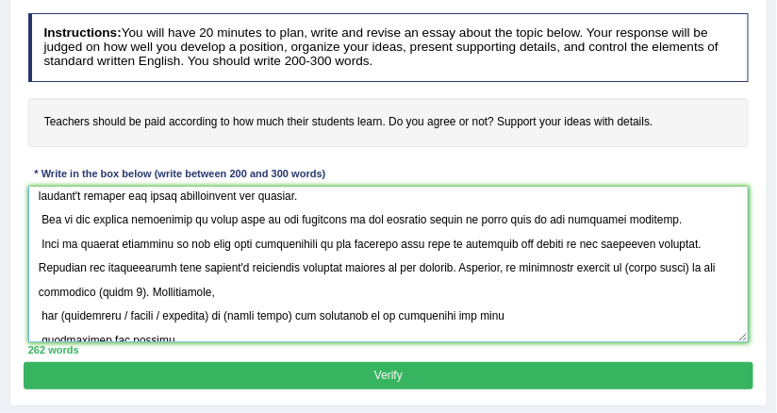
scroll to position [89, 0]
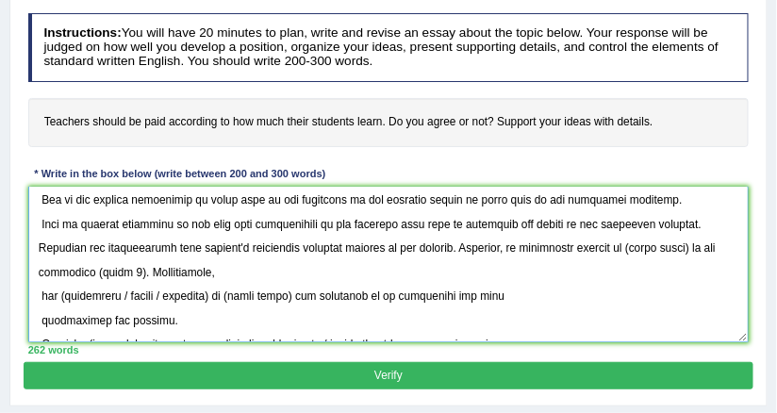
drag, startPoint x: 627, startPoint y: 248, endPoint x: 690, endPoint y: 240, distance: 63.8
click at [690, 240] on textarea at bounding box center [389, 265] width 722 height 156
paste textarea "salary of teachers"
click at [80, 271] on textarea at bounding box center [389, 265] width 722 height 156
drag, startPoint x: 98, startPoint y: 267, endPoint x: 139, endPoint y: 268, distance: 40.6
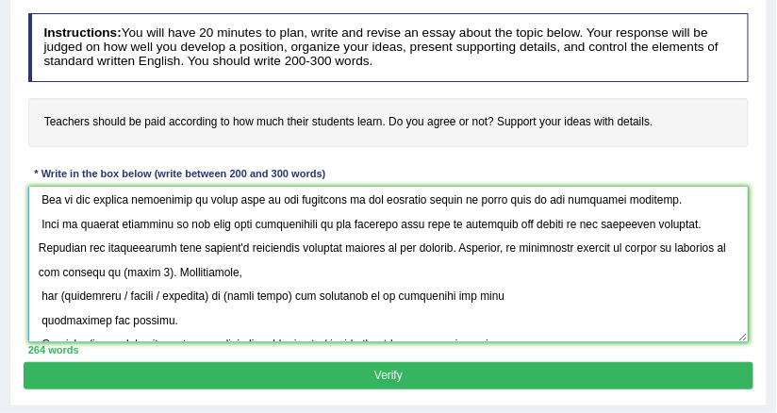
click at [139, 268] on textarea at bounding box center [389, 265] width 722 height 156
drag, startPoint x: 381, startPoint y: 195, endPoint x: 554, endPoint y: 202, distance: 172.7
click at [554, 202] on textarea at bounding box center [389, 265] width 722 height 156
click at [96, 271] on textarea at bounding box center [389, 265] width 722 height 156
click at [40, 289] on textarea at bounding box center [389, 265] width 722 height 156
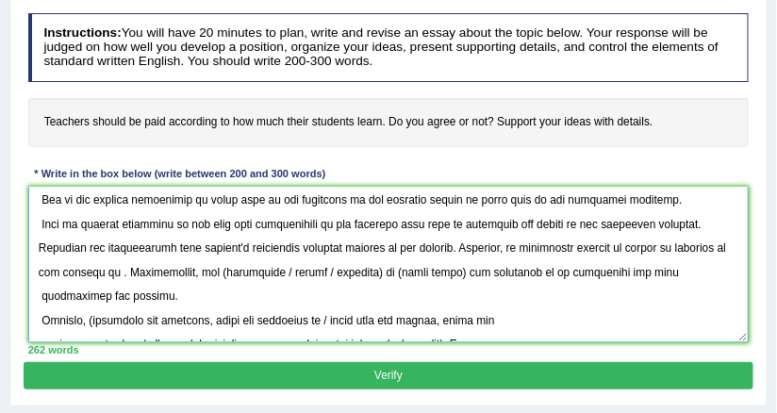
click at [106, 268] on textarea at bounding box center [389, 265] width 722 height 156
click at [94, 276] on textarea at bounding box center [389, 265] width 722 height 156
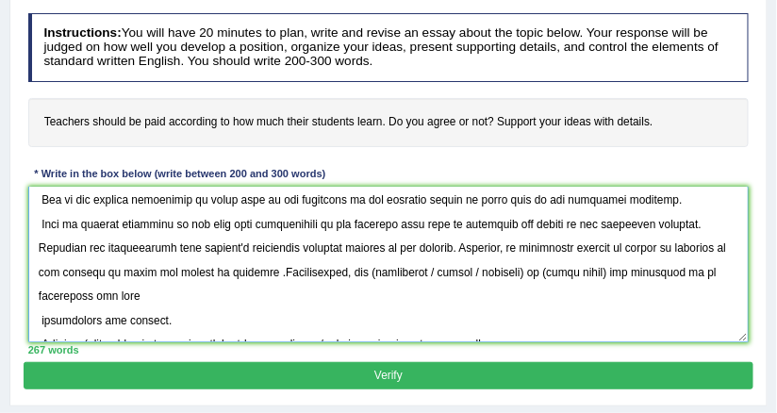
click at [342, 269] on textarea at bounding box center [389, 265] width 722 height 156
drag, startPoint x: 397, startPoint y: 268, endPoint x: 502, endPoint y: 259, distance: 105.0
click at [502, 259] on textarea at bounding box center [389, 265] width 722 height 156
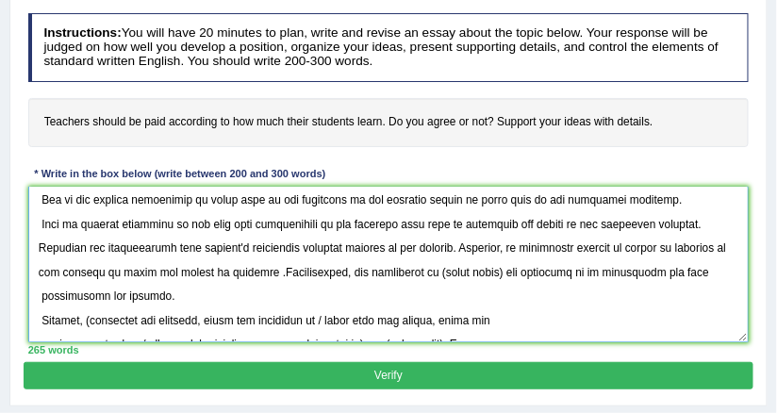
drag, startPoint x: 405, startPoint y: 272, endPoint x: 475, endPoint y: 264, distance: 71.1
click at [475, 264] on textarea at bounding box center [389, 265] width 722 height 156
click at [476, 264] on textarea at bounding box center [389, 265] width 722 height 156
drag, startPoint x: 478, startPoint y: 270, endPoint x: 408, endPoint y: 274, distance: 69.9
click at [408, 274] on textarea at bounding box center [389, 265] width 722 height 156
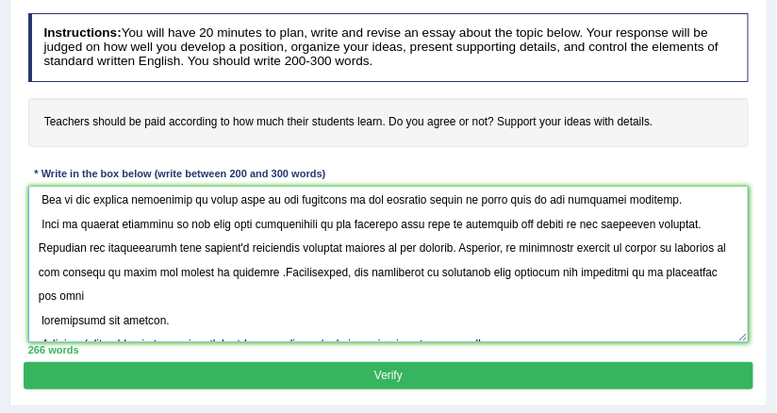
click at [241, 270] on textarea at bounding box center [389, 265] width 722 height 156
click at [245, 271] on textarea at bounding box center [389, 265] width 722 height 156
click at [244, 270] on textarea at bounding box center [389, 265] width 722 height 156
drag, startPoint x: 141, startPoint y: 263, endPoint x: 358, endPoint y: 267, distance: 217.0
click at [358, 267] on textarea at bounding box center [389, 265] width 722 height 156
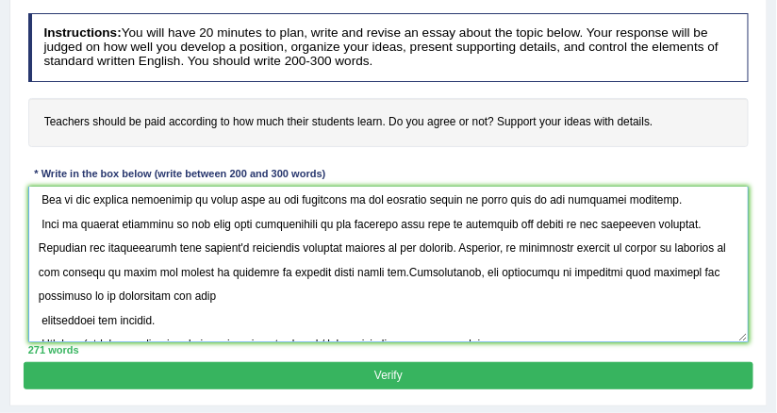
drag, startPoint x: 365, startPoint y: 269, endPoint x: 119, endPoint y: 263, distance: 246.2
click at [119, 263] on textarea at bounding box center [389, 265] width 722 height 156
click at [207, 287] on textarea at bounding box center [389, 265] width 722 height 156
click at [31, 316] on textarea at bounding box center [389, 265] width 722 height 156
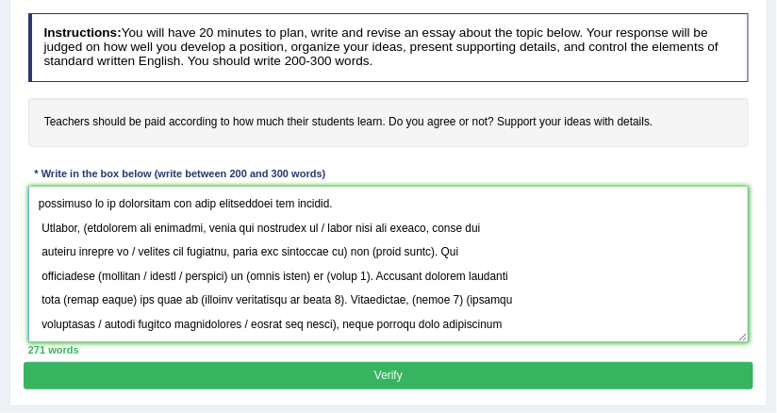
scroll to position [177, 0]
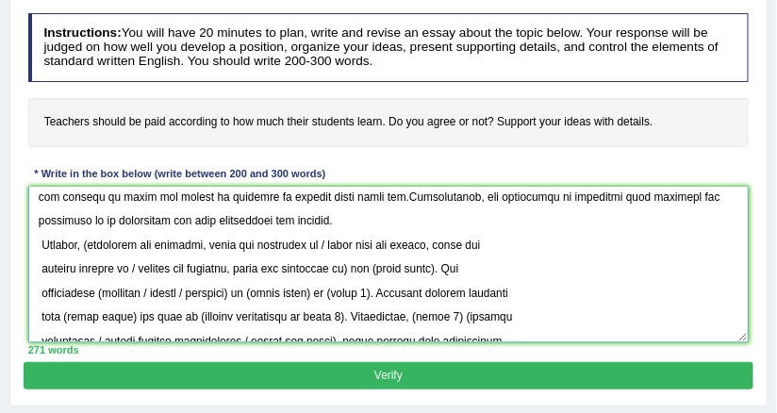
click at [95, 241] on textarea at bounding box center [389, 265] width 722 height 156
click at [94, 241] on textarea at bounding box center [389, 265] width 722 height 156
drag, startPoint x: 321, startPoint y: 241, endPoint x: 437, endPoint y: 249, distance: 116.3
click at [437, 249] on textarea at bounding box center [389, 265] width 722 height 156
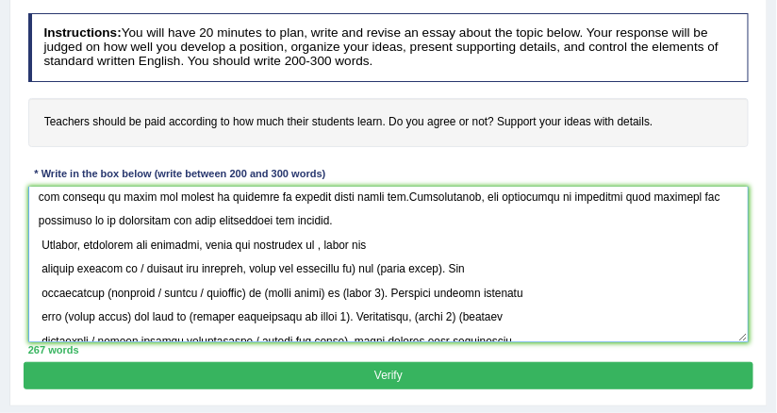
drag, startPoint x: 357, startPoint y: 263, endPoint x: 309, endPoint y: 245, distance: 50.4
click at [309, 245] on textarea at bounding box center [389, 265] width 722 height 156
click at [282, 271] on textarea at bounding box center [389, 265] width 722 height 156
drag, startPoint x: 321, startPoint y: 244, endPoint x: 359, endPoint y: 269, distance: 45.8
click at [359, 269] on textarea at bounding box center [389, 265] width 722 height 156
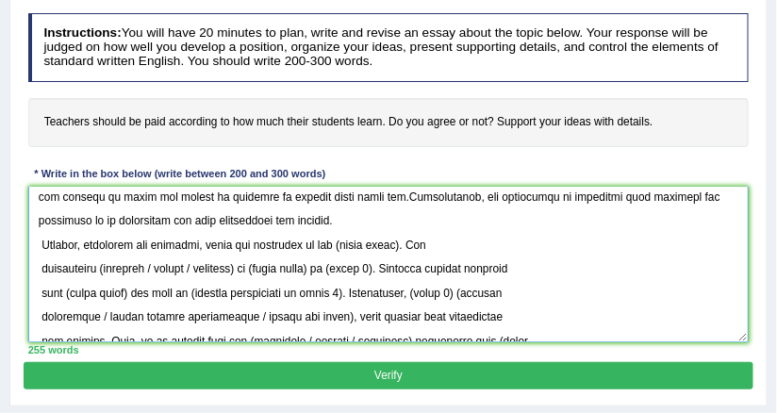
drag, startPoint x: 339, startPoint y: 241, endPoint x: 405, endPoint y: 248, distance: 66.5
click at [405, 248] on textarea at bounding box center [389, 265] width 722 height 156
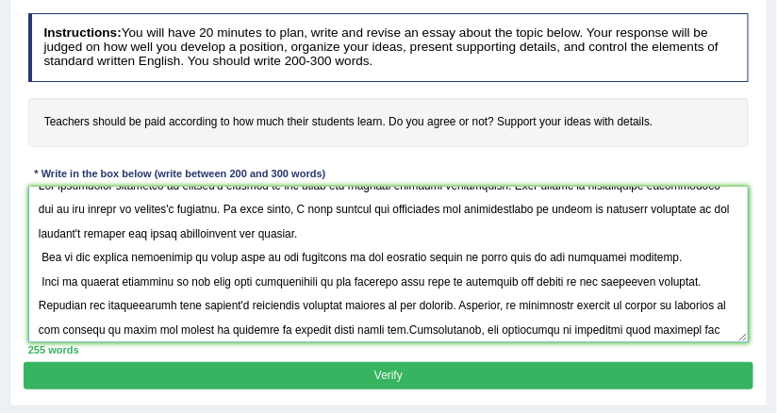
scroll to position [0, 0]
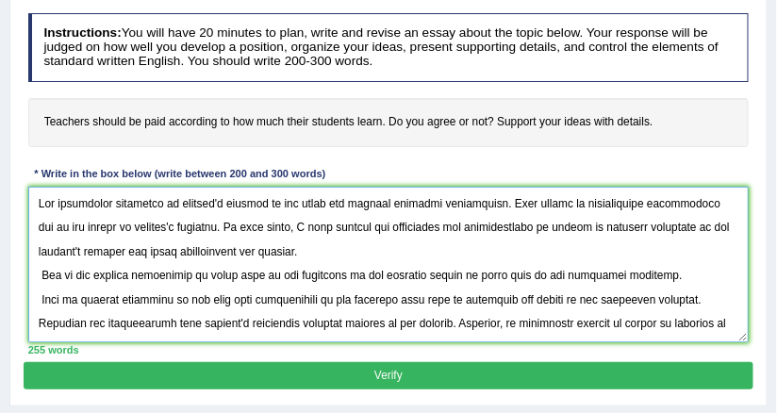
drag, startPoint x: 207, startPoint y: 271, endPoint x: 349, endPoint y: 274, distance: 141.5
click at [349, 274] on textarea at bounding box center [389, 265] width 722 height 156
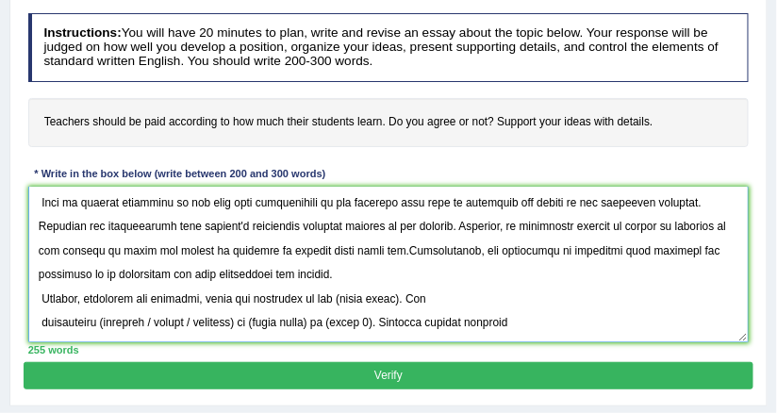
scroll to position [177, 0]
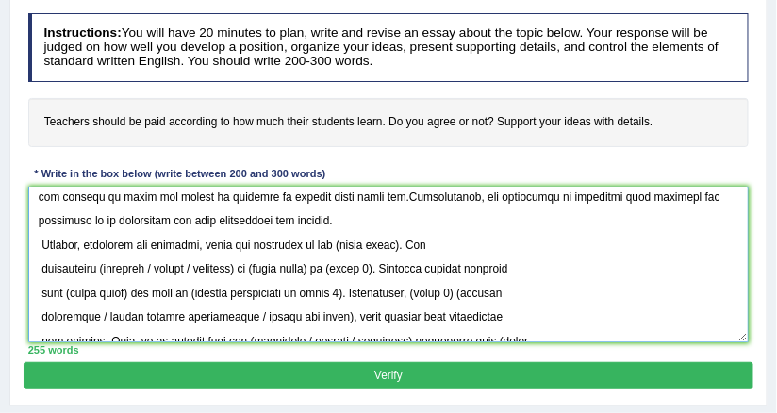
click at [334, 241] on textarea at bounding box center [389, 265] width 722 height 156
click at [337, 241] on textarea at bounding box center [389, 265] width 722 height 156
drag, startPoint x: 337, startPoint y: 241, endPoint x: 405, endPoint y: 255, distance: 69.4
click at [405, 255] on textarea at bounding box center [389, 265] width 722 height 156
drag, startPoint x: 404, startPoint y: 241, endPoint x: 338, endPoint y: 241, distance: 66.0
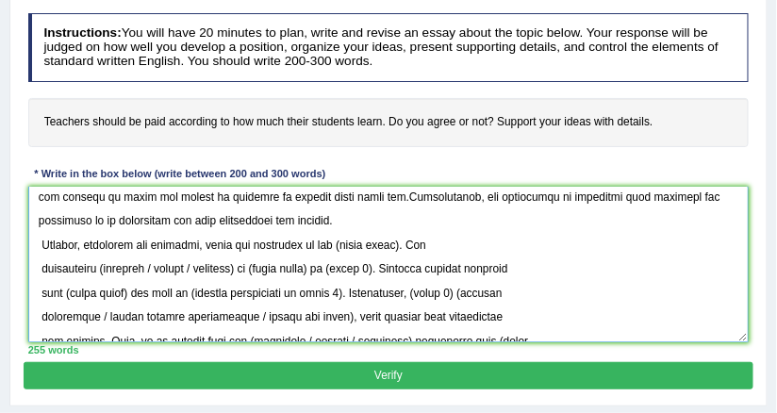
click at [338, 241] on textarea at bounding box center [389, 265] width 722 height 156
paste textarea "wages paid to the educators"
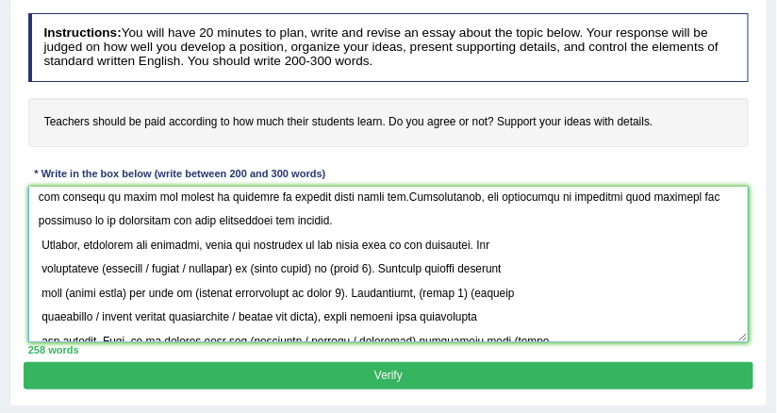
click at [103, 266] on textarea at bounding box center [389, 265] width 722 height 156
click at [100, 266] on textarea at bounding box center [389, 265] width 722 height 156
drag, startPoint x: 143, startPoint y: 265, endPoint x: 236, endPoint y: 270, distance: 92.5
click at [236, 270] on textarea at bounding box center [389, 265] width 722 height 156
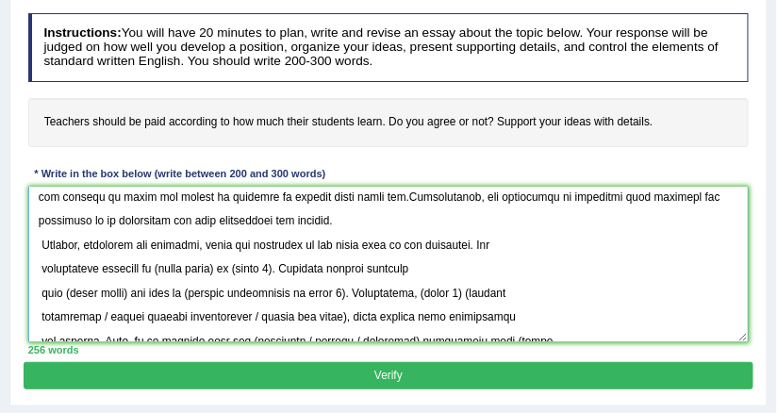
drag, startPoint x: 158, startPoint y: 265, endPoint x: 211, endPoint y: 269, distance: 53.9
click at [211, 269] on textarea at bounding box center [389, 265] width 722 height 156
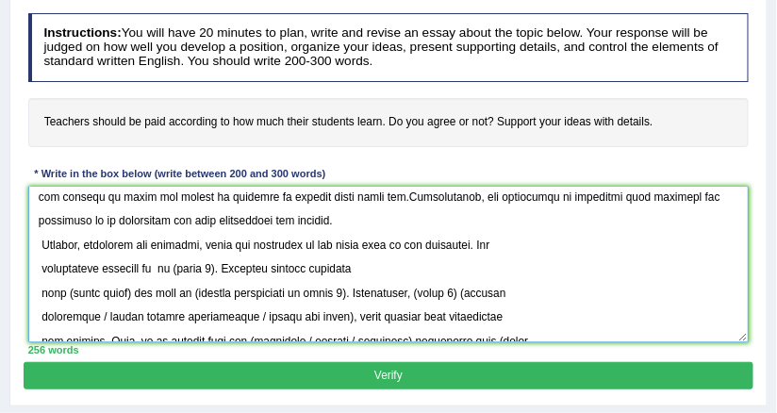
drag, startPoint x: 222, startPoint y: 269, endPoint x: 159, endPoint y: 273, distance: 62.4
click at [159, 273] on textarea at bounding box center [389, 265] width 722 height 156
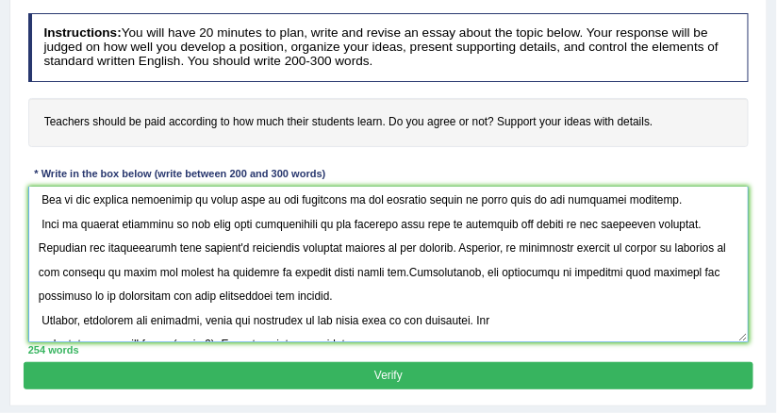
scroll to position [0, 0]
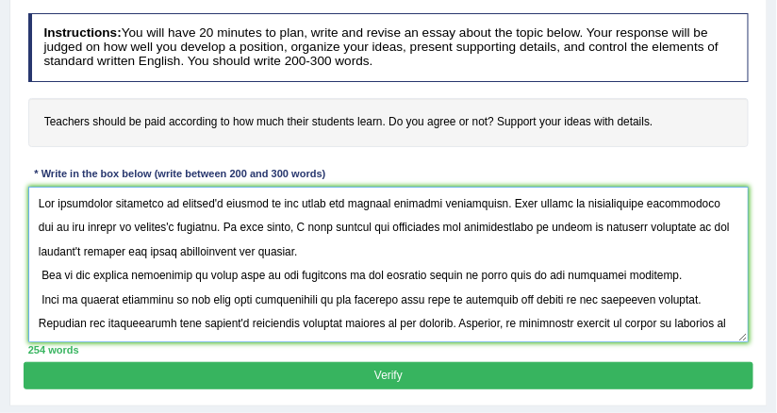
drag, startPoint x: 523, startPoint y: 233, endPoint x: 120, endPoint y: 247, distance: 403.9
click at [120, 247] on textarea at bounding box center [389, 265] width 722 height 156
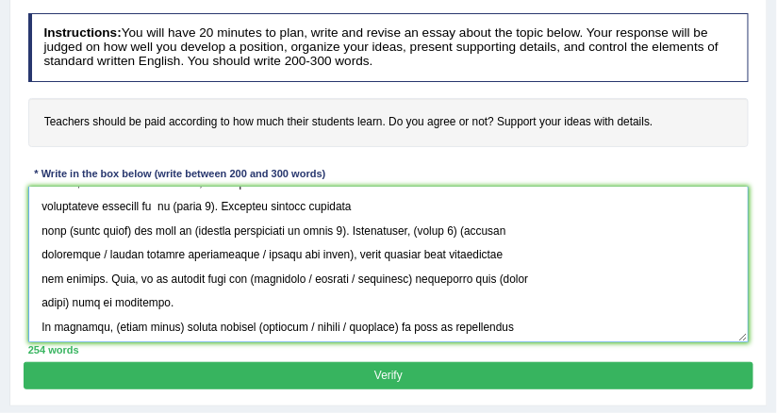
scroll to position [161, 0]
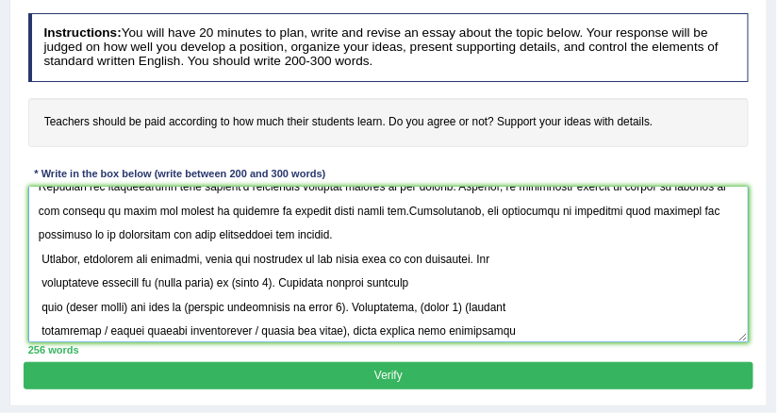
click at [166, 283] on textarea at bounding box center [389, 265] width 722 height 156
drag, startPoint x: 158, startPoint y: 278, endPoint x: 213, endPoint y: 276, distance: 55.7
click at [213, 276] on textarea at bounding box center [389, 265] width 722 height 156
click at [211, 278] on textarea at bounding box center [389, 265] width 722 height 156
drag, startPoint x: 222, startPoint y: 279, endPoint x: 160, endPoint y: 272, distance: 61.8
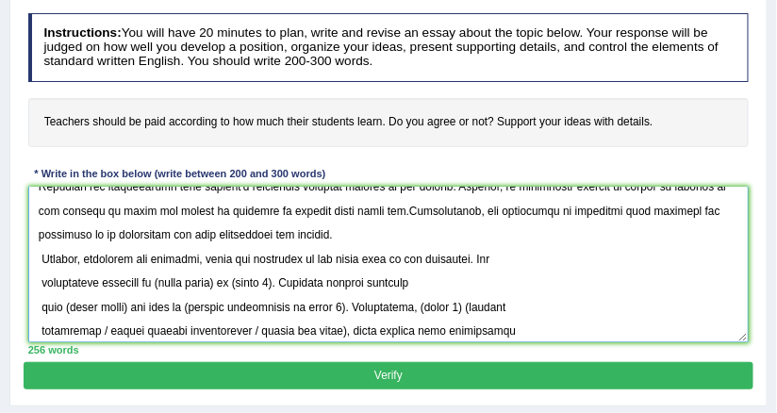
click at [160, 272] on textarea at bounding box center [389, 265] width 722 height 156
paste textarea "salary of teachers according to the student's results"
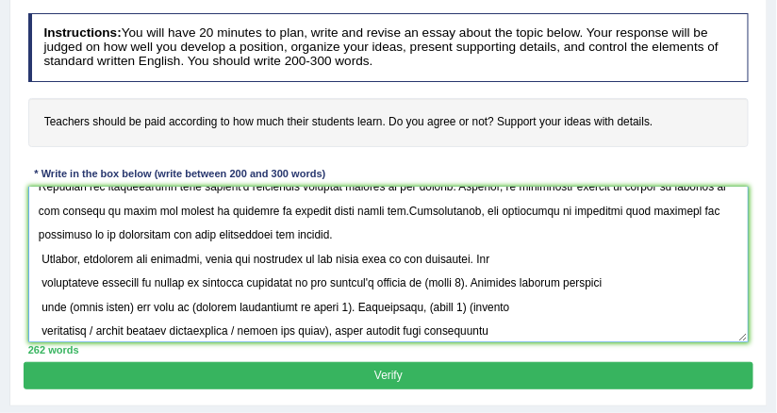
click at [158, 277] on textarea at bounding box center [389, 265] width 722 height 156
drag, startPoint x: 462, startPoint y: 275, endPoint x: 504, endPoint y: 278, distance: 41.6
click at [504, 278] on textarea at bounding box center [389, 265] width 722 height 156
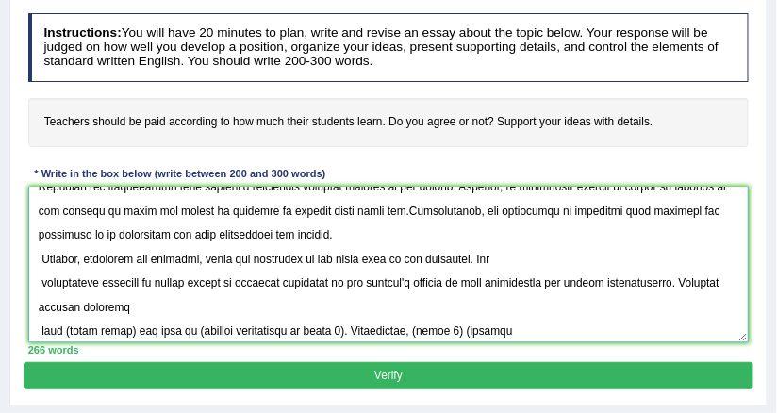
click at [35, 323] on textarea at bounding box center [389, 265] width 722 height 156
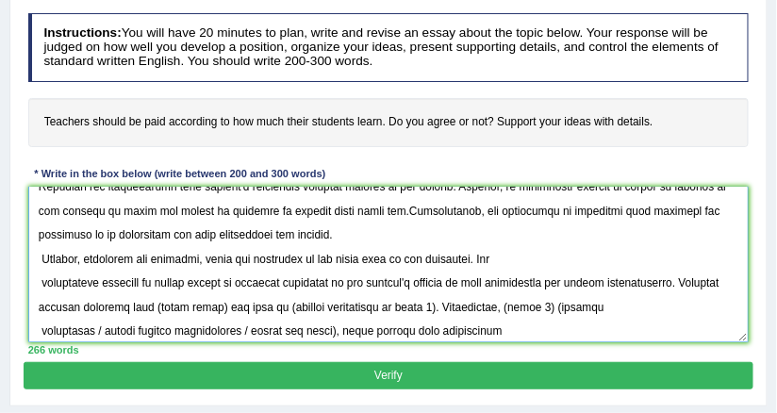
drag, startPoint x: 196, startPoint y: 306, endPoint x: 253, endPoint y: 308, distance: 56.7
click at [253, 308] on textarea at bounding box center [389, 265] width 722 height 156
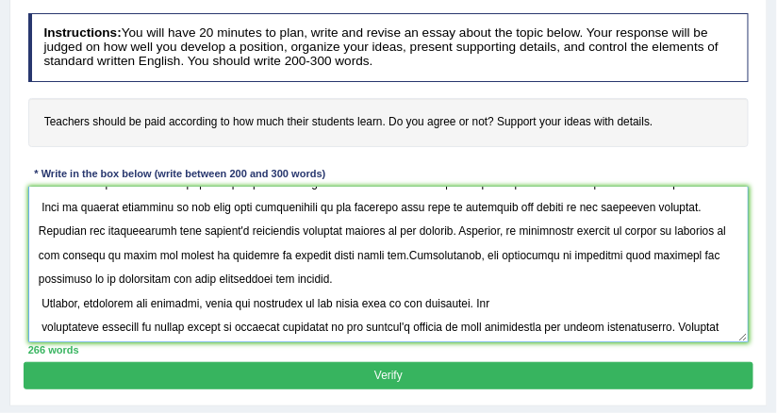
scroll to position [73, 0]
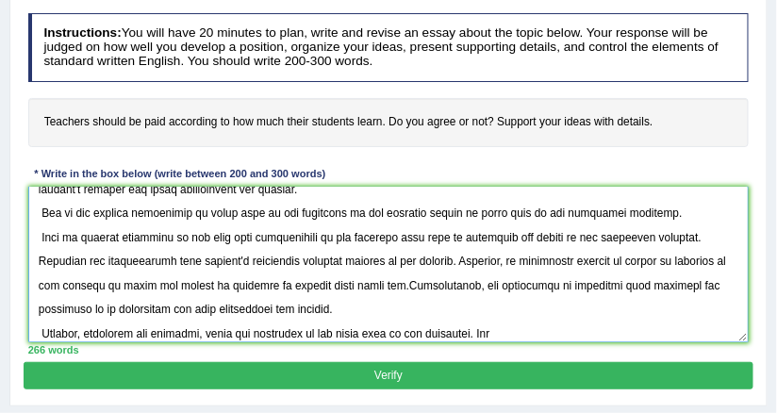
drag, startPoint x: 530, startPoint y: 282, endPoint x: 655, endPoint y: 285, distance: 124.5
click at [655, 285] on textarea at bounding box center [389, 265] width 722 height 156
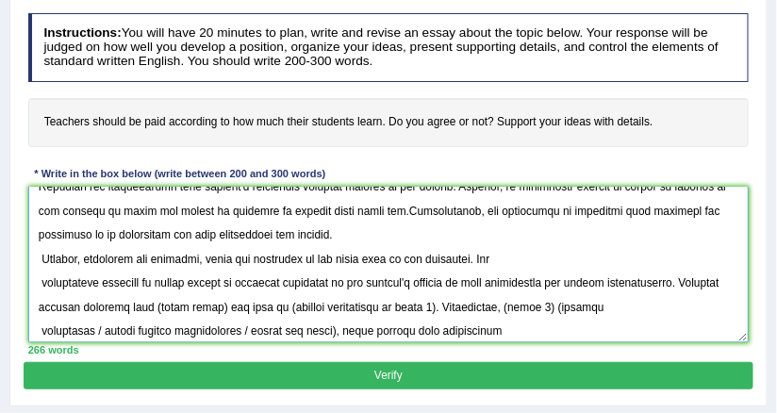
drag, startPoint x: 194, startPoint y: 302, endPoint x: 259, endPoint y: 306, distance: 65.2
click at [259, 306] on textarea at bounding box center [389, 265] width 722 height 156
paste textarea "incentive wise payments"
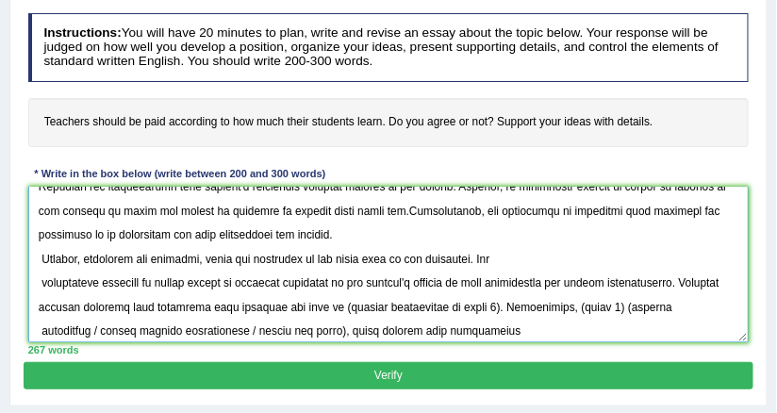
drag, startPoint x: 381, startPoint y: 303, endPoint x: 532, endPoint y: 304, distance: 150.9
click at [532, 304] on textarea at bounding box center [389, 265] width 722 height 156
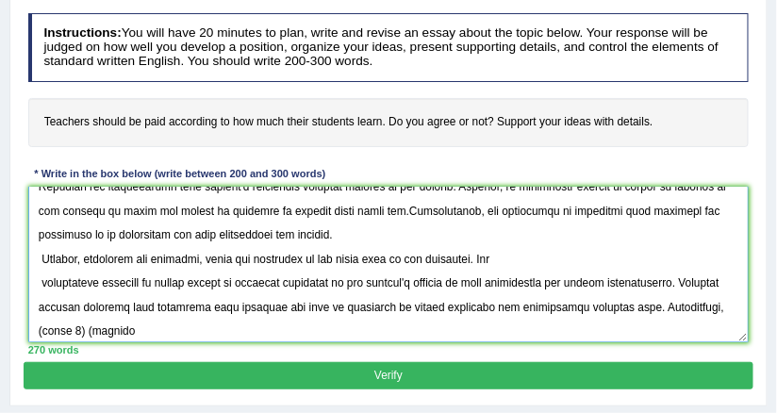
scroll to position [251, 0]
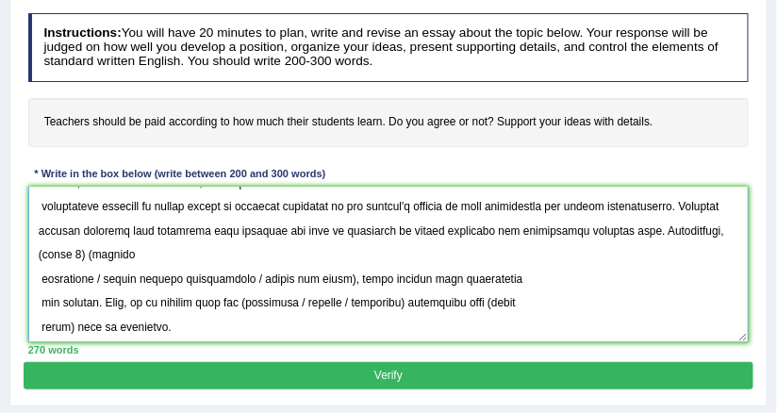
drag, startPoint x: 102, startPoint y: 250, endPoint x: 145, endPoint y: 249, distance: 43.4
click at [145, 249] on textarea at bounding box center [389, 265] width 722 height 156
drag, startPoint x: 382, startPoint y: 231, endPoint x: 518, endPoint y: 231, distance: 135.8
click at [518, 231] on textarea at bounding box center [389, 265] width 722 height 156
drag, startPoint x: 105, startPoint y: 248, endPoint x: 146, endPoint y: 251, distance: 41.6
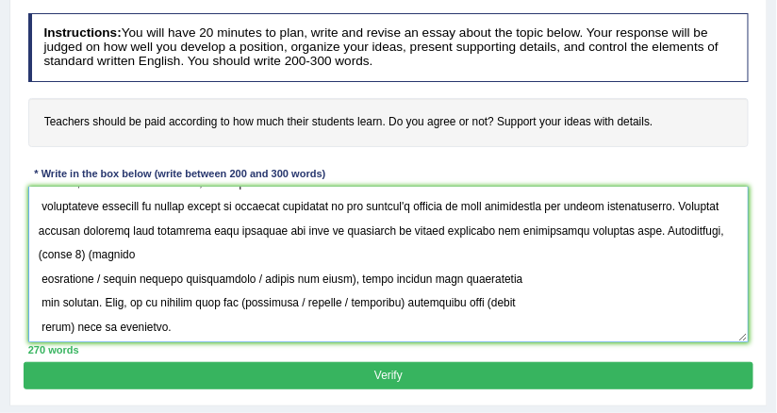
click at [146, 251] on textarea at bounding box center [389, 265] width 722 height 156
paste textarea "selection of highly qualified"
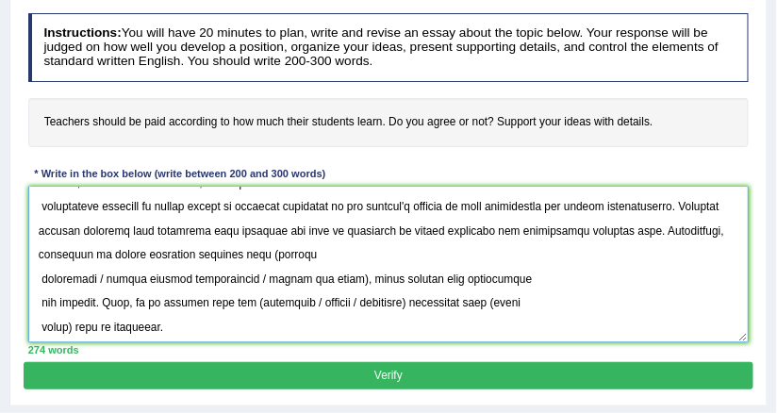
click at [310, 251] on textarea at bounding box center [389, 265] width 722 height 156
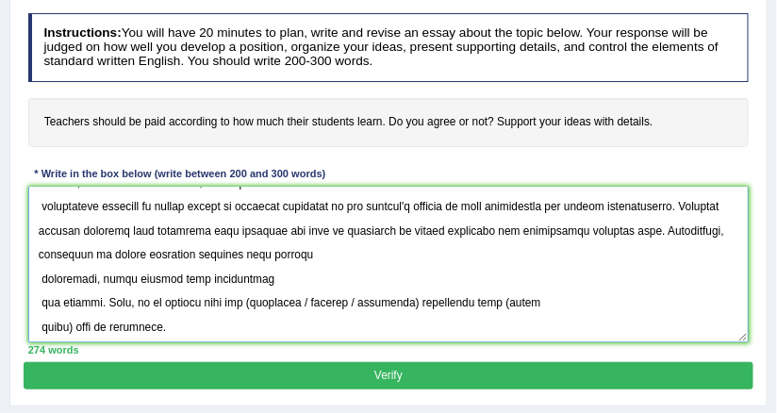
drag, startPoint x: 93, startPoint y: 280, endPoint x: 344, endPoint y: 274, distance: 250.9
click at [344, 274] on textarea at bounding box center [389, 265] width 722 height 156
click at [186, 274] on textarea at bounding box center [389, 265] width 722 height 156
click at [22, 272] on div "Practice Writing: Write Essay 6 Teachers Instructions: You will have 20 minutes…" at bounding box center [388, 167] width 758 height 477
click at [39, 274] on textarea at bounding box center [389, 265] width 722 height 156
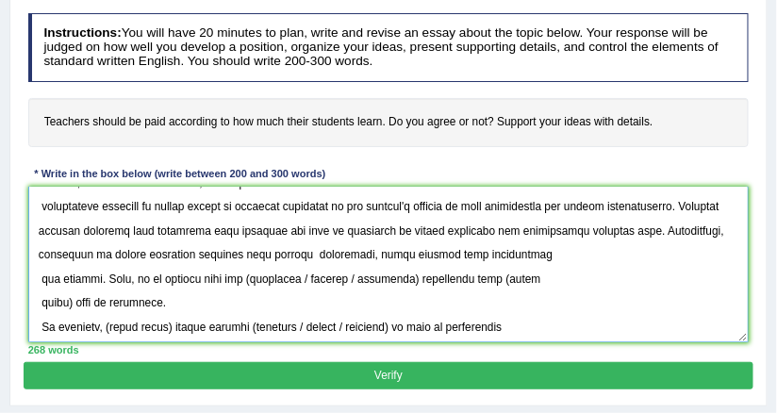
click at [41, 270] on textarea at bounding box center [389, 265] width 722 height 156
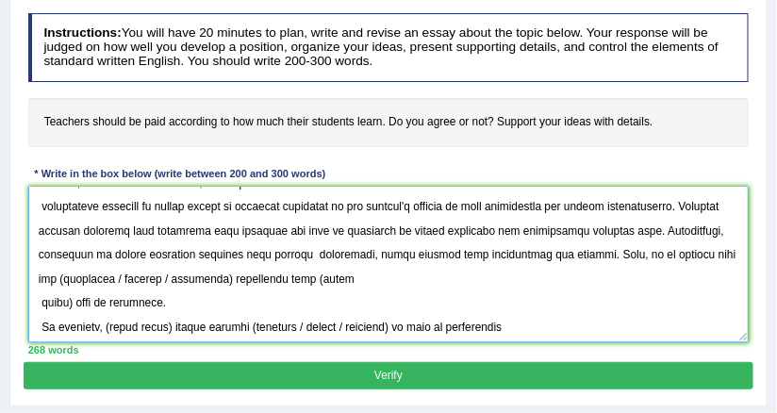
click at [82, 275] on textarea at bounding box center [389, 265] width 722 height 156
drag, startPoint x: 133, startPoint y: 276, endPoint x: 235, endPoint y: 271, distance: 102.0
click at [235, 271] on textarea at bounding box center [389, 265] width 722 height 156
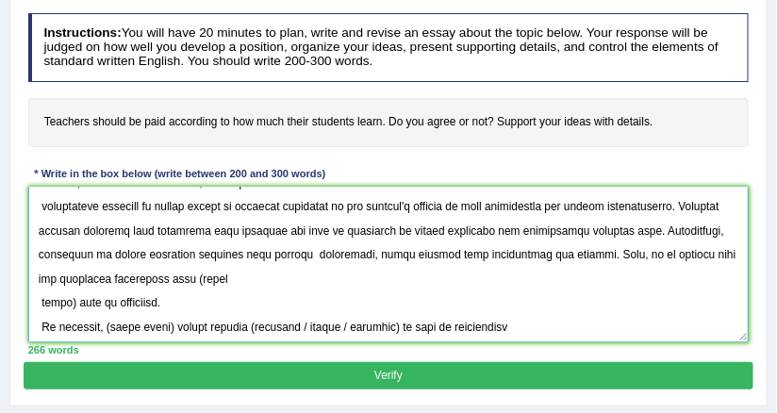
drag, startPoint x: 216, startPoint y: 279, endPoint x: 70, endPoint y: 294, distance: 147.0
click at [70, 294] on textarea at bounding box center [389, 265] width 722 height 156
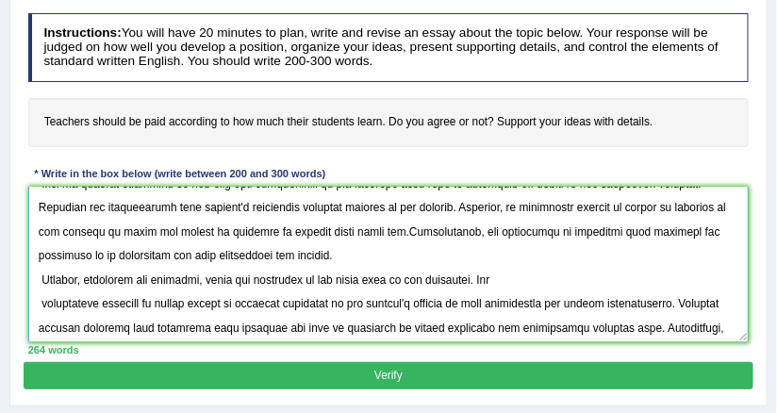
scroll to position [73, 0]
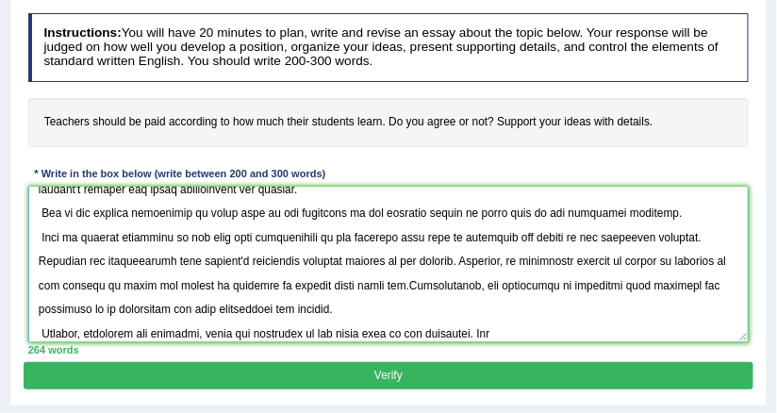
drag, startPoint x: 202, startPoint y: 256, endPoint x: 301, endPoint y: 257, distance: 99.0
click at [301, 257] on textarea at bounding box center [389, 265] width 722 height 156
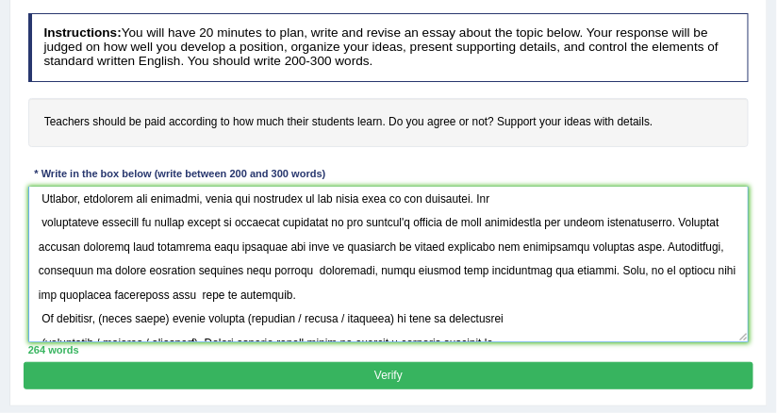
scroll to position [311, 0]
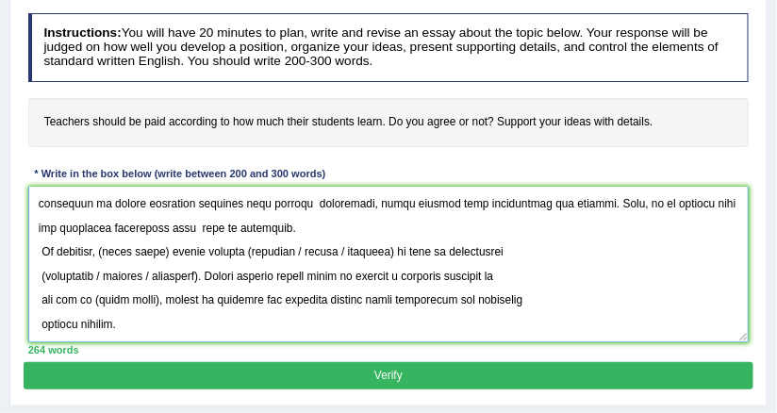
click at [217, 225] on textarea at bounding box center [389, 265] width 722 height 156
paste textarea "teacher's incentives"
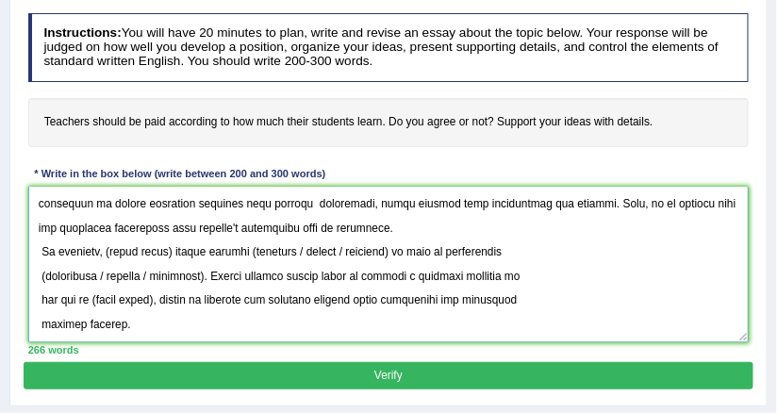
drag, startPoint x: 108, startPoint y: 247, endPoint x: 171, endPoint y: 246, distance: 63.2
click at [171, 246] on textarea at bounding box center [389, 265] width 722 height 156
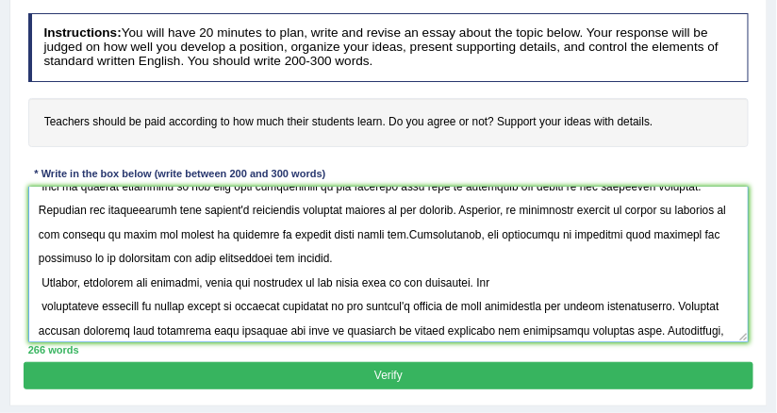
scroll to position [0, 0]
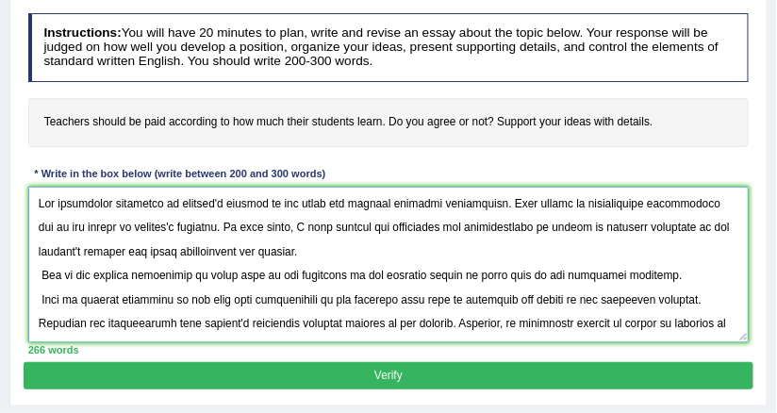
drag, startPoint x: 211, startPoint y: 273, endPoint x: 349, endPoint y: 271, distance: 137.7
click at [349, 271] on textarea at bounding box center [389, 265] width 722 height 156
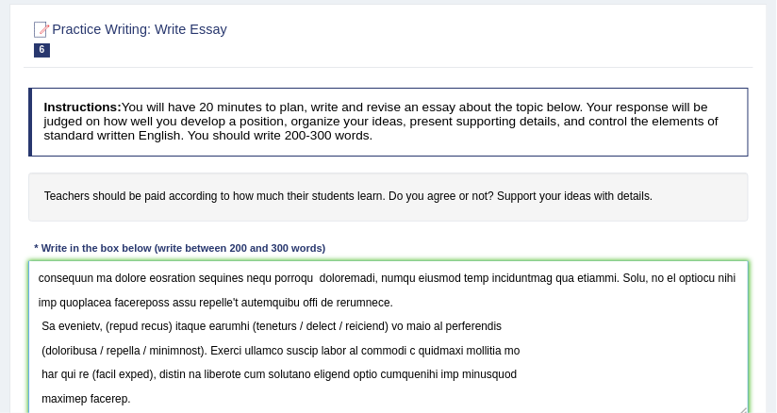
scroll to position [154, 0]
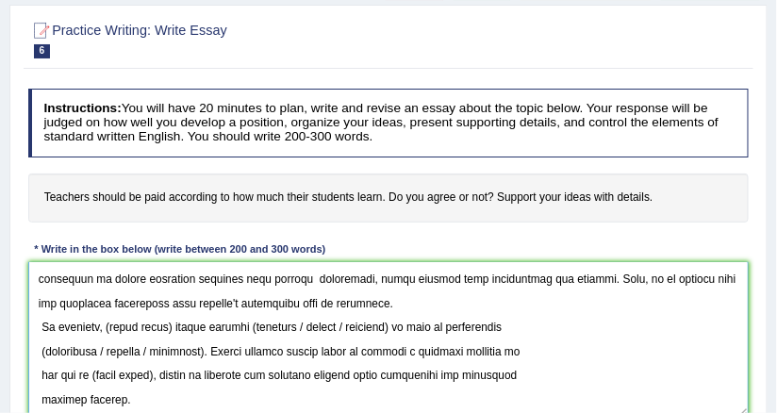
click at [110, 323] on textarea at bounding box center [389, 340] width 722 height 156
drag, startPoint x: 106, startPoint y: 322, endPoint x: 172, endPoint y: 323, distance: 66.0
click at [172, 323] on textarea at bounding box center [389, 340] width 722 height 156
paste textarea "wages paid to the educators"
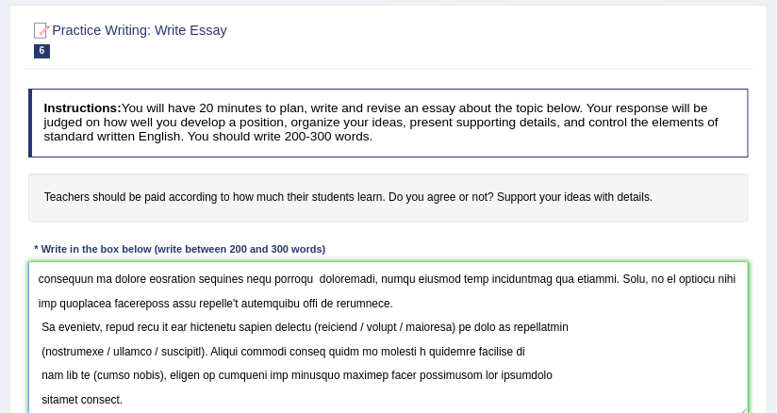
click at [324, 326] on textarea at bounding box center [389, 340] width 722 height 156
drag, startPoint x: 365, startPoint y: 325, endPoint x: 470, endPoint y: 326, distance: 104.7
click at [470, 326] on textarea at bounding box center [389, 340] width 722 height 156
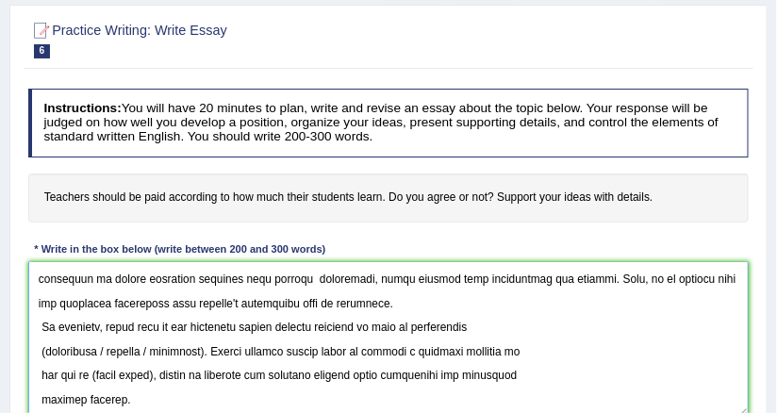
click at [43, 348] on textarea at bounding box center [389, 340] width 722 height 156
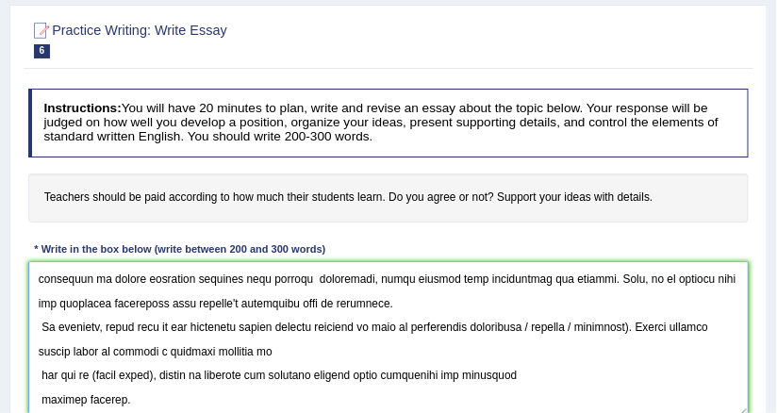
drag, startPoint x: 525, startPoint y: 325, endPoint x: 629, endPoint y: 324, distance: 103.8
click at [629, 324] on textarea at bounding box center [389, 340] width 722 height 156
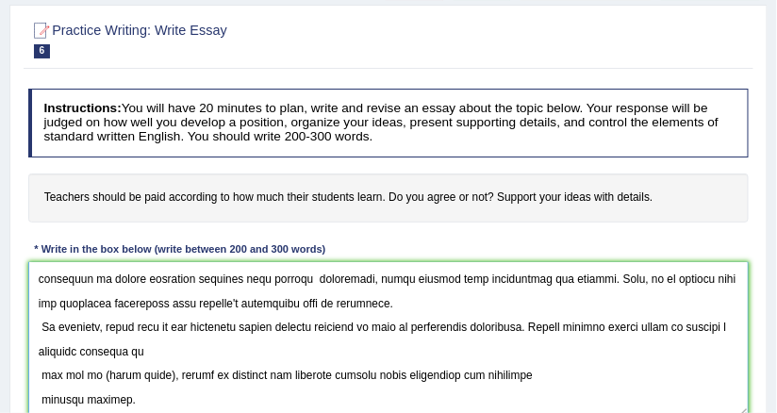
scroll to position [229, 0]
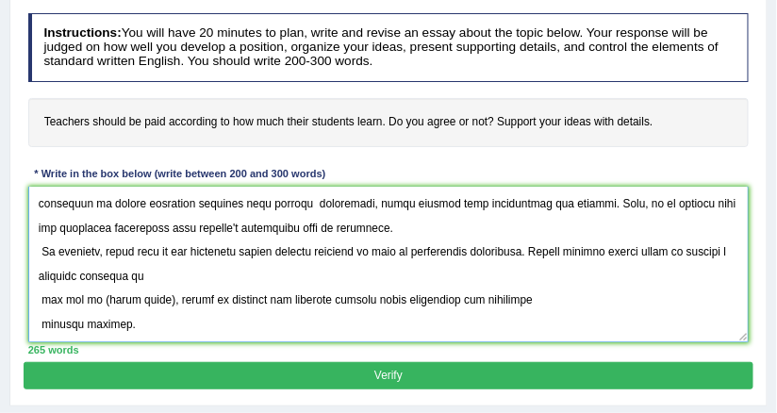
click at [37, 293] on textarea at bounding box center [389, 265] width 722 height 156
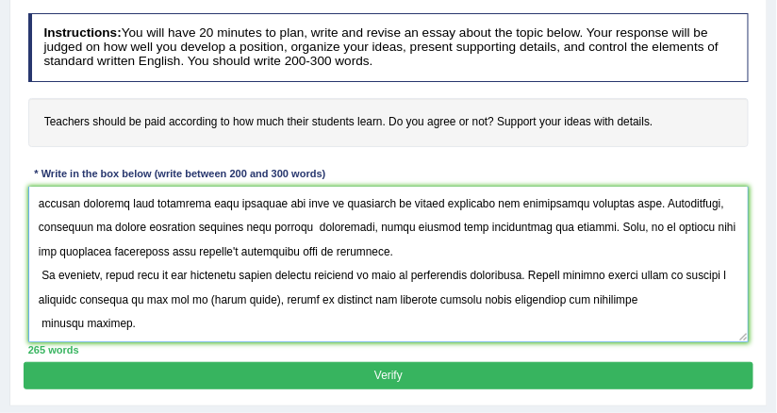
scroll to position [283, 0]
drag, startPoint x: 200, startPoint y: 298, endPoint x: 265, endPoint y: 298, distance: 65.1
click at [265, 298] on textarea at bounding box center [389, 265] width 722 height 156
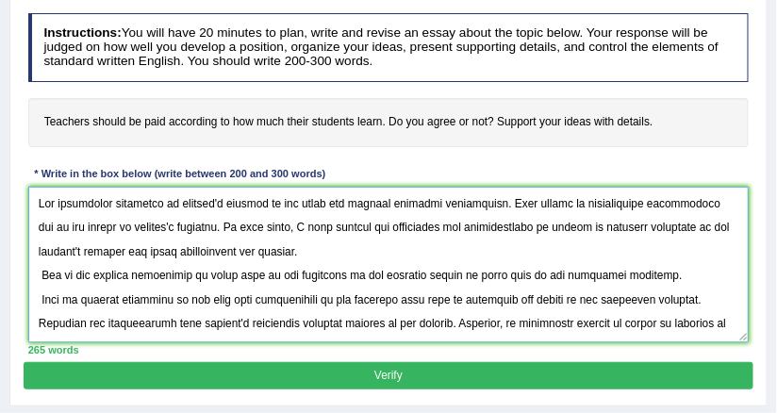
drag, startPoint x: 525, startPoint y: 226, endPoint x: 612, endPoint y: 222, distance: 86.9
click at [612, 222] on textarea at bounding box center [389, 265] width 722 height 156
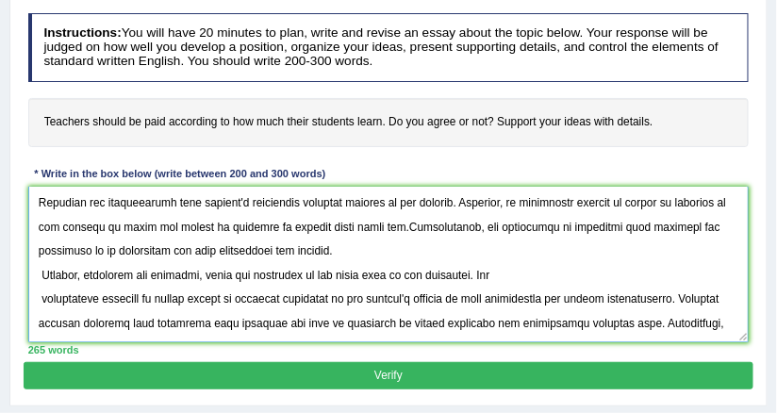
scroll to position [283, 0]
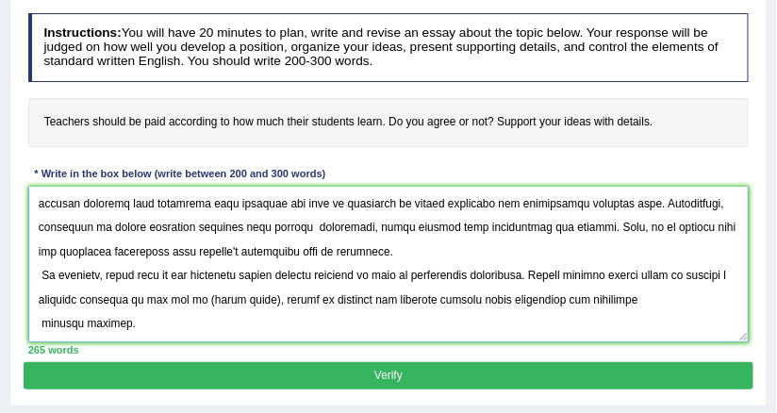
drag, startPoint x: 201, startPoint y: 301, endPoint x: 266, endPoint y: 296, distance: 65.2
click at [266, 296] on textarea at bounding box center [389, 265] width 722 height 156
paste textarea "salary of teachers"
click at [287, 325] on textarea at bounding box center [389, 265] width 722 height 156
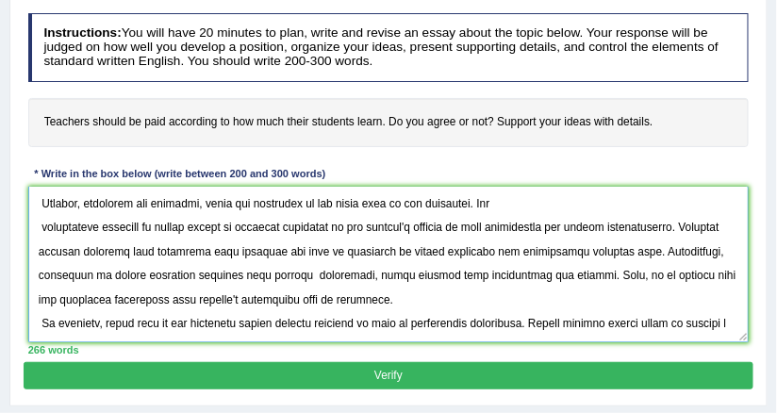
scroll to position [194, 0]
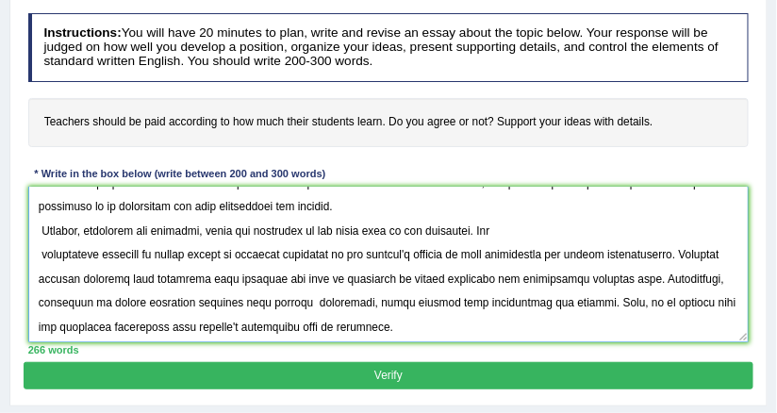
click at [32, 256] on textarea at bounding box center [389, 265] width 722 height 156
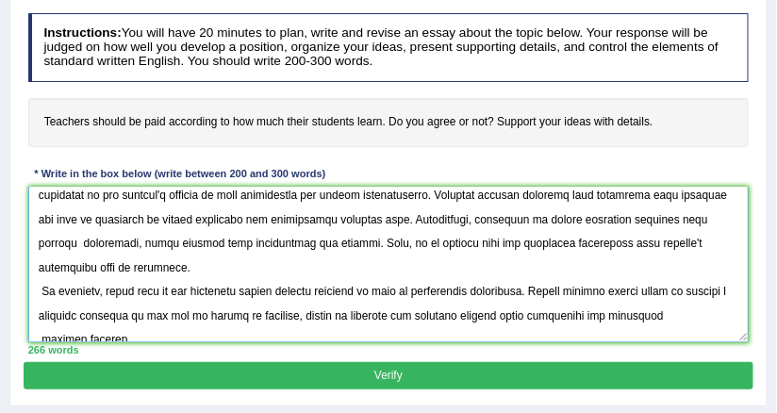
scroll to position [283, 0]
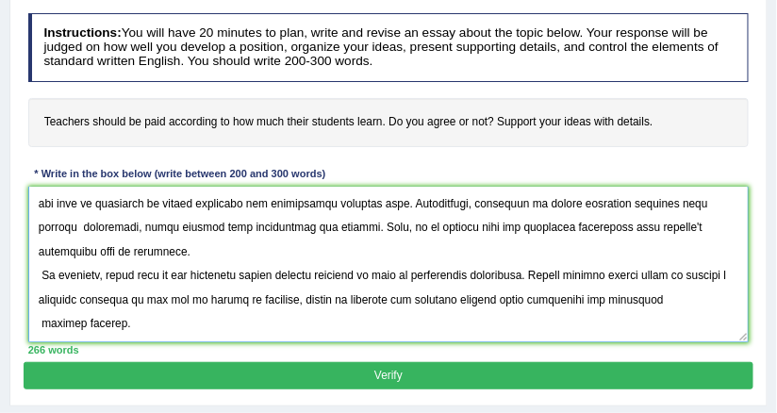
click at [39, 320] on textarea at bounding box center [389, 265] width 722 height 156
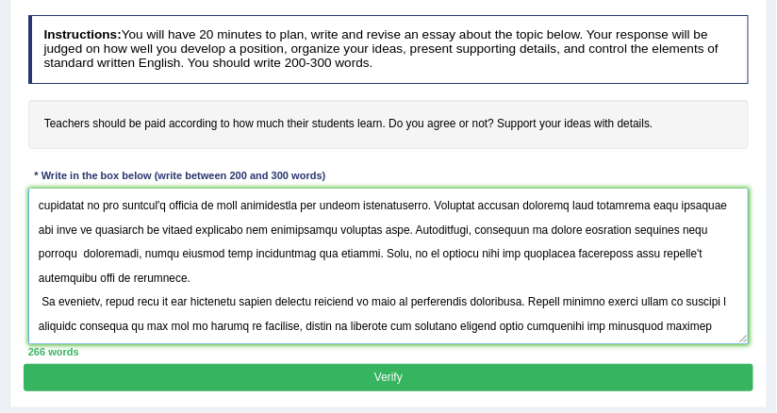
scroll to position [200, 0]
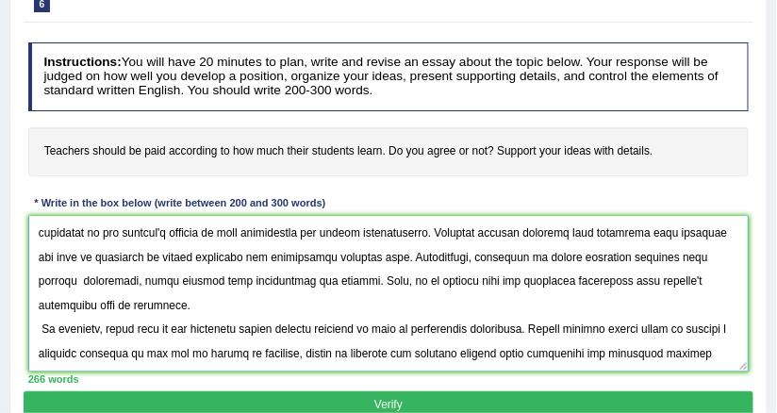
type textarea "The increasing influence of teacher's payment on our lives has ignited numerous…"
click at [362, 391] on button "Verify" at bounding box center [388, 404] width 729 height 27
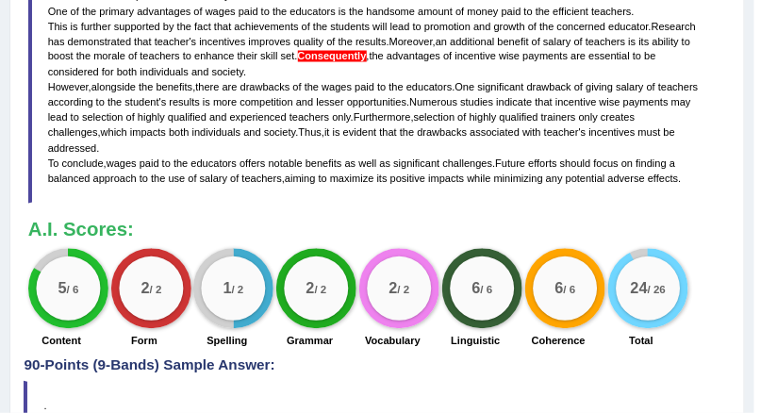
scroll to position [576, 0]
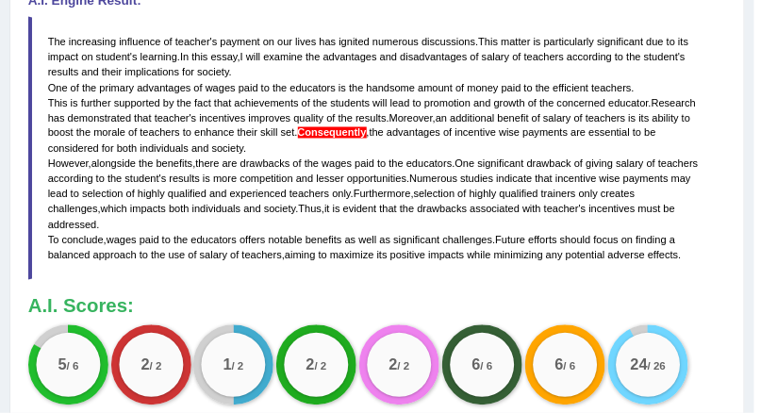
click at [338, 134] on span "Consequently" at bounding box center [332, 132] width 69 height 11
drag, startPoint x: 56, startPoint y: 35, endPoint x: 395, endPoint y: 107, distance: 347.0
click at [259, 182] on blockquote "The increasing influence of teacher ' s payment on our lives has ignited numero…" at bounding box center [377, 149] width 699 height 264
drag, startPoint x: 342, startPoint y: 176, endPoint x: 284, endPoint y: 223, distance: 74.5
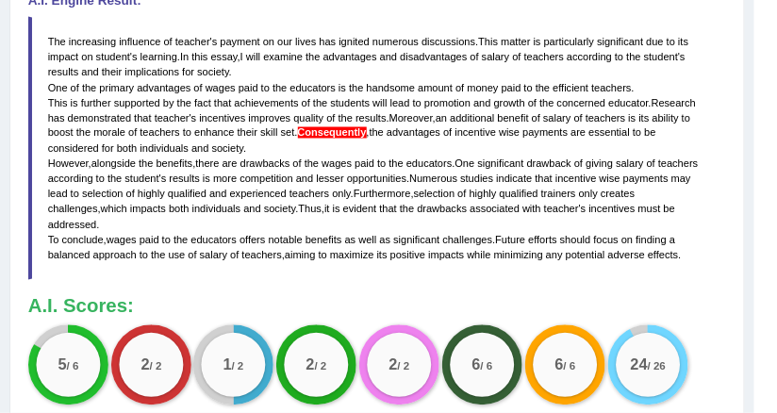
click at [284, 223] on blockquote "The increasing influence of teacher ' s payment on our lives has ignited numero…" at bounding box center [377, 149] width 699 height 264
